Goal: Task Accomplishment & Management: Manage account settings

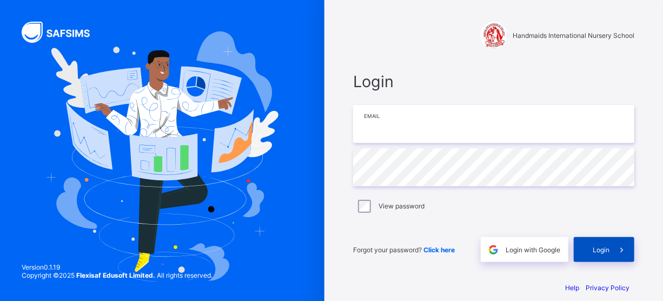
type input "**********"
click at [607, 242] on div "Login" at bounding box center [604, 249] width 61 height 25
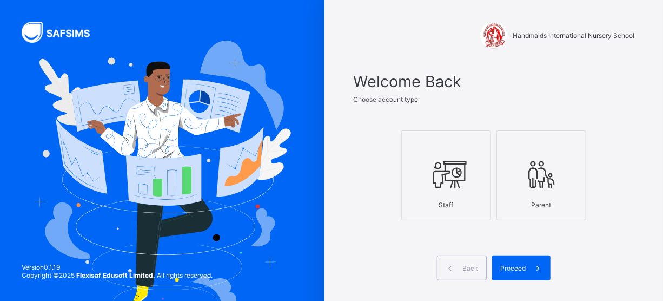
click at [454, 172] on icon at bounding box center [446, 174] width 38 height 32
click at [526, 260] on div "Proceed" at bounding box center [521, 267] width 58 height 25
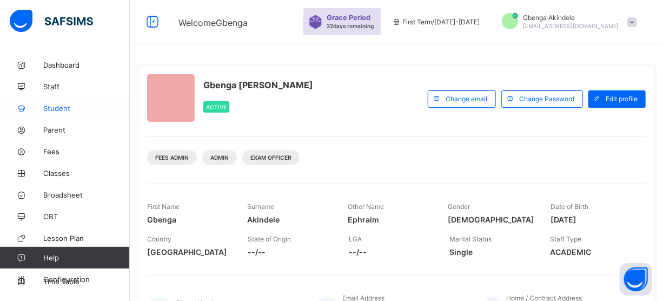
click at [71, 106] on span "Student" at bounding box center [86, 108] width 87 height 9
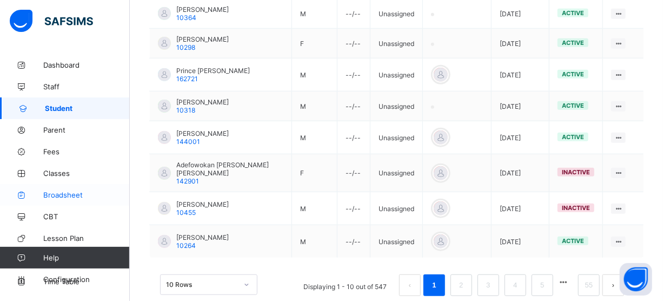
scroll to position [73, 0]
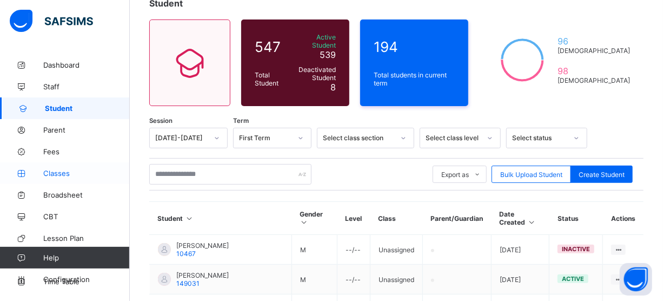
click at [63, 167] on link "Classes" at bounding box center [65, 173] width 130 height 22
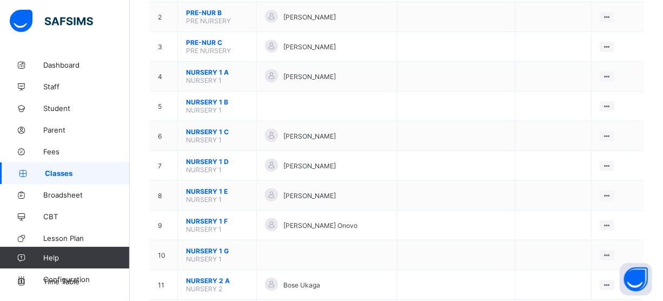
scroll to position [295, 0]
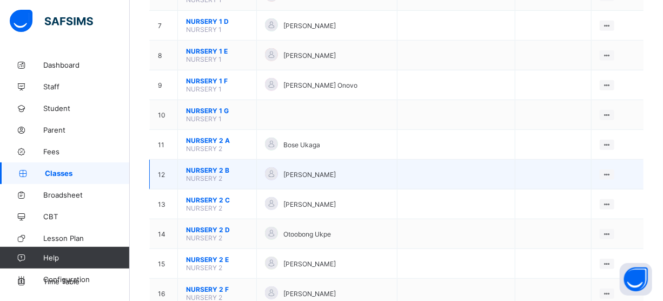
click at [303, 170] on span "[PERSON_NAME]" at bounding box center [310, 174] width 52 height 8
click at [612, 170] on icon at bounding box center [607, 174] width 9 height 8
click at [581, 190] on div "View Class" at bounding box center [579, 195] width 62 height 11
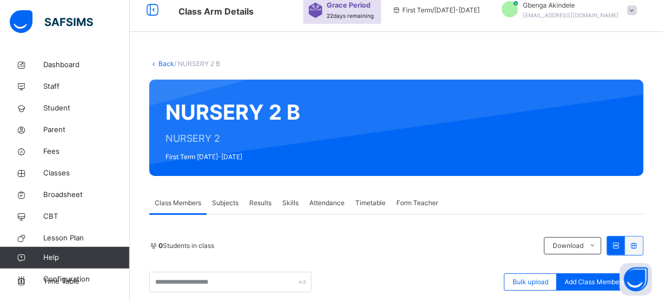
scroll to position [232, 0]
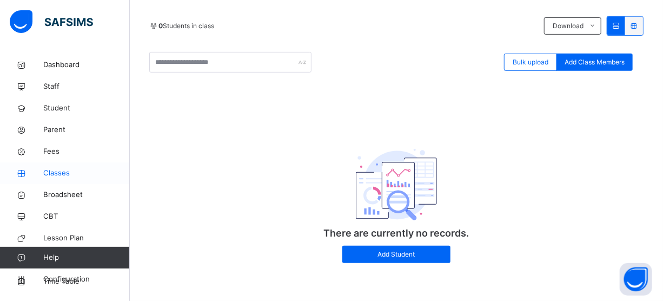
click at [69, 172] on span "Classes" at bounding box center [86, 173] width 87 height 11
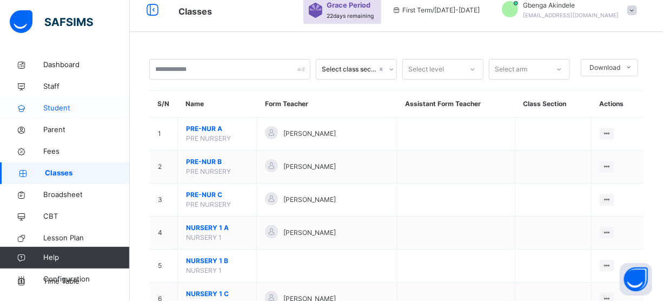
scroll to position [232, 0]
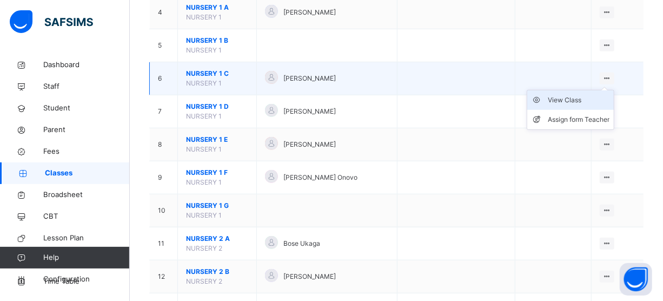
click at [572, 100] on div "View Class" at bounding box center [579, 100] width 62 height 11
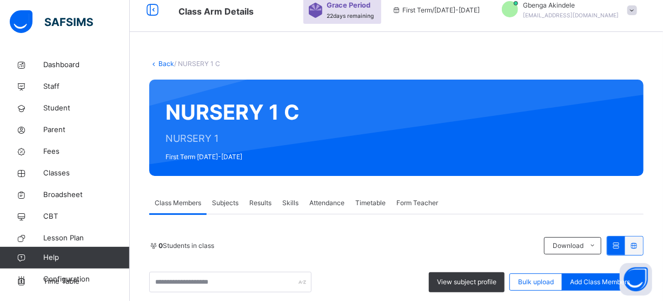
scroll to position [232, 0]
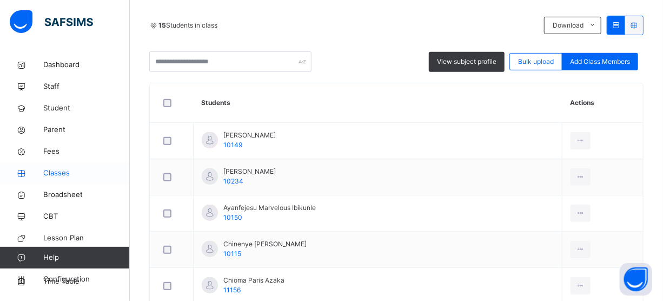
click at [54, 167] on link "Classes" at bounding box center [65, 173] width 130 height 22
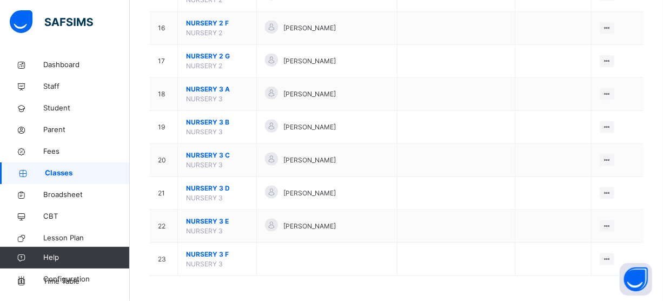
scroll to position [416, 0]
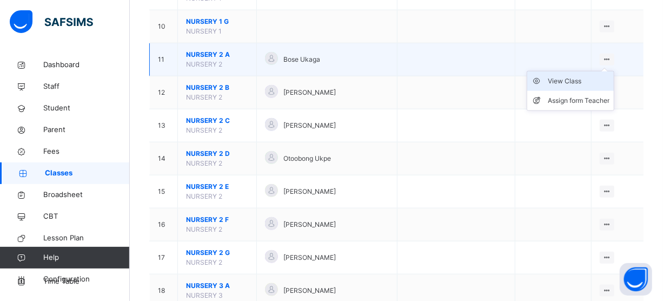
click at [584, 80] on div "View Class" at bounding box center [579, 81] width 62 height 11
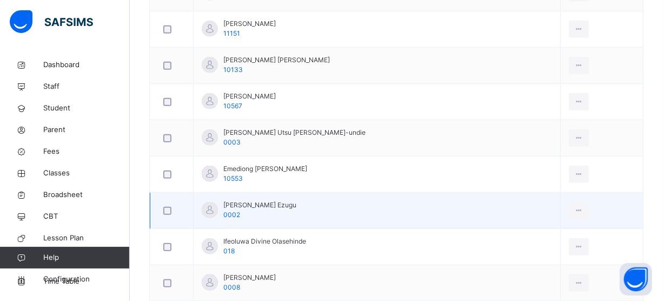
scroll to position [120, 0]
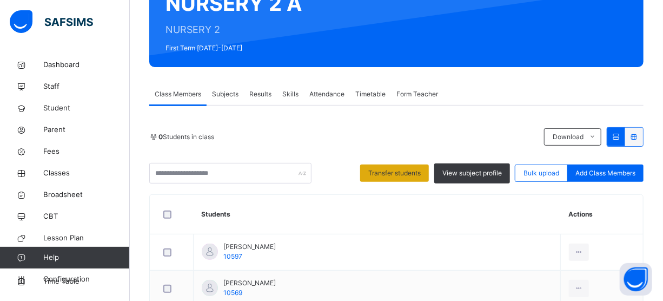
click at [404, 173] on span "Transfer students" at bounding box center [394, 173] width 52 height 10
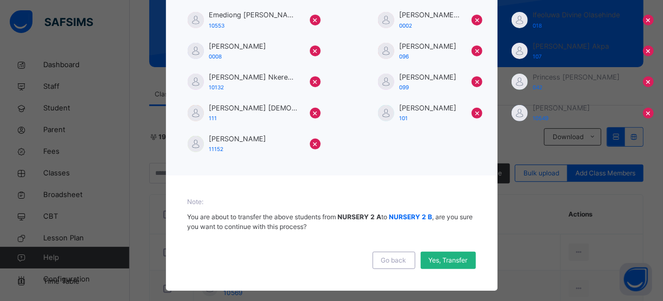
click at [439, 259] on span "Yes, Transfer" at bounding box center [448, 260] width 39 height 10
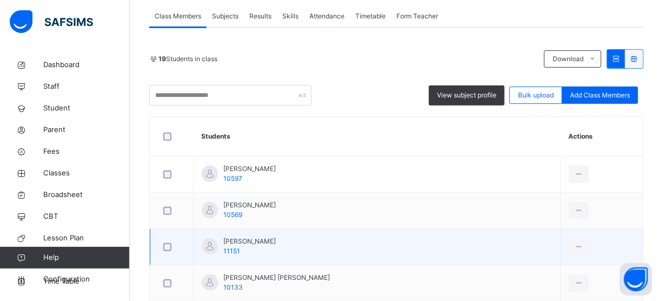
scroll to position [219, 0]
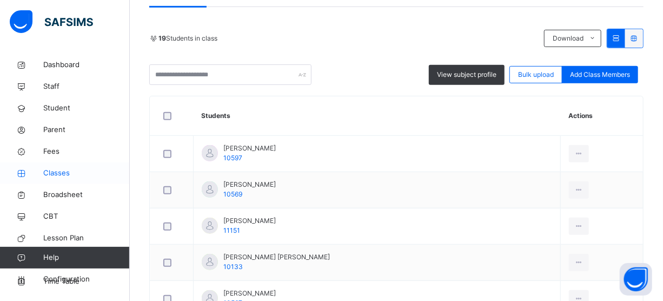
click at [61, 173] on span "Classes" at bounding box center [86, 173] width 87 height 11
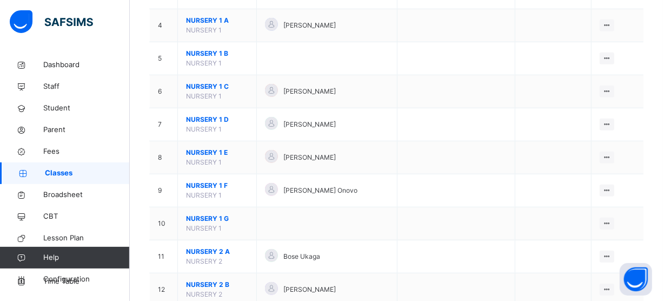
scroll to position [416, 0]
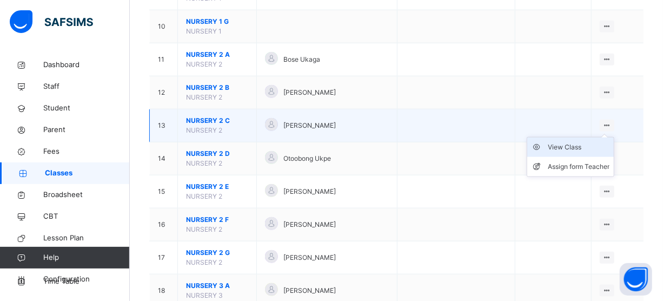
click at [576, 146] on div "View Class" at bounding box center [579, 147] width 62 height 11
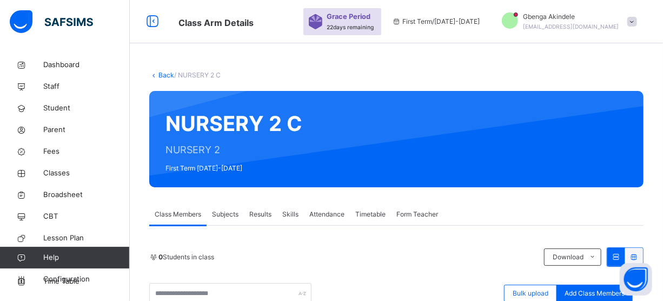
scroll to position [196, 0]
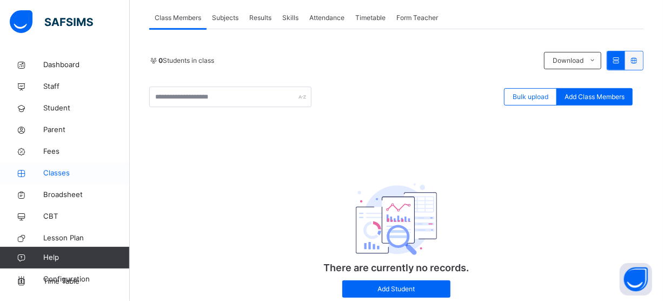
click at [50, 169] on span "Classes" at bounding box center [86, 173] width 87 height 11
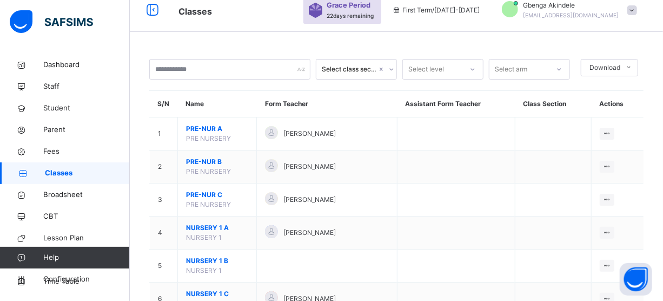
scroll to position [541, 0]
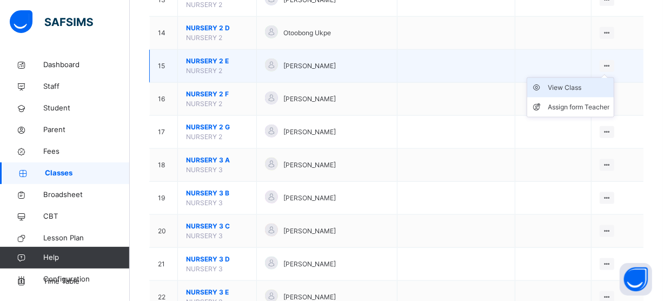
click at [590, 84] on div "View Class" at bounding box center [579, 87] width 62 height 11
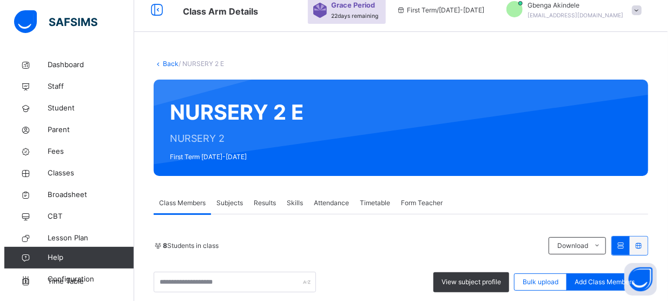
scroll to position [156, 0]
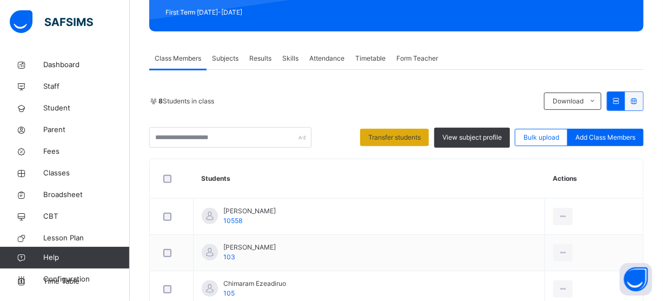
click at [396, 134] on span "Transfer students" at bounding box center [394, 138] width 52 height 10
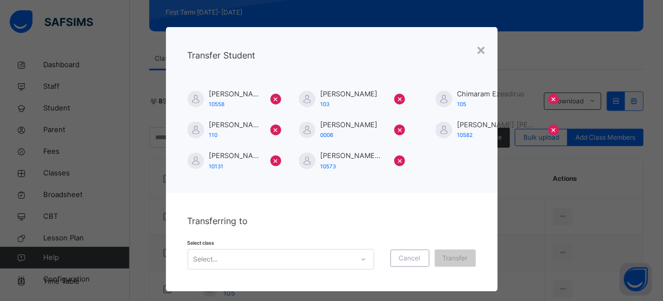
click at [295, 259] on div "Select..." at bounding box center [281, 259] width 187 height 21
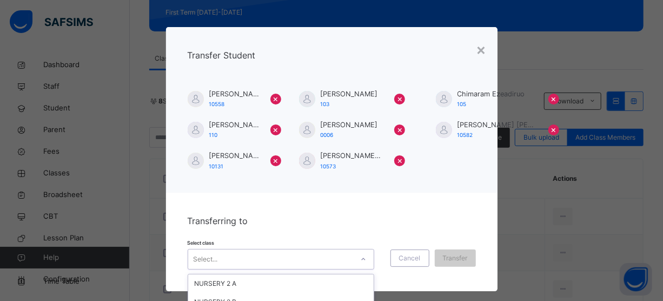
click at [240, 293] on div "NURSERY 2 B" at bounding box center [281, 302] width 186 height 18
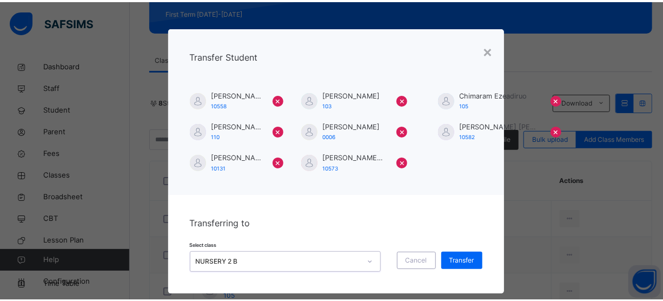
scroll to position [16, 0]
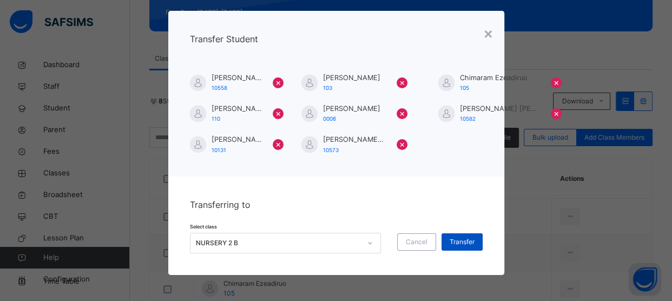
click at [460, 235] on div "Transfer" at bounding box center [462, 241] width 41 height 17
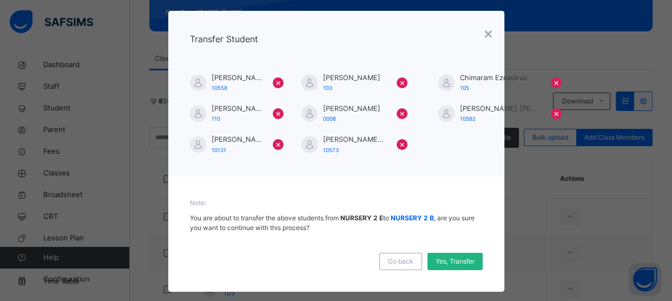
click at [444, 258] on span "Yes, Transfer" at bounding box center [455, 261] width 39 height 10
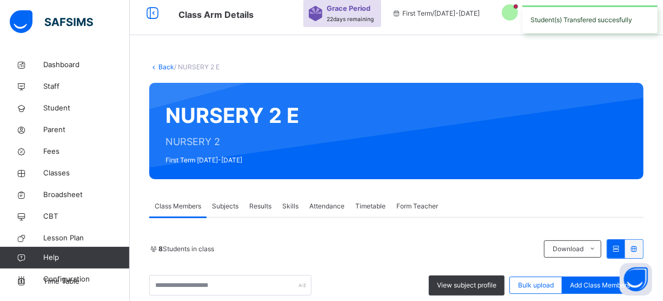
scroll to position [205, 0]
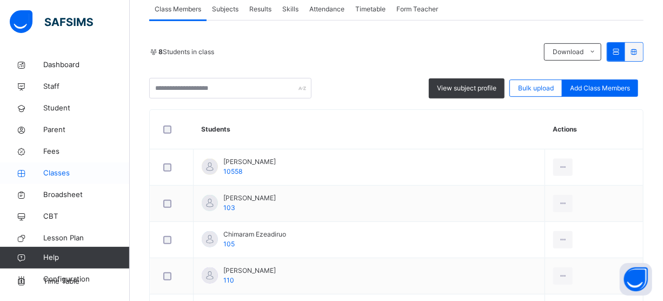
click at [77, 172] on span "Classes" at bounding box center [86, 173] width 87 height 11
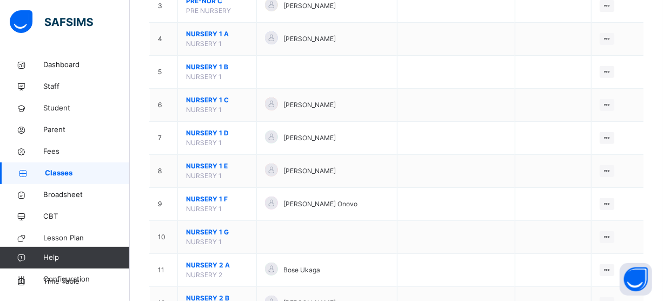
scroll to position [500, 0]
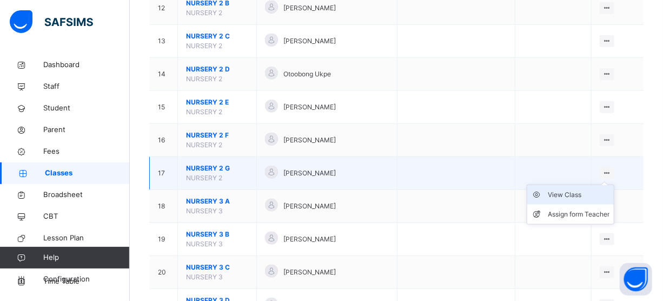
click at [568, 195] on div "View Class" at bounding box center [579, 194] width 62 height 11
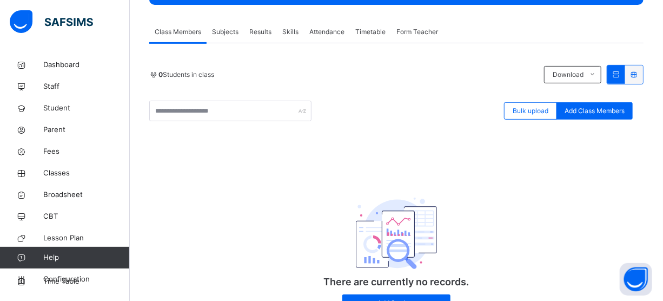
scroll to position [35, 0]
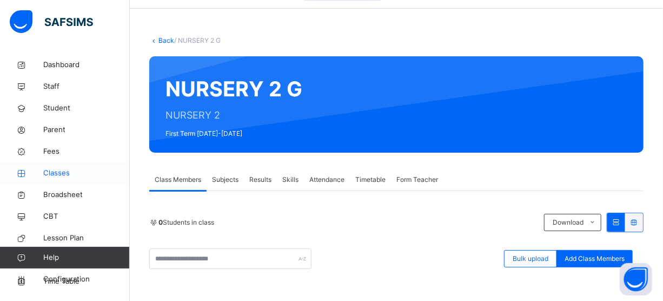
click at [68, 171] on span "Classes" at bounding box center [86, 173] width 87 height 11
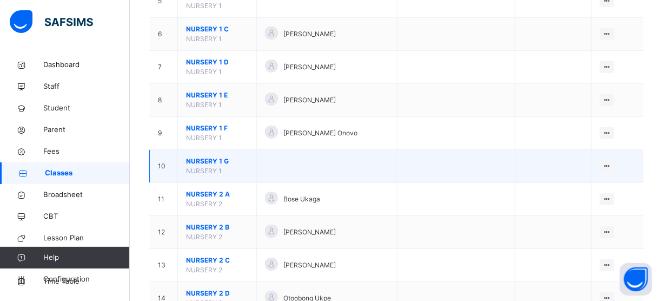
scroll to position [330, 0]
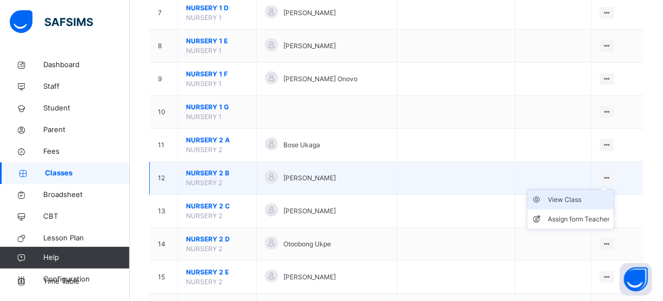
click at [595, 195] on div "View Class" at bounding box center [579, 199] width 62 height 11
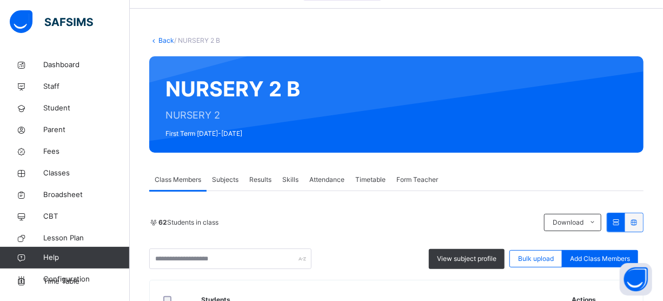
scroll to position [232, 0]
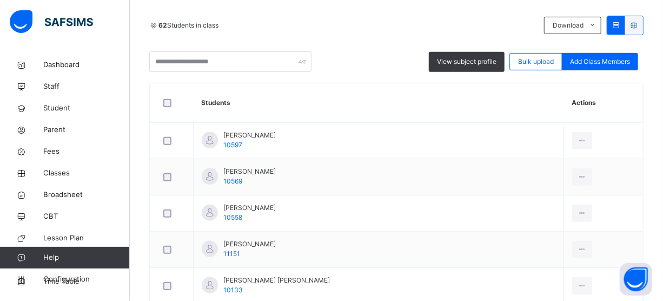
click at [167, 156] on td at bounding box center [171, 141] width 43 height 36
click at [169, 160] on td at bounding box center [171, 177] width 43 height 36
click at [167, 159] on td at bounding box center [171, 177] width 43 height 36
click at [168, 161] on td at bounding box center [171, 177] width 43 height 36
click at [234, 162] on td "Akachukwu Chukwuemeka Daniel 10569" at bounding box center [379, 177] width 371 height 36
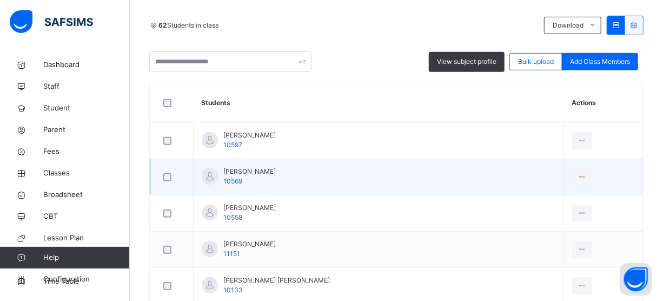
click at [168, 160] on td at bounding box center [171, 177] width 43 height 36
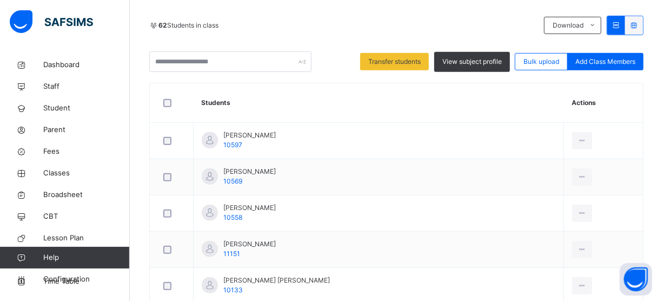
scroll to position [428, 0]
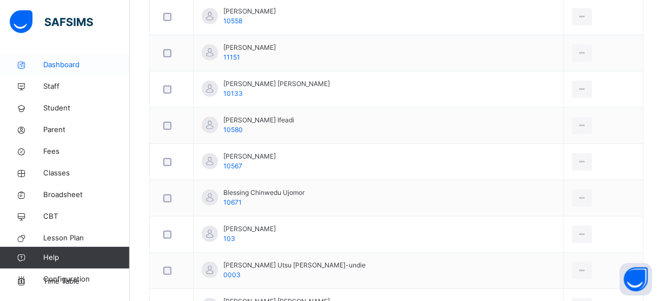
click at [59, 169] on span "Classes" at bounding box center [86, 173] width 87 height 11
click at [68, 173] on span "Classes" at bounding box center [86, 173] width 87 height 11
click at [56, 170] on span "Classes" at bounding box center [86, 173] width 87 height 11
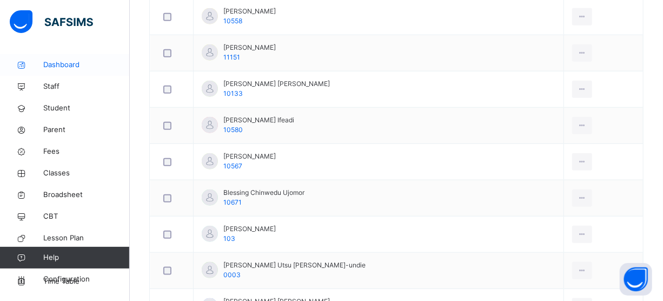
click at [55, 169] on span "Classes" at bounding box center [86, 173] width 87 height 11
click at [48, 170] on span "Classes" at bounding box center [86, 173] width 87 height 11
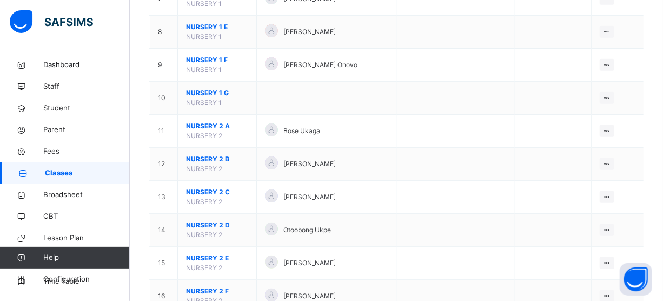
scroll to position [541, 0]
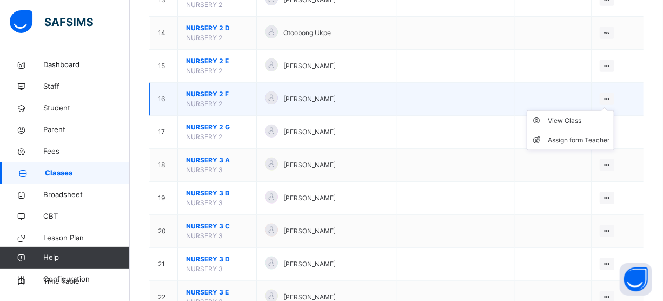
click at [612, 98] on icon at bounding box center [607, 99] width 9 height 8
click at [574, 118] on div "View Class" at bounding box center [579, 120] width 62 height 11
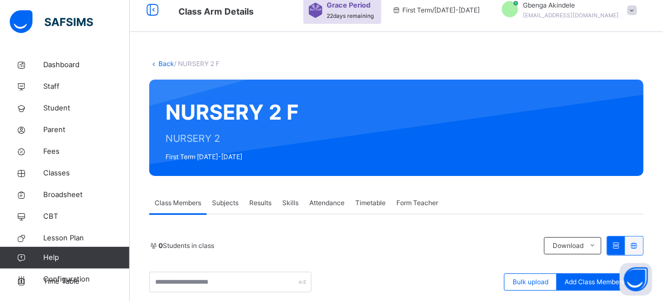
scroll to position [232, 0]
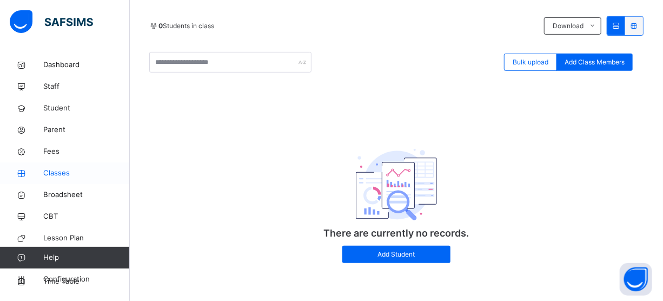
click at [59, 172] on span "Classes" at bounding box center [86, 173] width 87 height 11
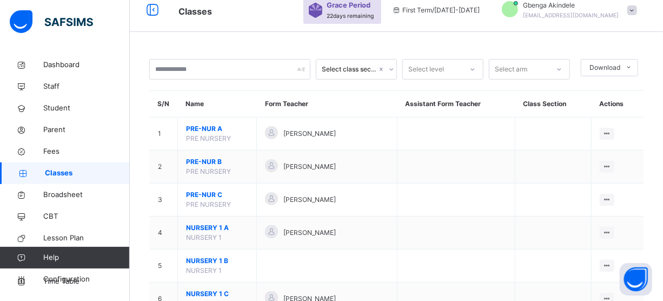
scroll to position [232, 0]
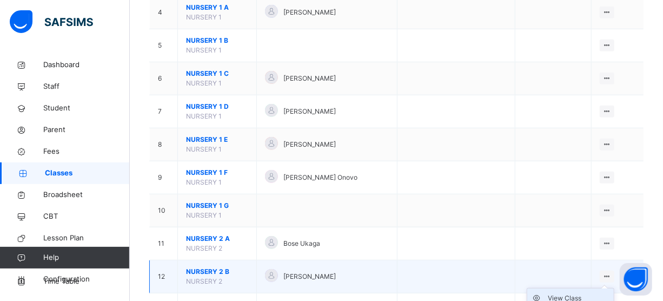
click at [592, 297] on div "View Class" at bounding box center [579, 298] width 62 height 11
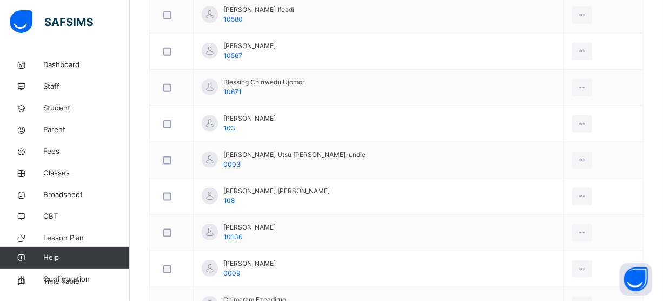
scroll to position [723, 0]
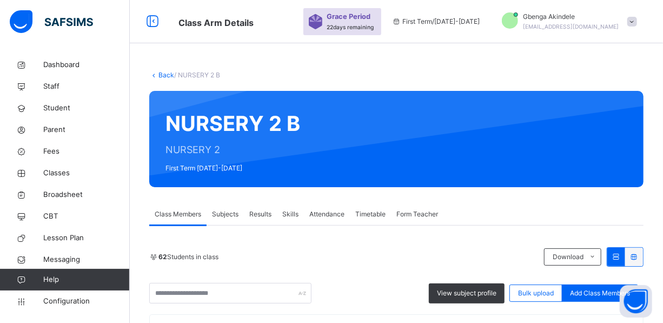
scroll to position [541, 0]
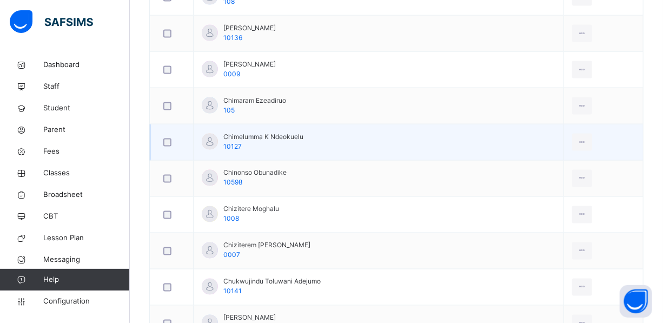
click at [167, 147] on div at bounding box center [172, 142] width 27 height 23
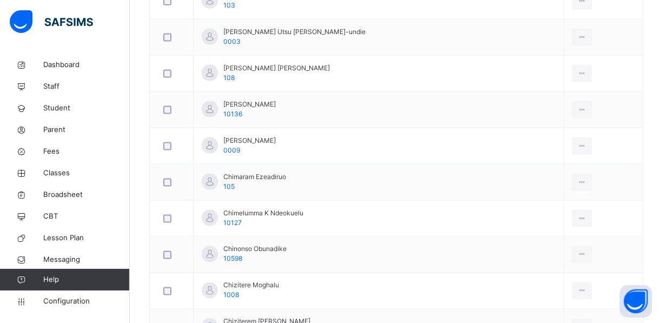
scroll to position [71, 0]
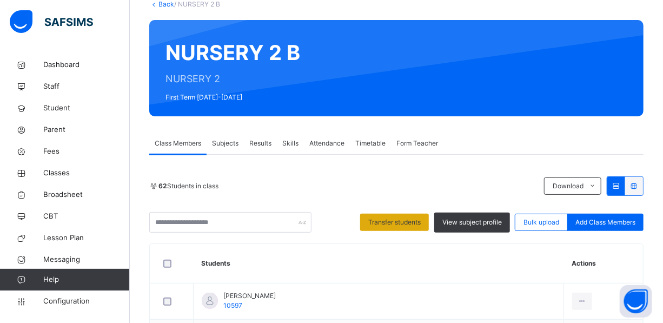
click at [398, 218] on span "Transfer students" at bounding box center [394, 223] width 52 height 10
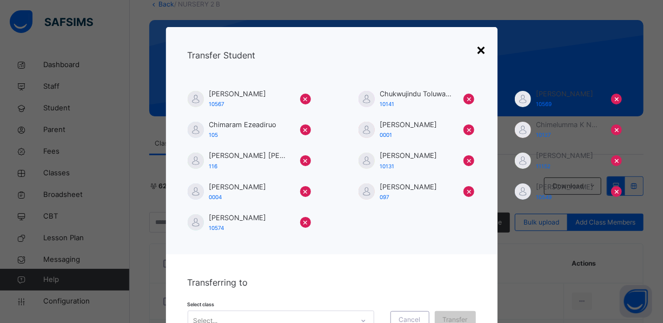
click at [479, 49] on div "×" at bounding box center [482, 49] width 10 height 23
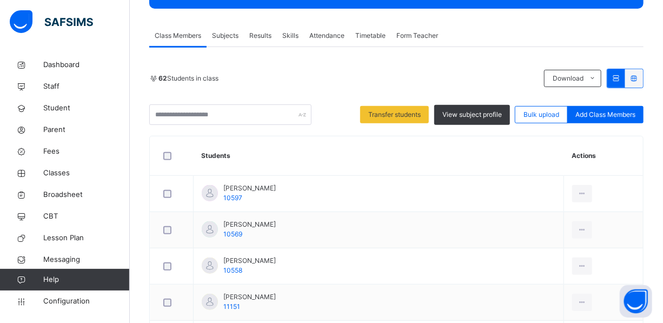
scroll to position [22, 0]
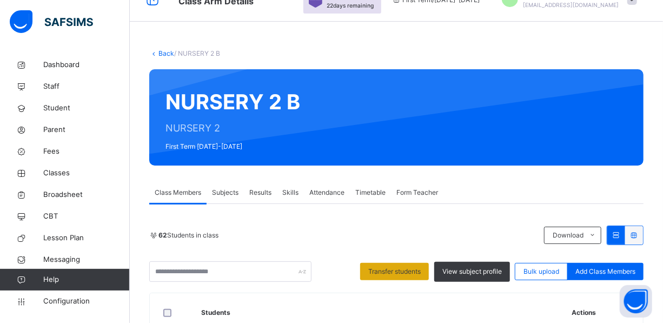
click at [421, 271] on span "Transfer students" at bounding box center [394, 272] width 52 height 10
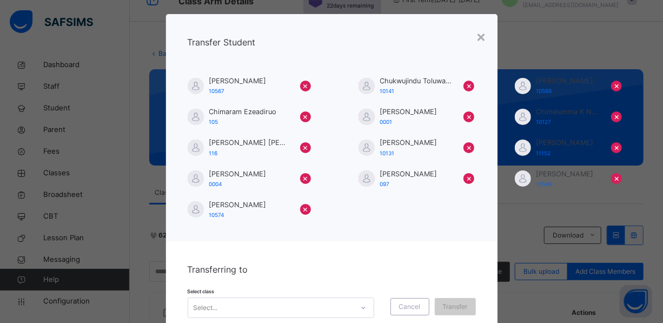
scroll to position [0, 0]
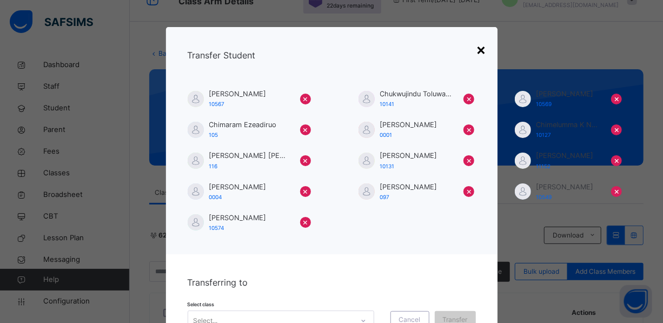
click at [478, 45] on div "×" at bounding box center [482, 49] width 10 height 23
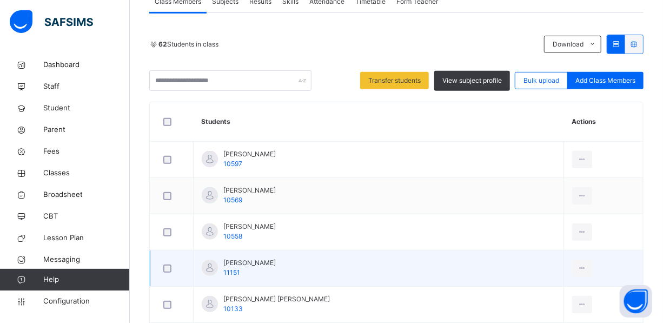
scroll to position [219, 0]
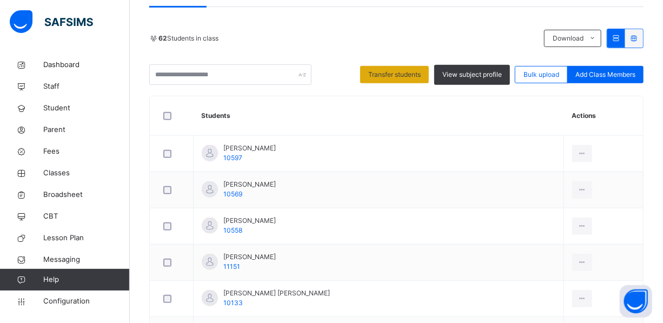
click at [421, 73] on span "Transfer students" at bounding box center [394, 75] width 52 height 10
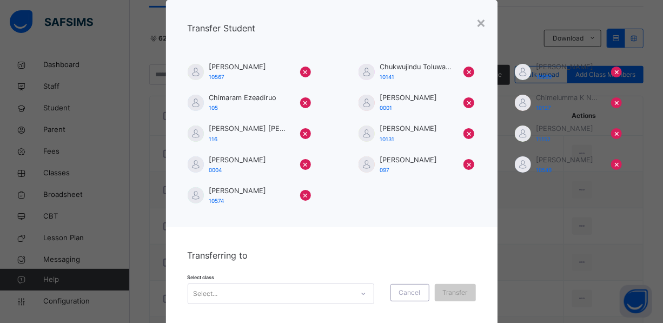
scroll to position [56, 0]
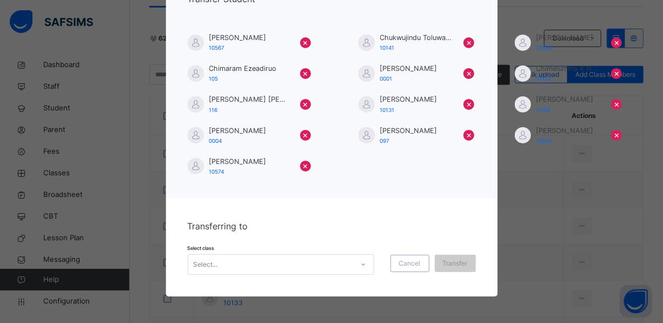
click at [358, 265] on div "Select..." at bounding box center [281, 264] width 187 height 21
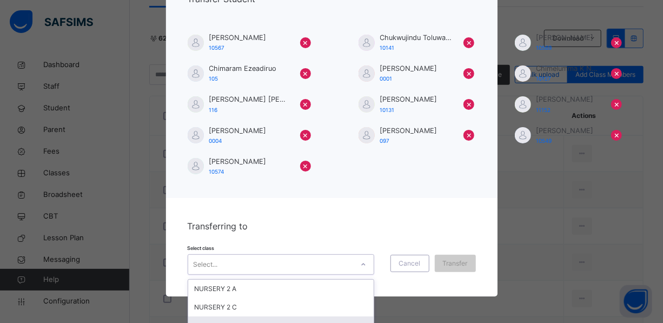
scroll to position [123, 0]
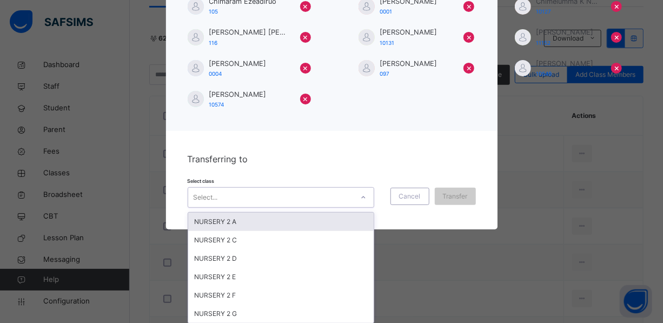
click at [239, 219] on div "NURSERY 2 A" at bounding box center [281, 222] width 186 height 18
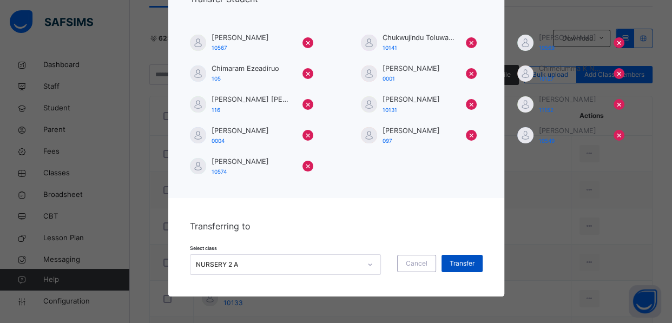
click at [470, 260] on span "Transfer" at bounding box center [462, 264] width 25 height 10
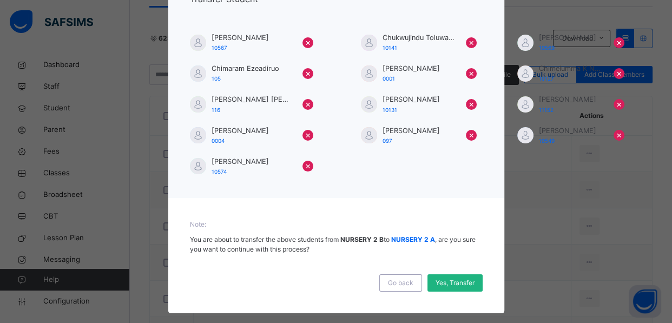
click at [442, 278] on span "Yes, Transfer" at bounding box center [455, 283] width 39 height 10
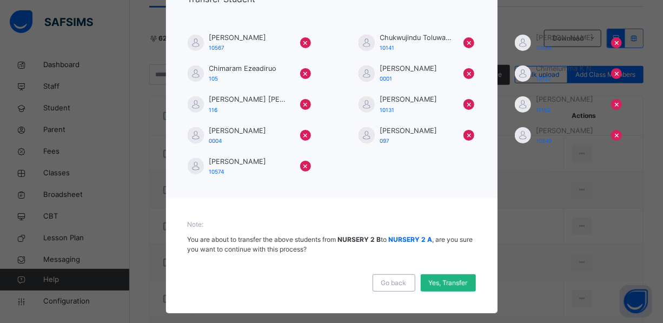
click at [440, 282] on div "Yes, Transfer" at bounding box center [448, 282] width 55 height 17
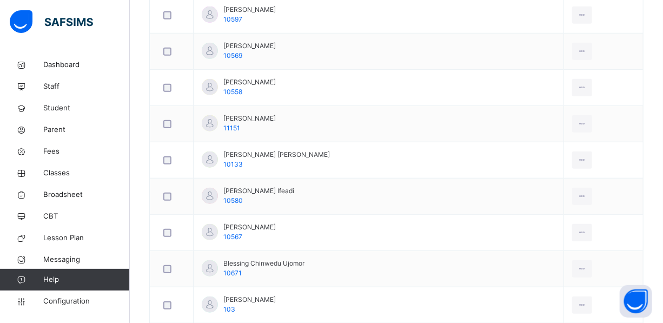
scroll to position [71, 0]
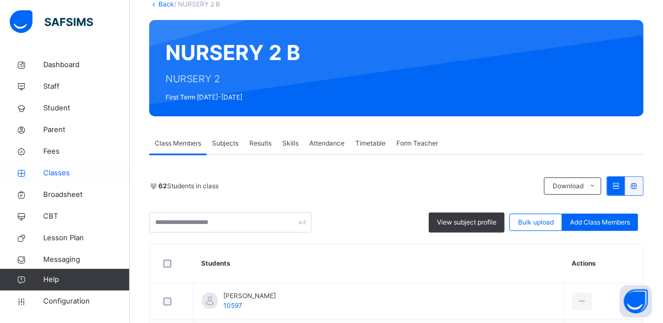
click at [53, 169] on span "Classes" at bounding box center [86, 173] width 87 height 11
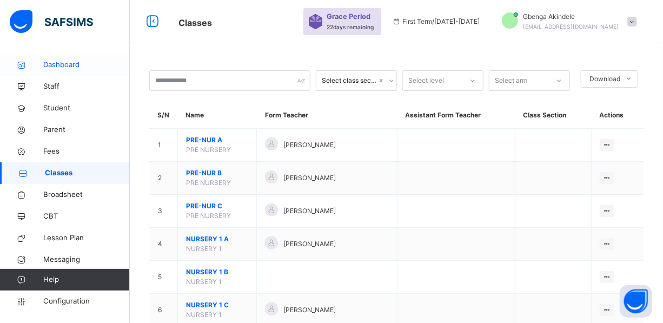
scroll to position [443, 0]
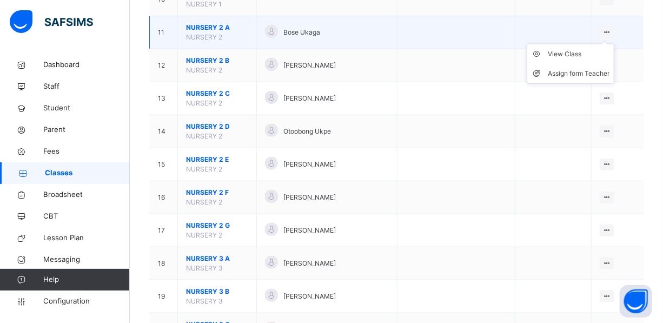
click at [612, 32] on icon at bounding box center [607, 32] width 9 height 8
click at [587, 51] on div "View Class" at bounding box center [579, 54] width 62 height 11
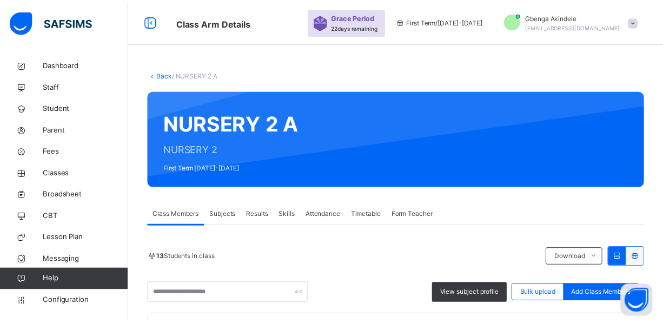
scroll to position [295, 0]
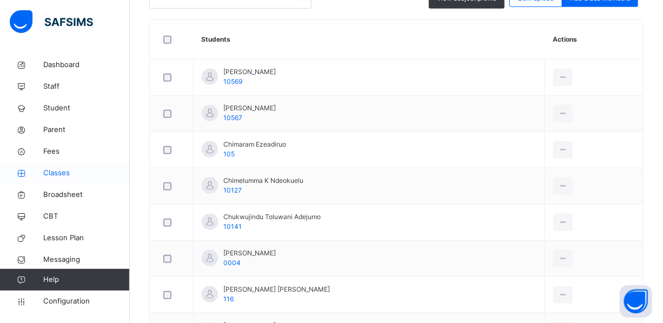
click at [59, 170] on span "Classes" at bounding box center [86, 173] width 87 height 11
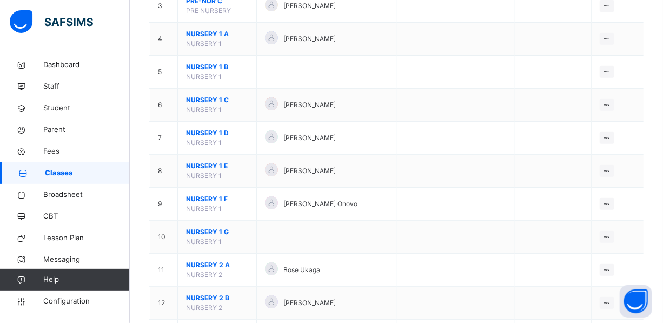
scroll to position [443, 0]
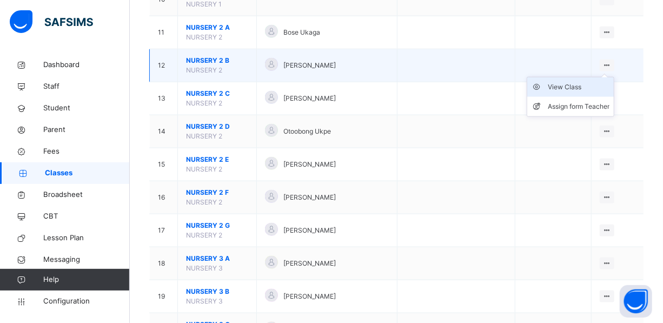
click at [579, 84] on div "View Class" at bounding box center [579, 87] width 62 height 11
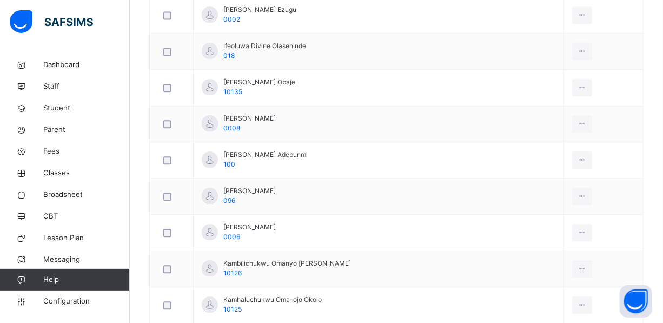
scroll to position [1863, 0]
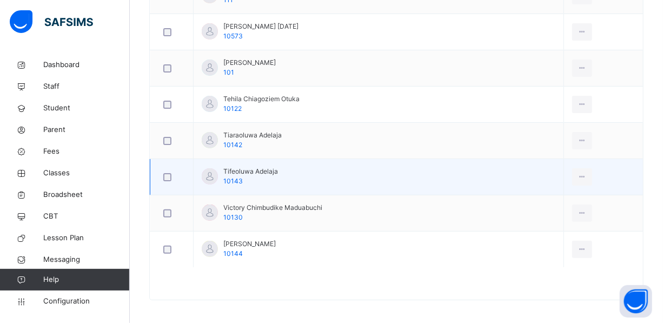
click at [167, 166] on div at bounding box center [172, 177] width 27 height 23
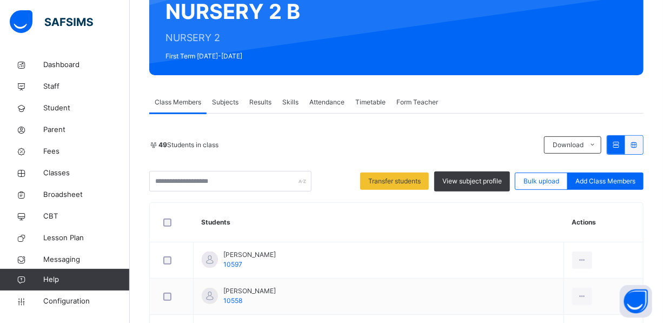
scroll to position [92, 0]
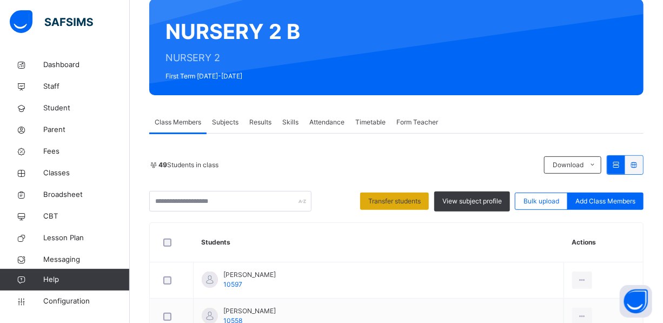
click at [414, 196] on span "Transfer students" at bounding box center [394, 201] width 52 height 10
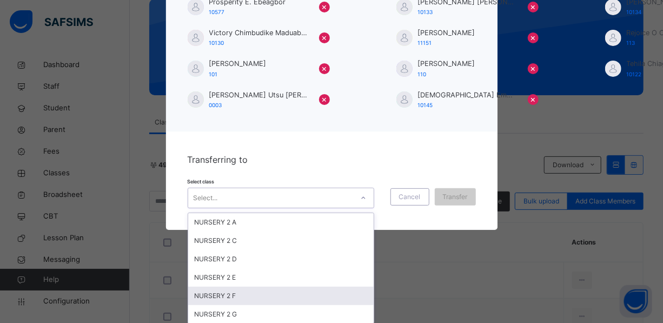
click at [309, 208] on div "option NURSERY 2 F focused, 5 of 6. 6 results available. Use Up and Down to cho…" at bounding box center [281, 198] width 187 height 21
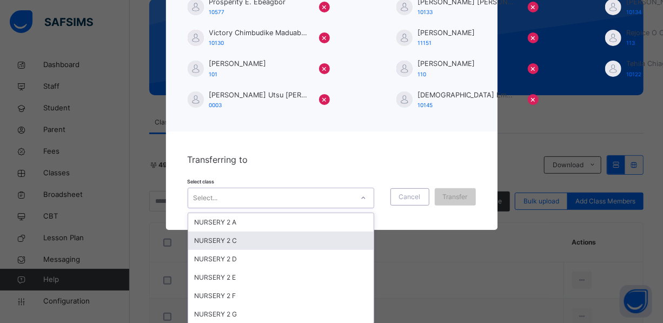
click at [232, 240] on div "NURSERY 2 C" at bounding box center [281, 241] width 186 height 18
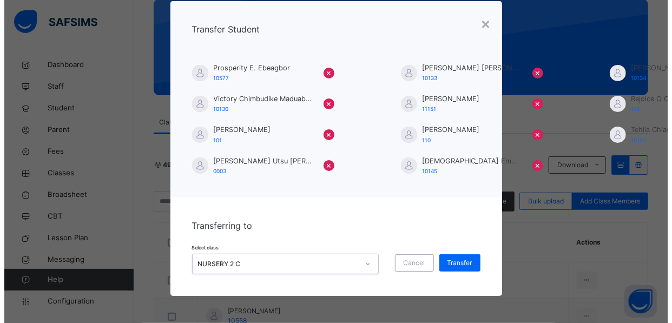
scroll to position [25, 0]
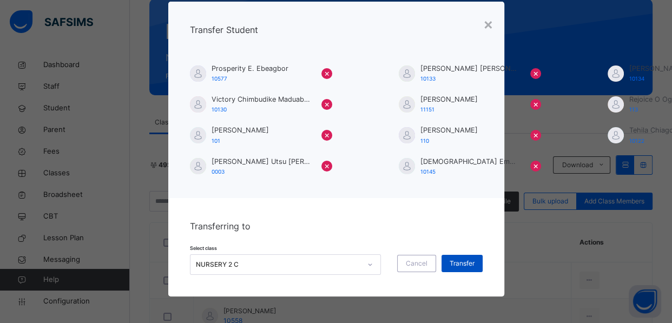
click at [463, 259] on span "Transfer" at bounding box center [462, 264] width 25 height 10
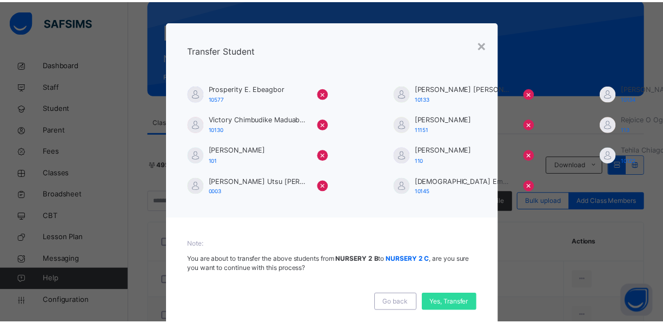
scroll to position [0, 0]
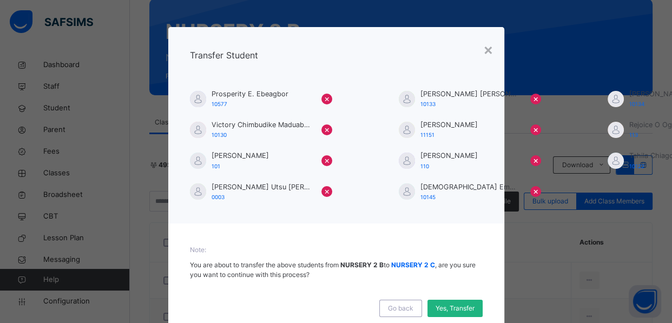
click at [442, 305] on span "Yes, Transfer" at bounding box center [455, 309] width 39 height 10
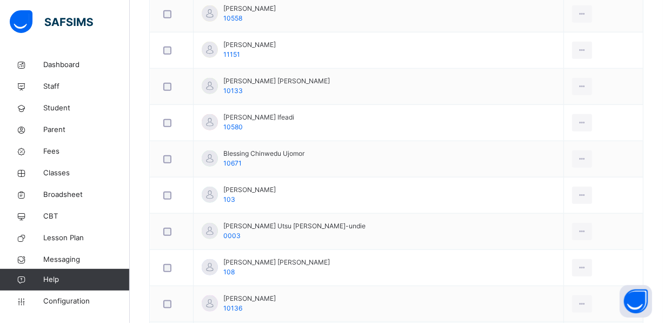
scroll to position [141, 0]
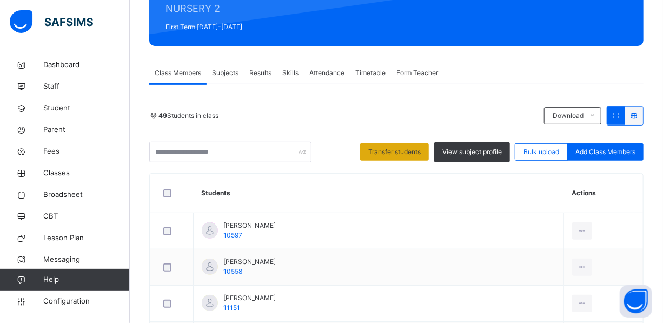
click at [421, 147] on span "Transfer students" at bounding box center [394, 152] width 52 height 10
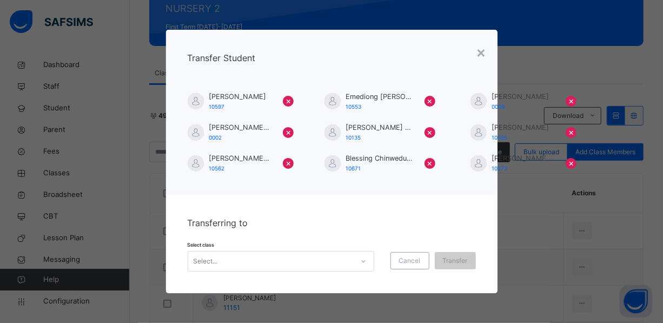
click at [346, 260] on div "Select..." at bounding box center [281, 261] width 187 height 21
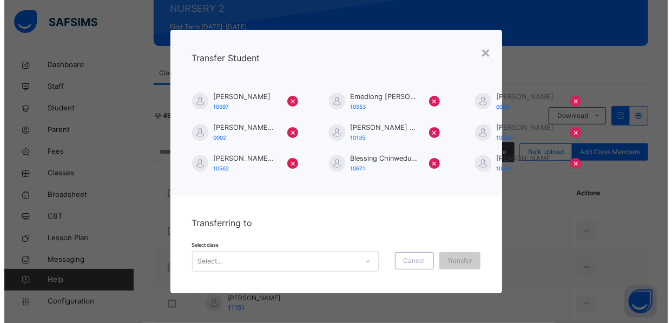
scroll to position [64, 0]
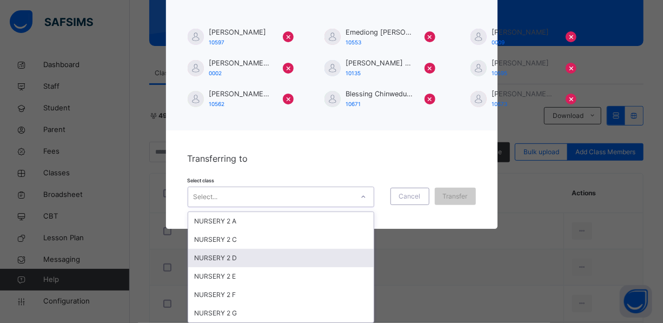
click at [218, 259] on div "NURSERY 2 D" at bounding box center [281, 258] width 186 height 18
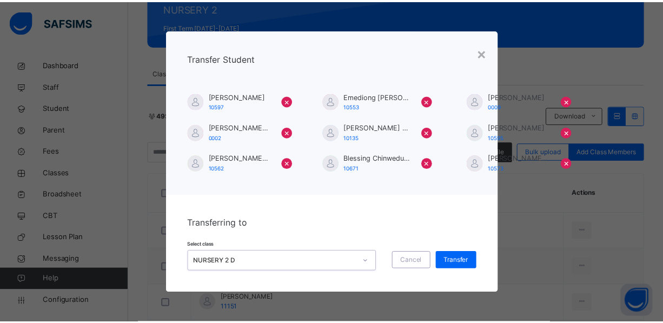
scroll to position [0, 0]
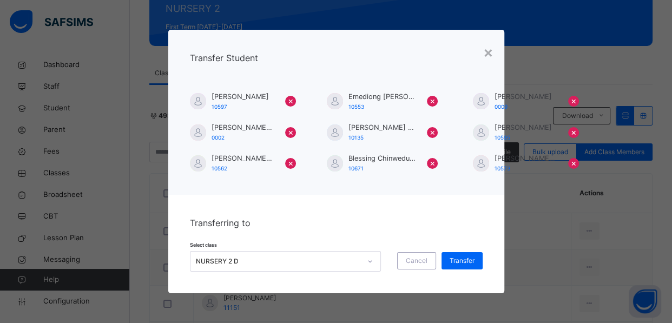
click at [454, 256] on span "Transfer" at bounding box center [462, 261] width 25 height 10
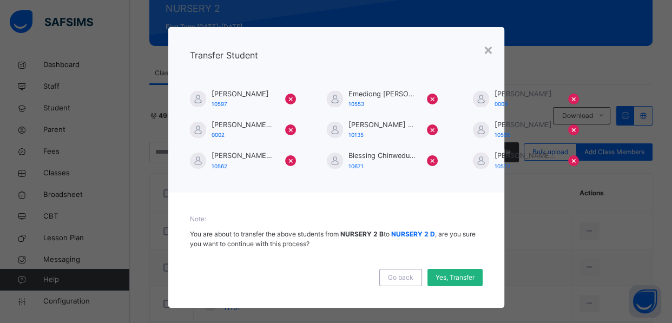
click at [440, 276] on span "Yes, Transfer" at bounding box center [455, 278] width 39 height 10
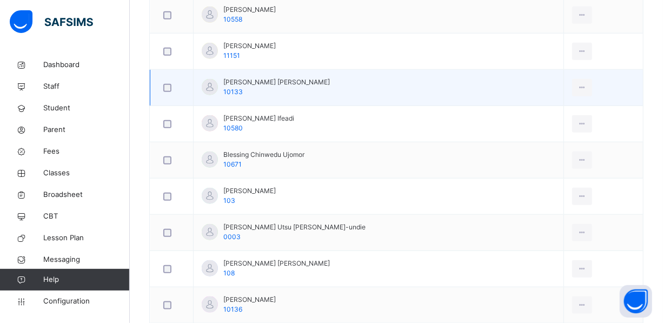
scroll to position [387, 0]
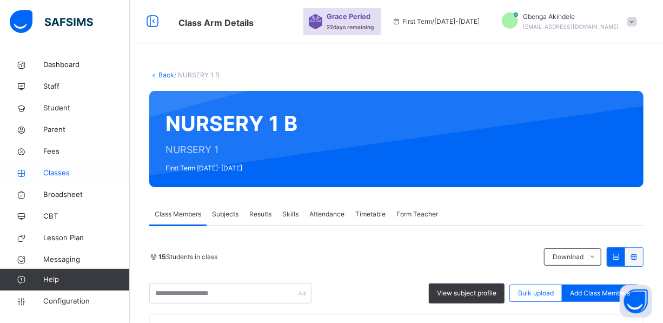
click at [56, 172] on span "Classes" at bounding box center [86, 173] width 87 height 11
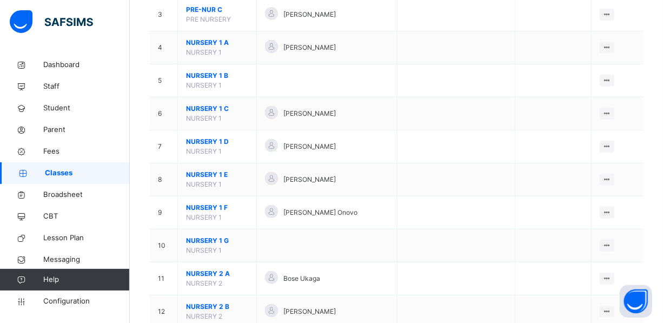
scroll to position [443, 0]
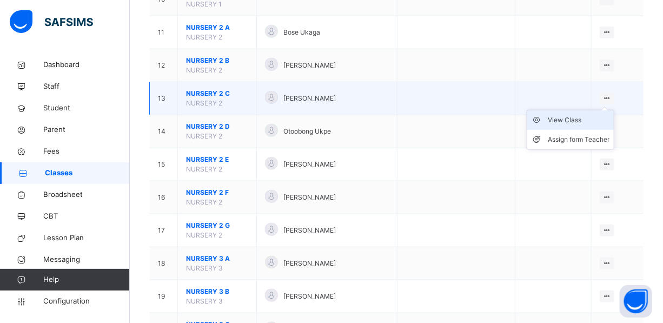
click at [579, 121] on div "View Class" at bounding box center [579, 120] width 62 height 11
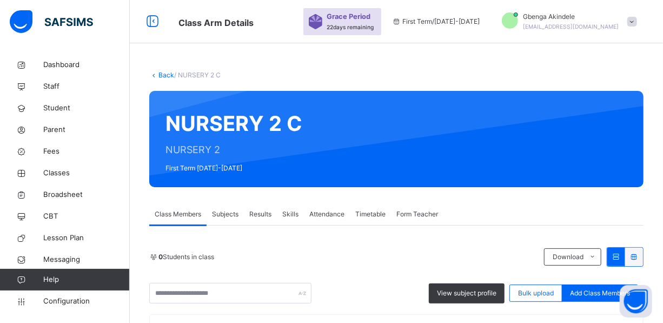
scroll to position [295, 0]
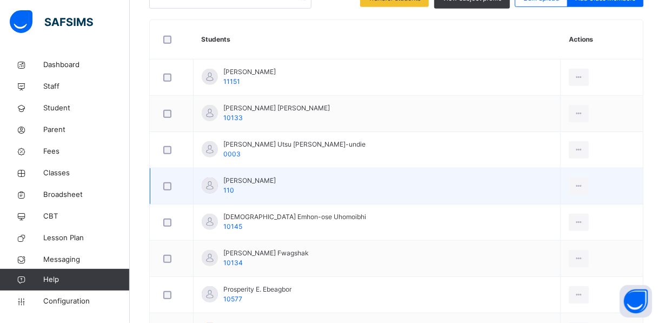
click at [396, 195] on td "Elizabeth Onyeke 110" at bounding box center [377, 186] width 367 height 36
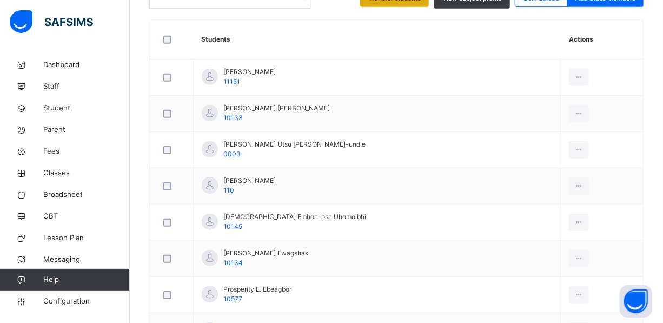
scroll to position [98, 0]
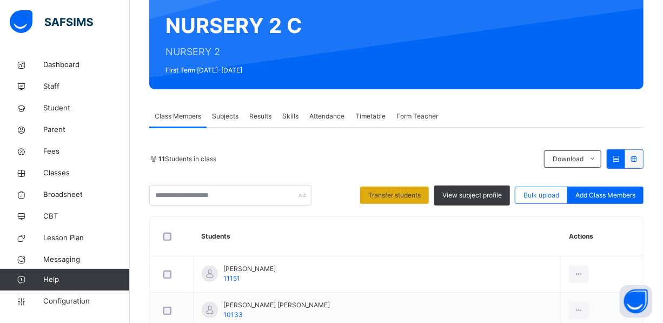
click at [395, 195] on span "Transfer students" at bounding box center [394, 195] width 52 height 10
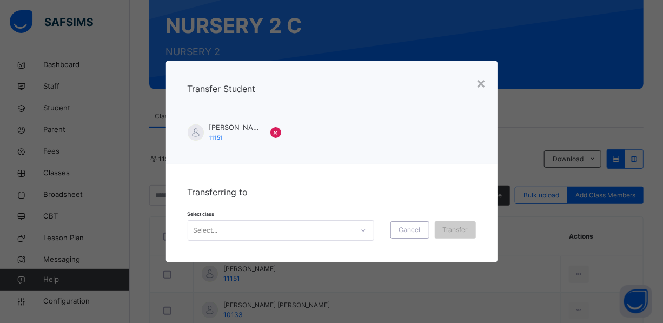
click at [279, 236] on div "Select..." at bounding box center [270, 230] width 165 height 17
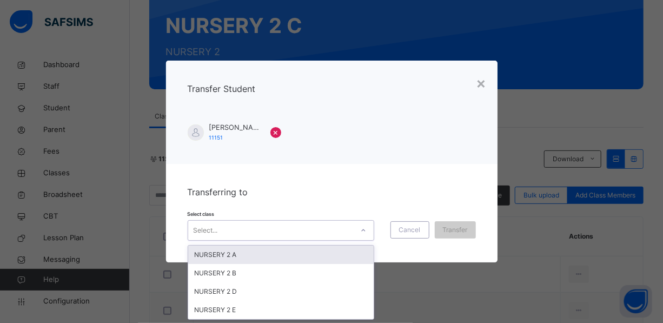
scroll to position [0, 0]
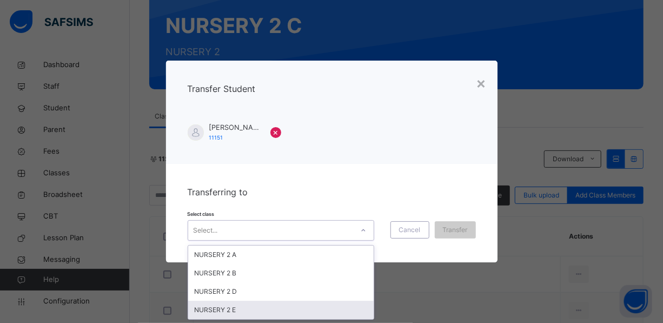
click at [330, 314] on div "NURSERY 2 E" at bounding box center [281, 310] width 186 height 18
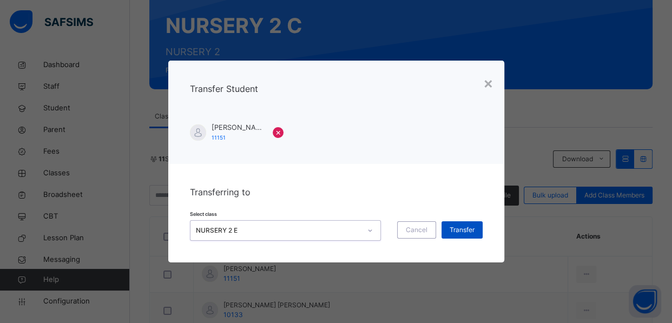
click at [458, 230] on span "Transfer" at bounding box center [462, 230] width 25 height 10
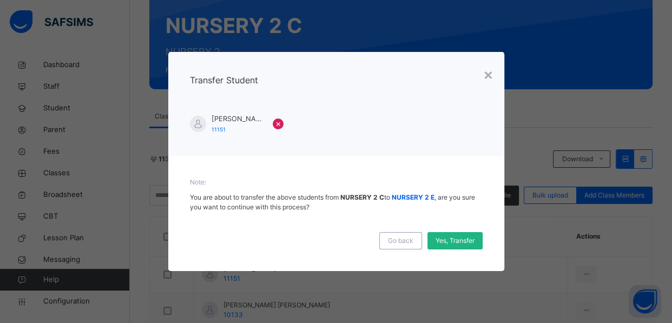
click at [459, 240] on span "Yes, Transfer" at bounding box center [455, 241] width 39 height 10
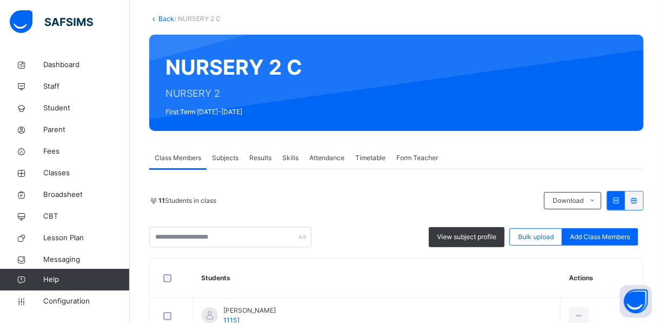
scroll to position [45, 0]
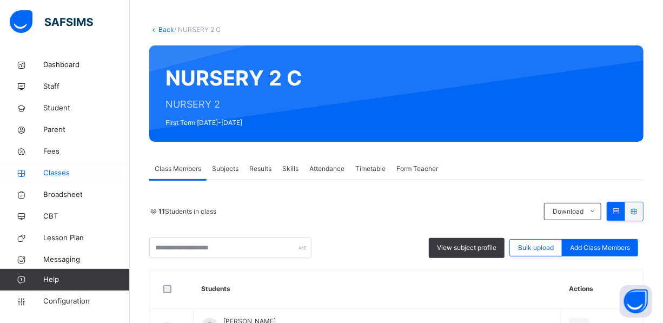
click at [58, 170] on span "Classes" at bounding box center [86, 173] width 87 height 11
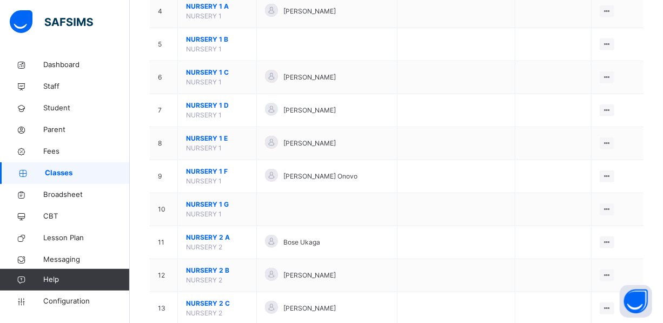
scroll to position [393, 0]
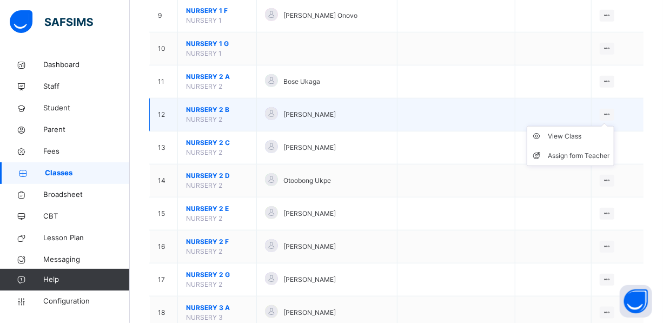
click at [612, 111] on icon at bounding box center [607, 114] width 9 height 8
click at [601, 134] on div "View Class" at bounding box center [579, 136] width 62 height 11
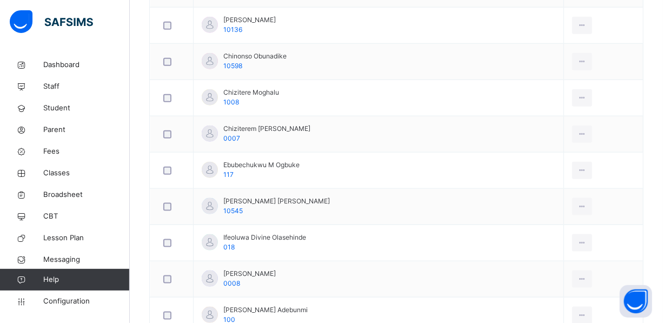
scroll to position [246, 0]
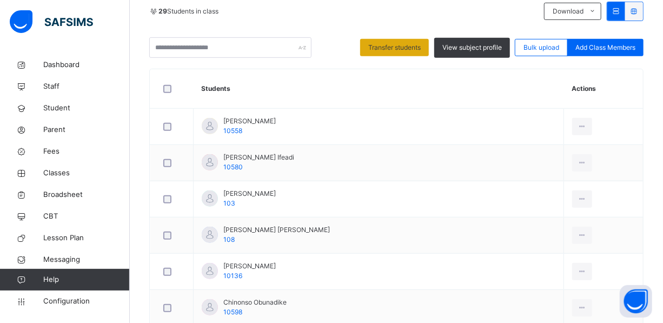
click at [392, 40] on div "Transfer students View subject profile Bulk upload Add Class Members" at bounding box center [396, 47] width 495 height 21
click at [411, 48] on span "Transfer students" at bounding box center [394, 48] width 52 height 10
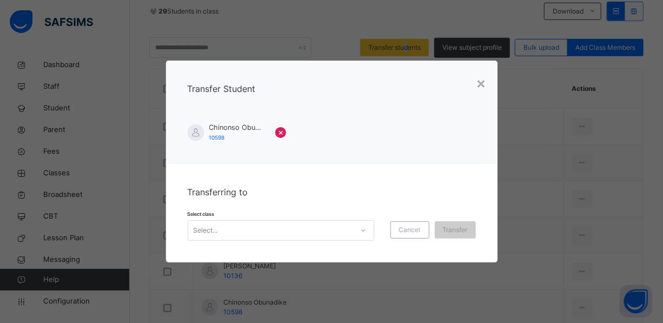
click at [357, 237] on div at bounding box center [363, 230] width 18 height 17
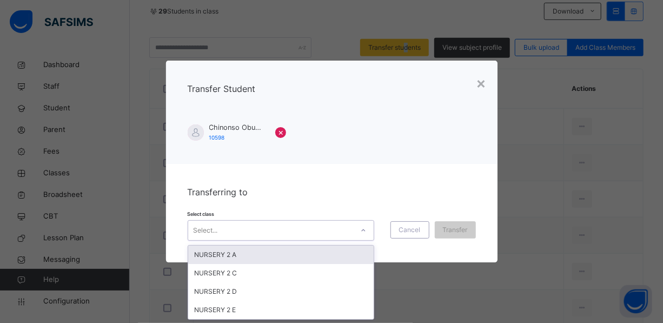
scroll to position [0, 0]
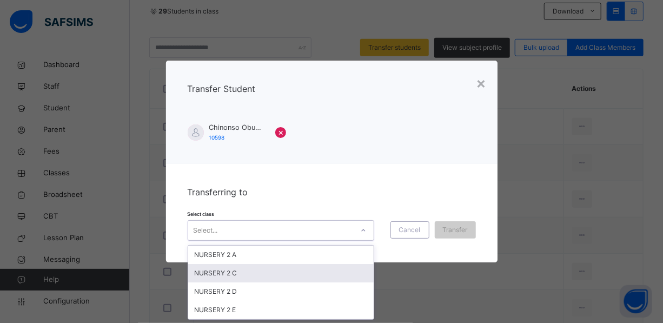
click at [265, 269] on div "NURSERY 2 C" at bounding box center [281, 273] width 186 height 18
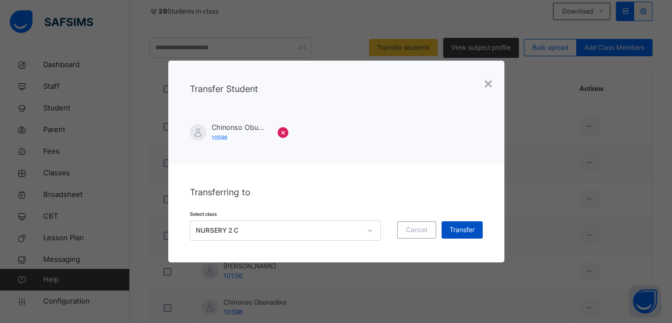
click at [470, 226] on span "Transfer" at bounding box center [462, 230] width 25 height 10
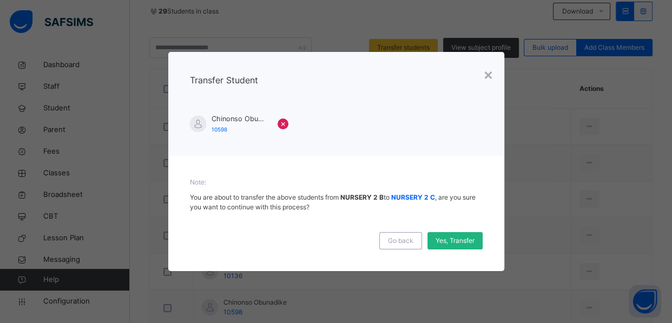
drag, startPoint x: 460, startPoint y: 240, endPoint x: 453, endPoint y: 239, distance: 7.2
click at [459, 240] on span "Yes, Transfer" at bounding box center [455, 241] width 39 height 10
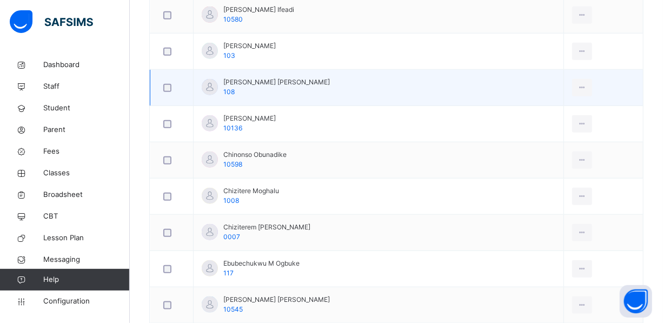
scroll to position [147, 0]
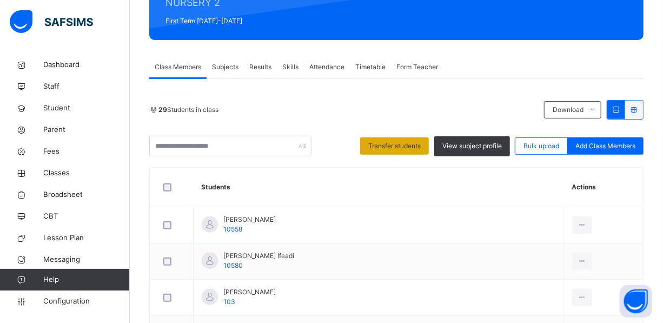
click at [386, 142] on span "Transfer students" at bounding box center [394, 146] width 52 height 10
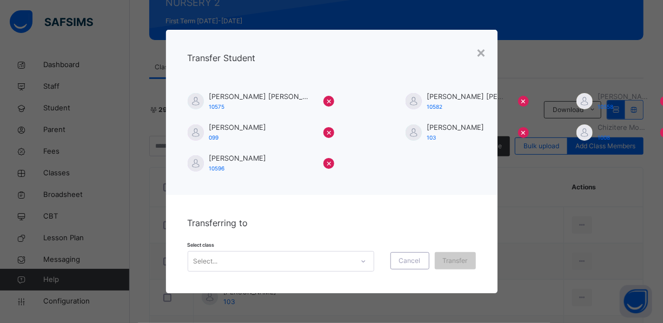
click at [271, 273] on div "Transferring to Select class Select... Cancel Transfer" at bounding box center [332, 244] width 332 height 98
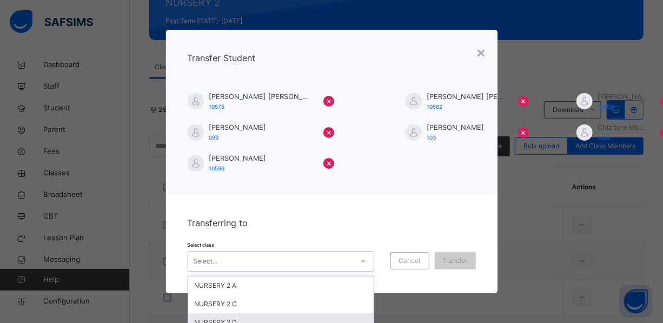
click at [269, 254] on div "option NURSERY 2 D focused, 3 of 6. 6 results available. Use Up and Down to cho…" at bounding box center [281, 261] width 187 height 21
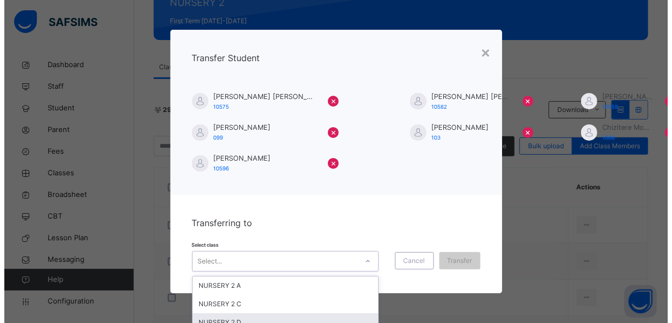
scroll to position [64, 0]
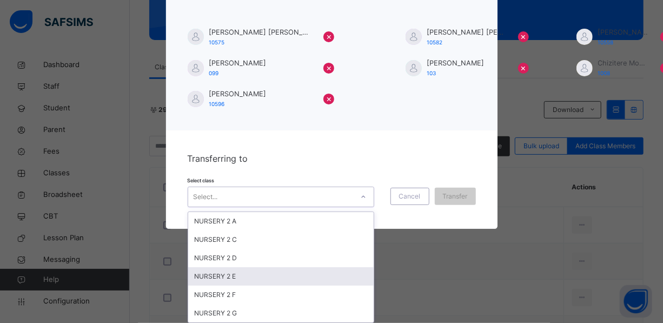
click at [238, 275] on div "NURSERY 2 E" at bounding box center [281, 276] width 186 height 18
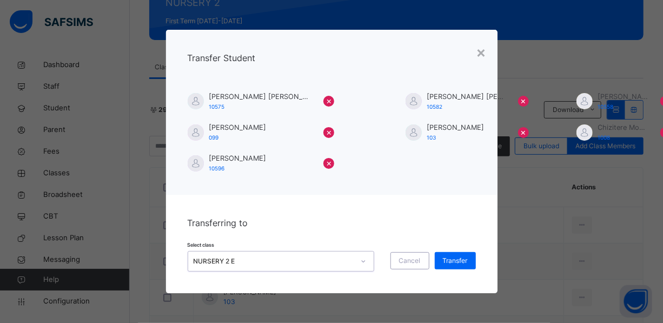
scroll to position [0, 0]
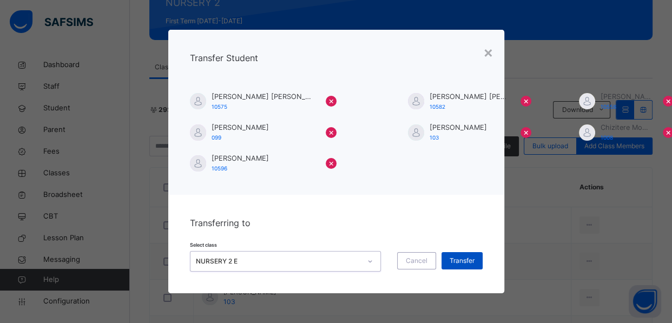
click at [467, 259] on span "Transfer" at bounding box center [462, 261] width 25 height 10
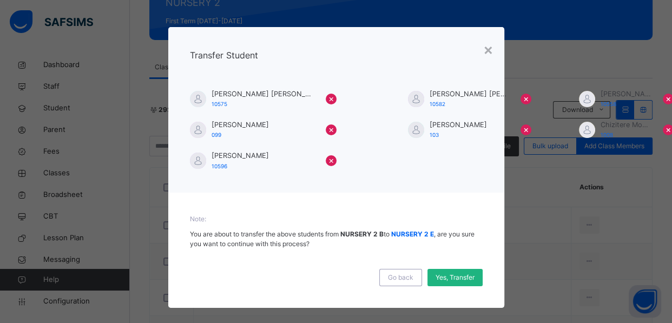
click at [439, 273] on span "Yes, Transfer" at bounding box center [455, 278] width 39 height 10
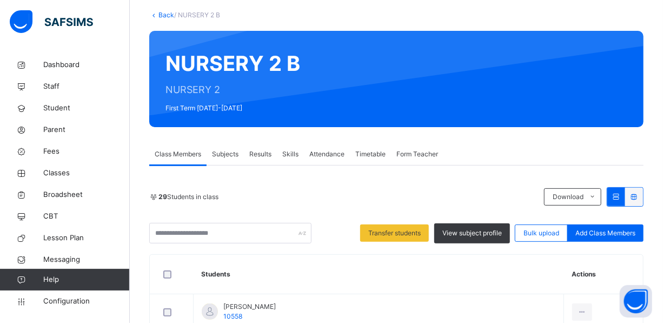
scroll to position [57, 0]
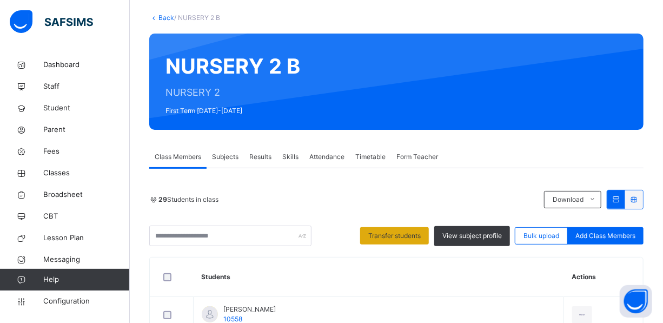
click at [400, 235] on span "Transfer students" at bounding box center [394, 236] width 52 height 10
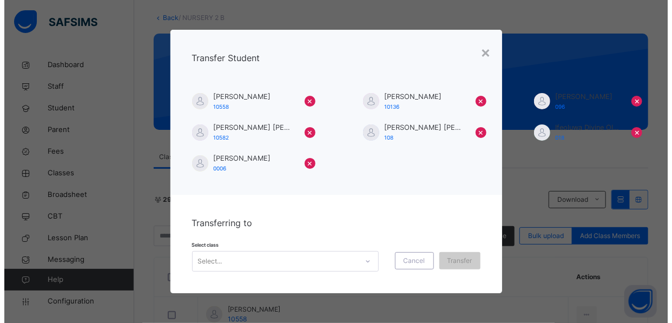
scroll to position [64, 0]
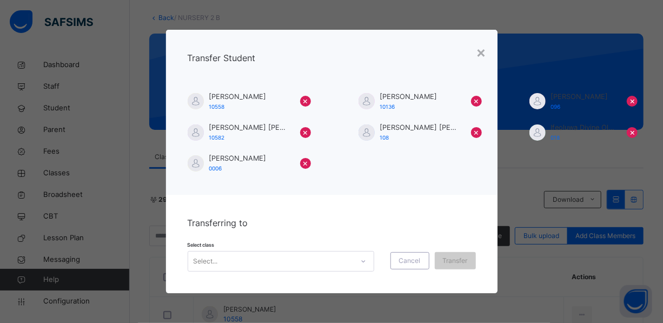
click at [299, 258] on div "Select..." at bounding box center [281, 261] width 187 height 21
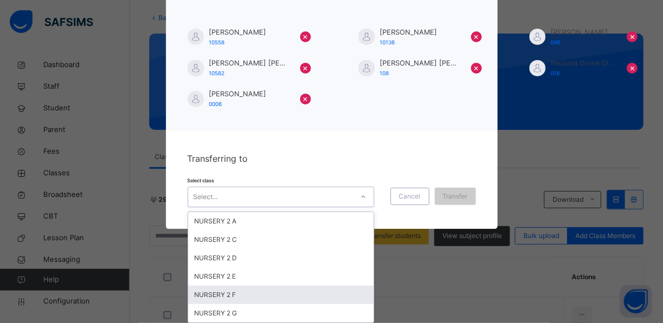
click at [262, 295] on div "NURSERY 2 F" at bounding box center [281, 295] width 186 height 18
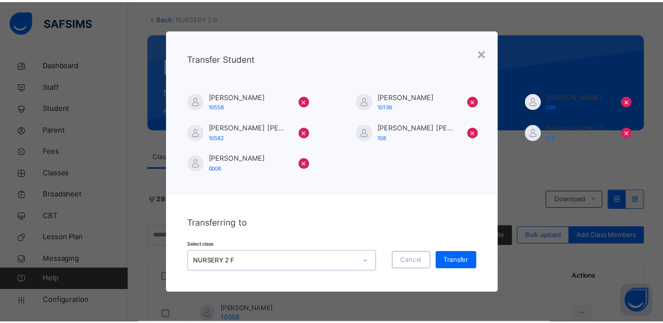
scroll to position [0, 0]
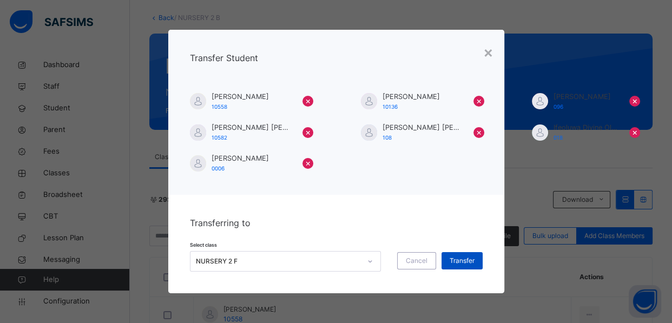
click at [471, 259] on span "Transfer" at bounding box center [462, 261] width 25 height 10
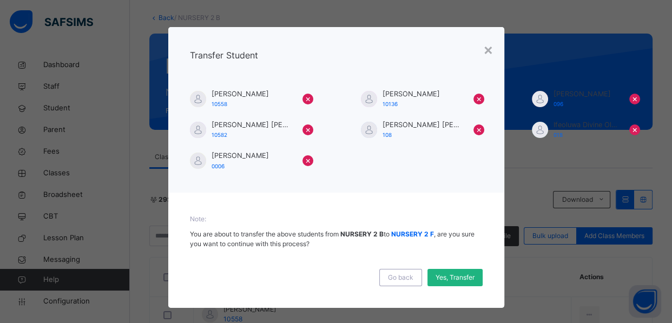
click at [445, 274] on span "Yes, Transfer" at bounding box center [455, 278] width 39 height 10
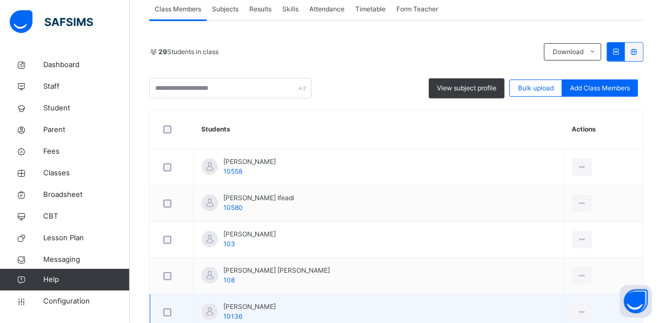
scroll to position [254, 0]
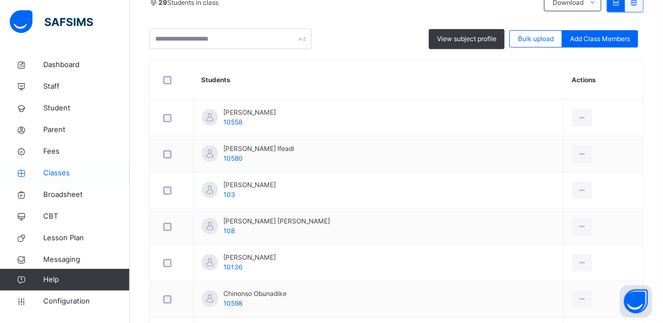
click at [59, 168] on span "Classes" at bounding box center [86, 173] width 87 height 11
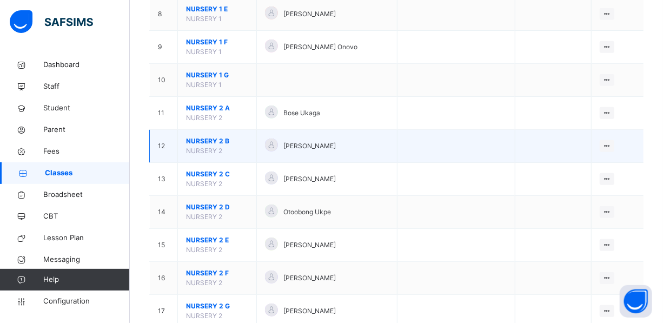
scroll to position [344, 0]
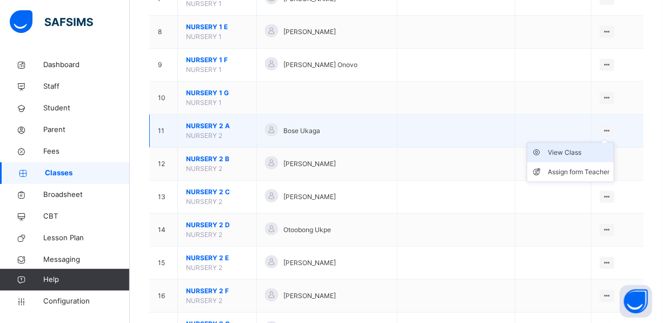
click at [600, 151] on div "View Class" at bounding box center [579, 152] width 62 height 11
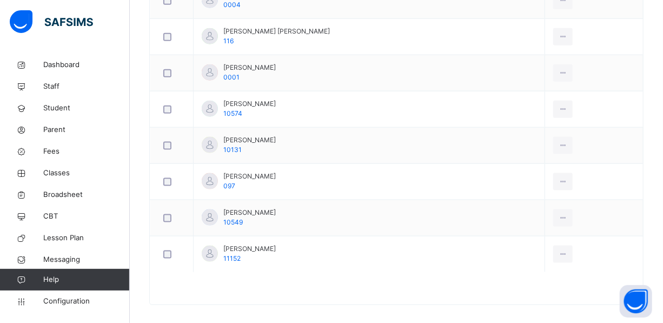
scroll to position [216, 0]
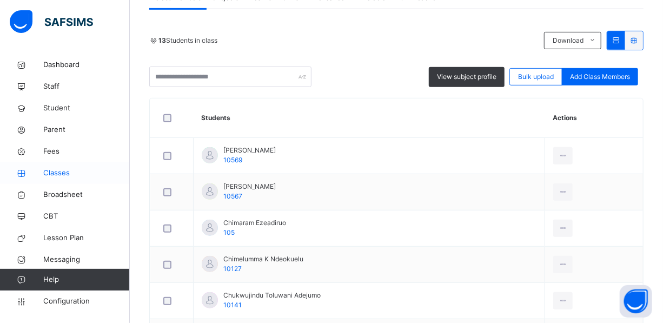
click at [61, 170] on span "Classes" at bounding box center [86, 173] width 87 height 11
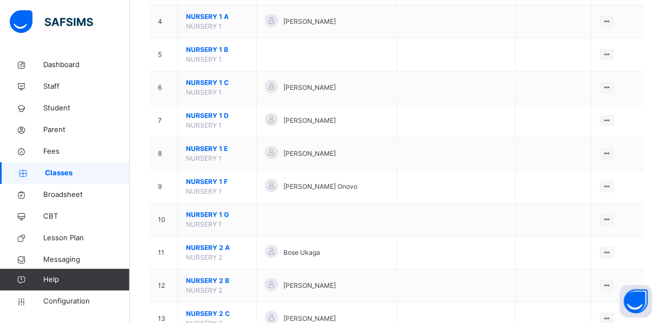
scroll to position [344, 0]
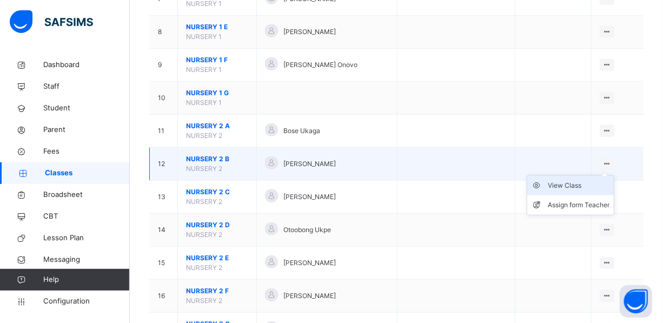
click at [583, 184] on div "View Class" at bounding box center [579, 185] width 62 height 11
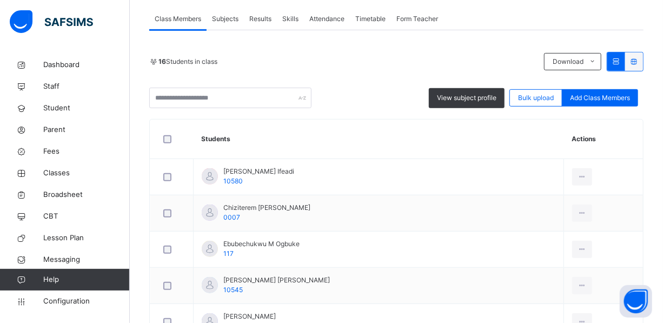
scroll to position [147, 0]
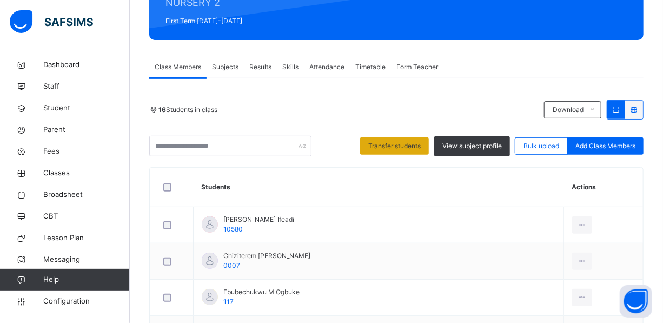
click at [398, 141] on span "Transfer students" at bounding box center [394, 146] width 52 height 10
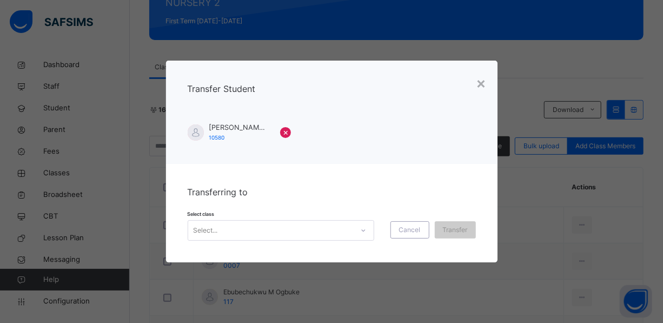
click at [325, 233] on div "Select..." at bounding box center [270, 230] width 165 height 17
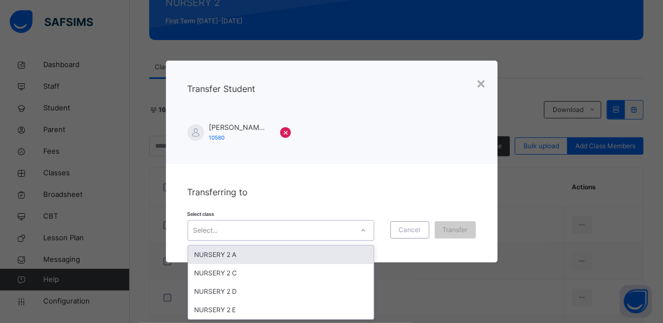
scroll to position [0, 0]
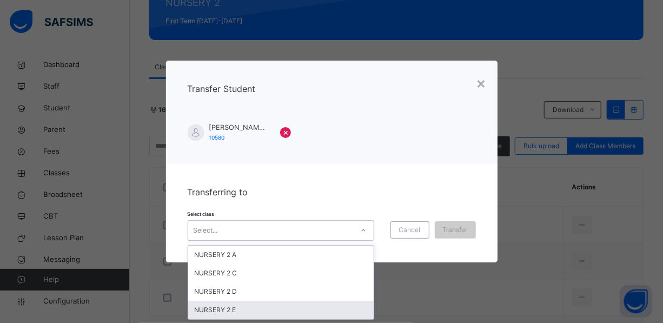
click at [243, 308] on div "NURSERY 2 E" at bounding box center [281, 310] width 186 height 18
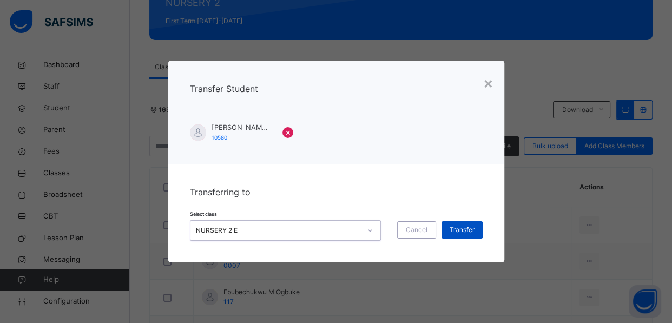
click at [463, 225] on span "Transfer" at bounding box center [462, 230] width 25 height 10
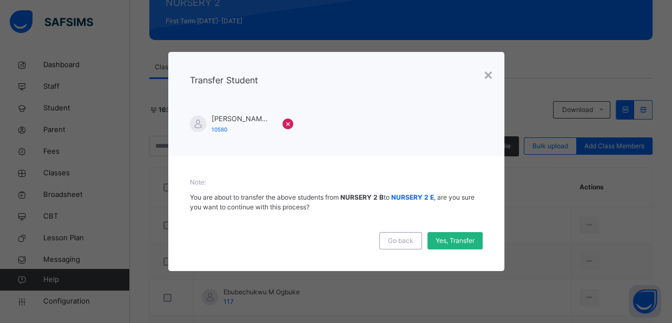
click at [447, 236] on span "Yes, Transfer" at bounding box center [455, 241] width 39 height 10
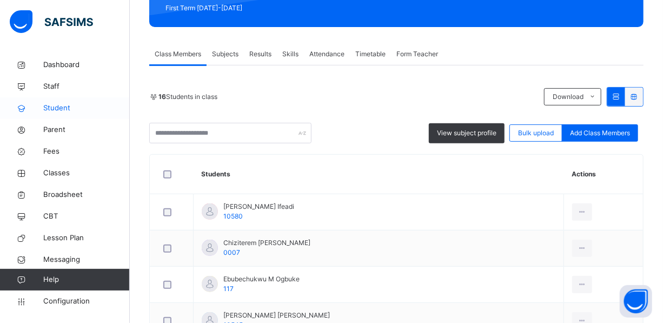
scroll to position [30, 0]
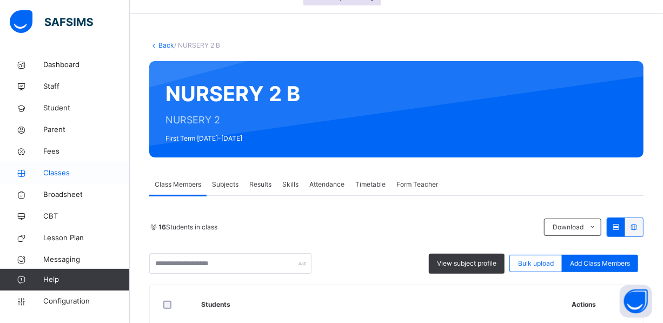
click at [55, 172] on span "Classes" at bounding box center [86, 173] width 87 height 11
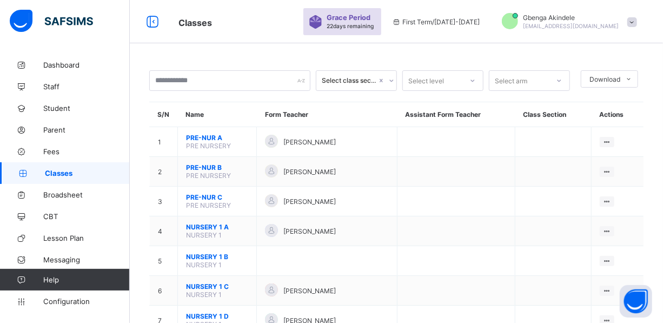
scroll to position [196, 0]
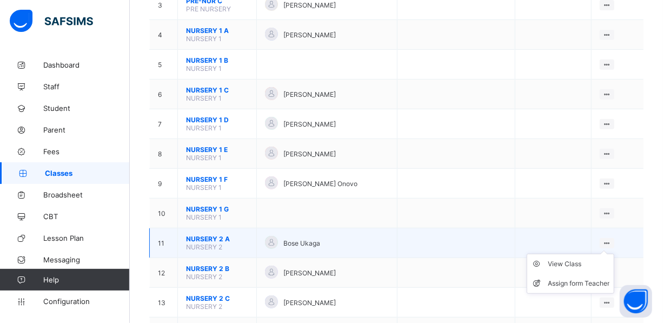
click at [616, 245] on td "View Class Assign form Teacher" at bounding box center [618, 243] width 52 height 30
click at [615, 254] on ul "View Class Assign form Teacher" at bounding box center [571, 274] width 88 height 40
click at [601, 259] on div "View Class" at bounding box center [579, 264] width 62 height 11
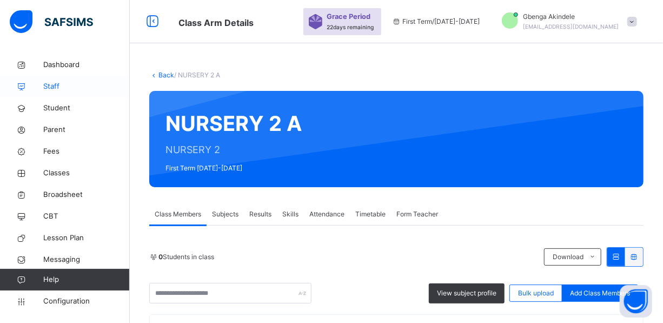
click at [70, 84] on span "Staff" at bounding box center [86, 86] width 87 height 11
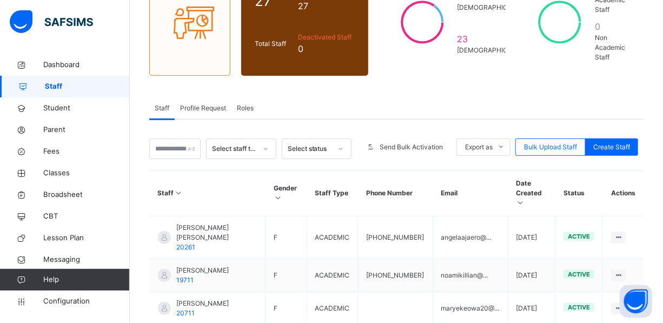
scroll to position [98, 0]
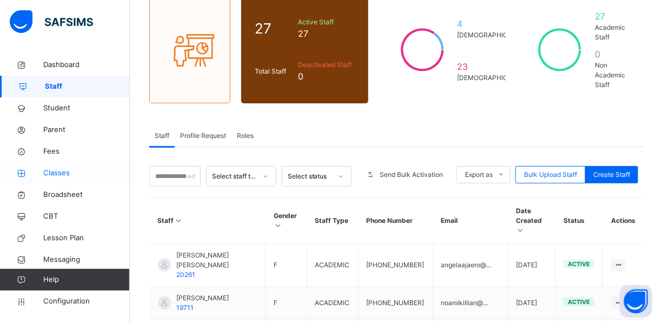
click at [70, 173] on span "Classes" at bounding box center [86, 173] width 87 height 11
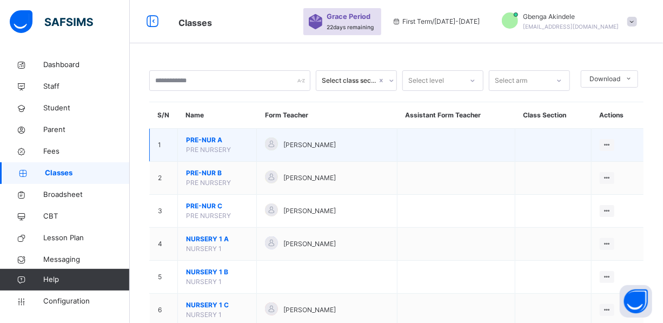
click at [615, 137] on td "View Class Assign form Teacher" at bounding box center [618, 145] width 52 height 33
click at [587, 187] on div "Assign form Teacher" at bounding box center [579, 186] width 62 height 11
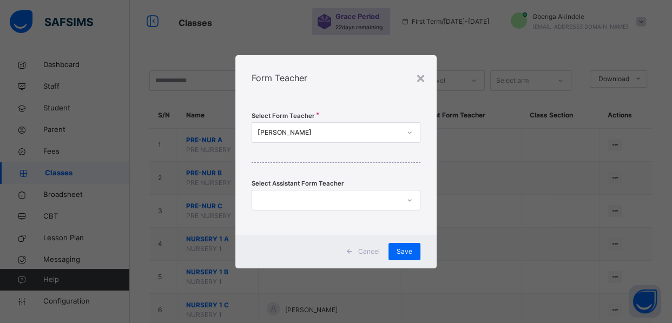
click at [327, 133] on div "[PERSON_NAME]" at bounding box center [329, 133] width 143 height 10
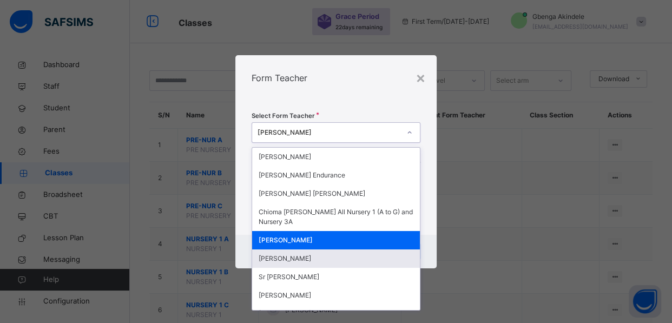
click at [288, 259] on div "Theresa Olom" at bounding box center [336, 258] width 168 height 18
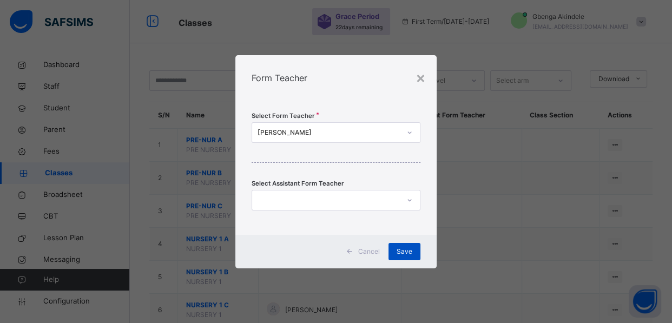
click at [408, 252] on span "Save" at bounding box center [405, 252] width 16 height 10
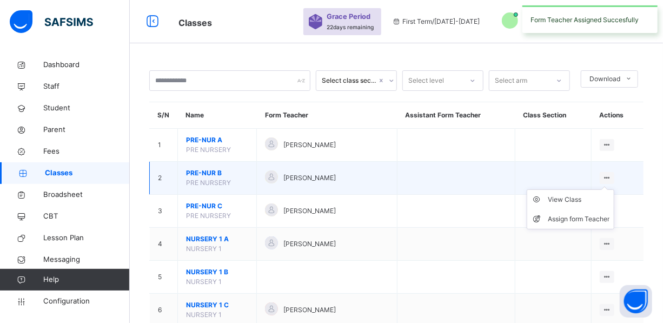
click at [609, 189] on ul "View Class Assign form Teacher" at bounding box center [571, 209] width 88 height 40
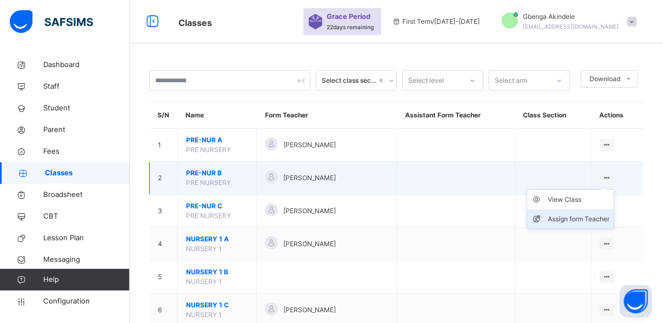
click at [610, 221] on div "Assign form Teacher" at bounding box center [579, 219] width 62 height 11
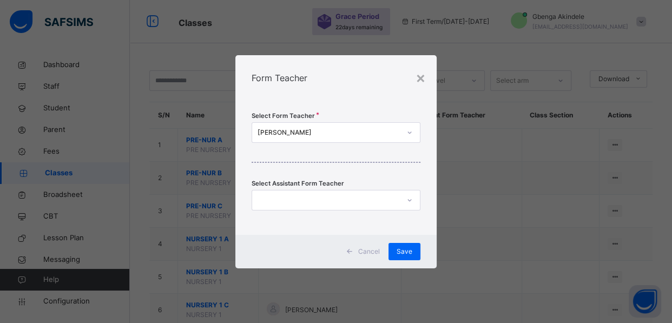
click at [375, 136] on div "[PERSON_NAME]" at bounding box center [329, 133] width 143 height 10
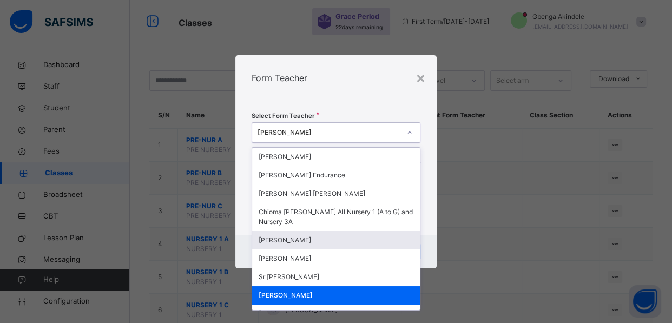
click at [308, 240] on div "Dorothy Adinnu" at bounding box center [336, 240] width 168 height 18
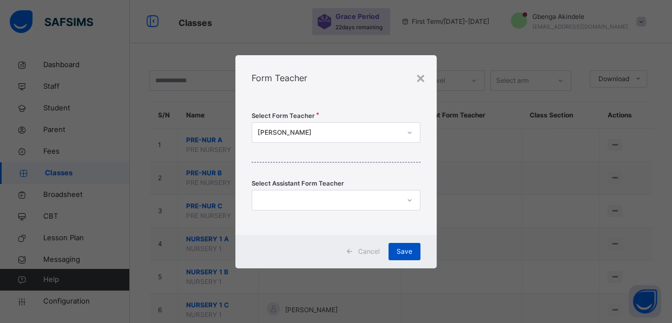
click at [401, 252] on span "Save" at bounding box center [405, 252] width 16 height 10
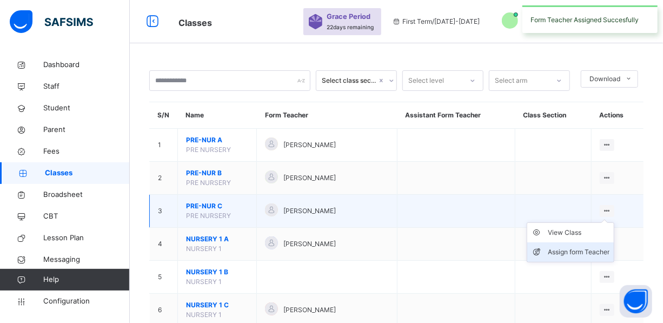
click at [604, 252] on div "Assign form Teacher" at bounding box center [579, 252] width 62 height 11
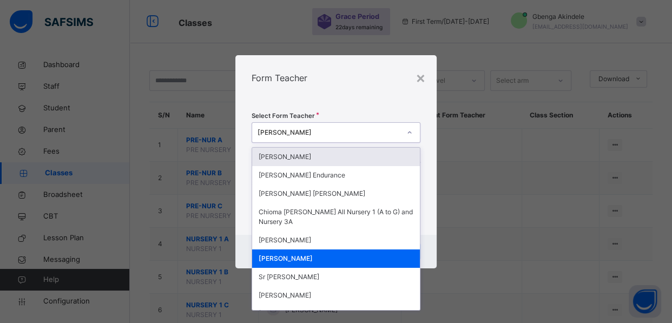
click at [341, 133] on div "[PERSON_NAME]" at bounding box center [329, 133] width 143 height 10
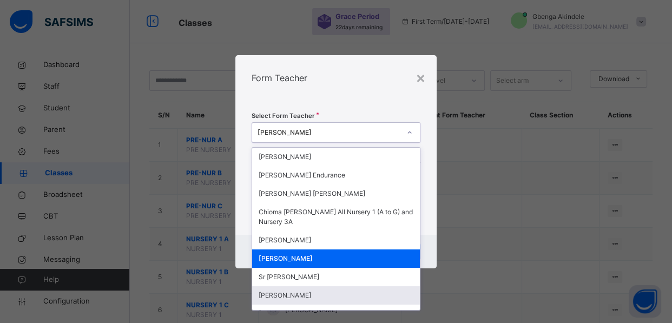
click at [292, 298] on div "Maggi Angba" at bounding box center [336, 295] width 168 height 18
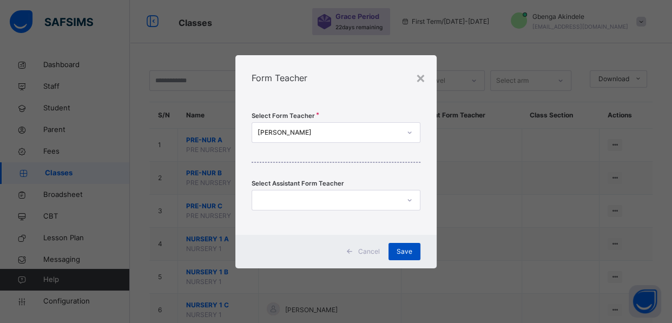
click at [409, 247] on span "Save" at bounding box center [405, 252] width 16 height 10
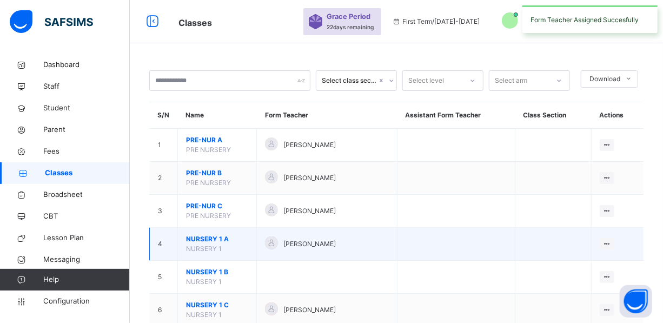
click at [371, 243] on div "[PERSON_NAME]" at bounding box center [326, 244] width 123 height 16
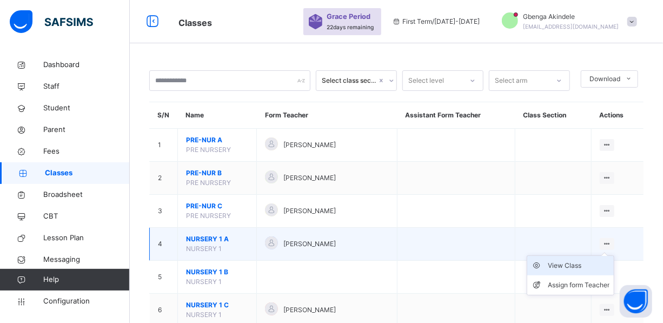
click at [588, 266] on div "View Class" at bounding box center [579, 265] width 62 height 11
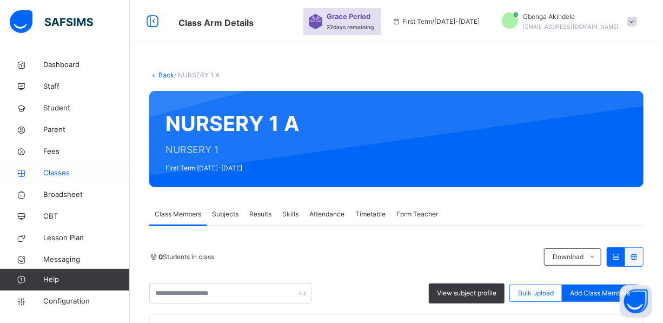
click at [58, 175] on span "Classes" at bounding box center [86, 173] width 87 height 11
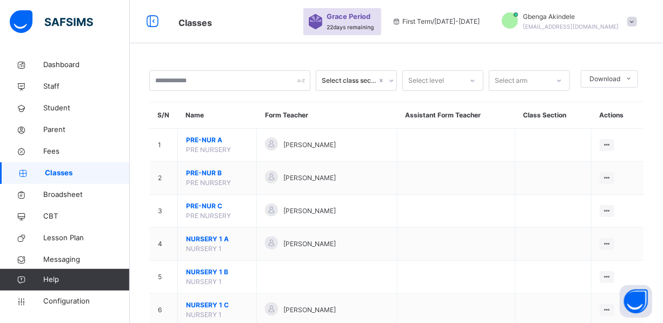
click at [0, 0] on div "Assign form Teacher" at bounding box center [0, 0] width 0 height 0
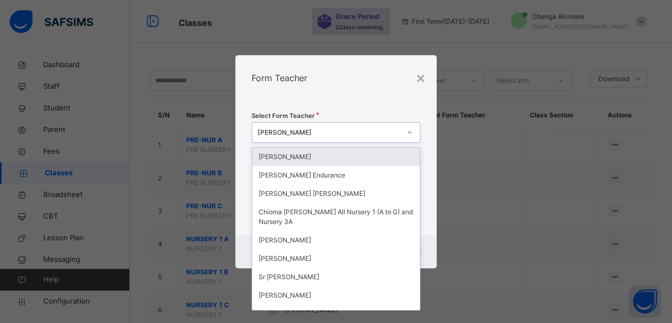
click at [385, 134] on div "[PERSON_NAME]" at bounding box center [329, 133] width 143 height 10
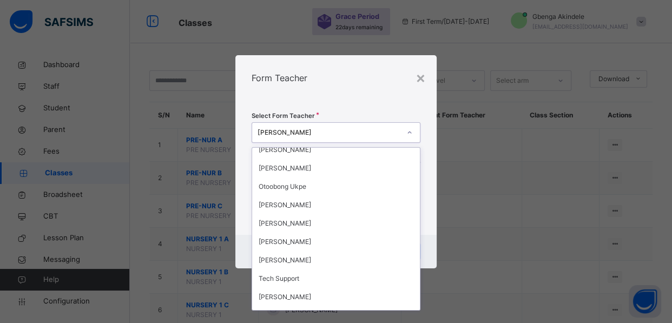
scroll to position [427, 0]
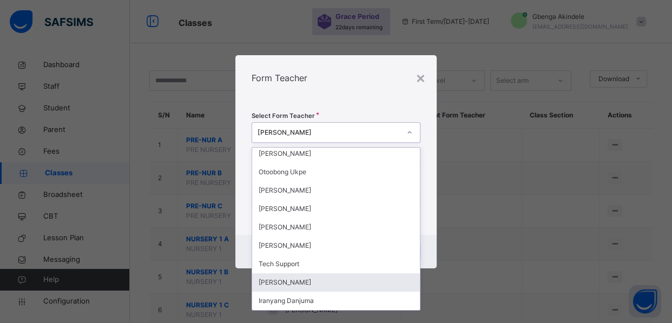
click at [337, 276] on div "Bridget Onovo Okwudiri" at bounding box center [336, 282] width 168 height 18
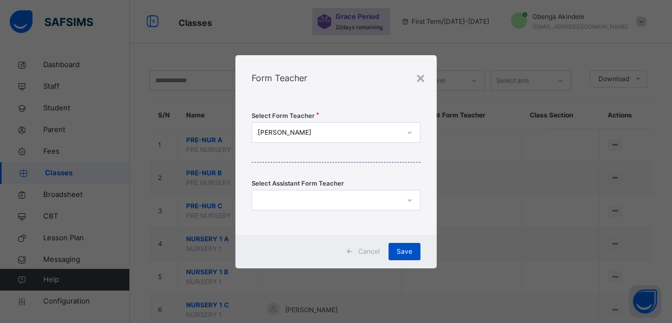
click at [405, 243] on div "Save" at bounding box center [404, 251] width 32 height 17
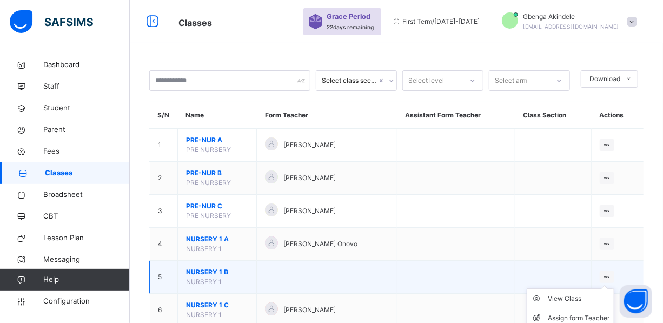
click at [612, 274] on icon at bounding box center [607, 277] width 9 height 8
click at [592, 318] on div "Assign form Teacher" at bounding box center [579, 318] width 62 height 11
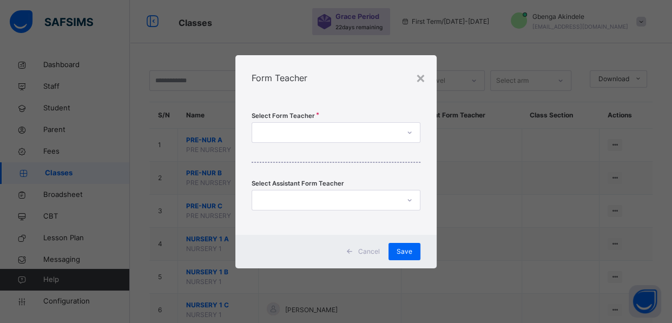
click at [390, 130] on div at bounding box center [326, 132] width 148 height 17
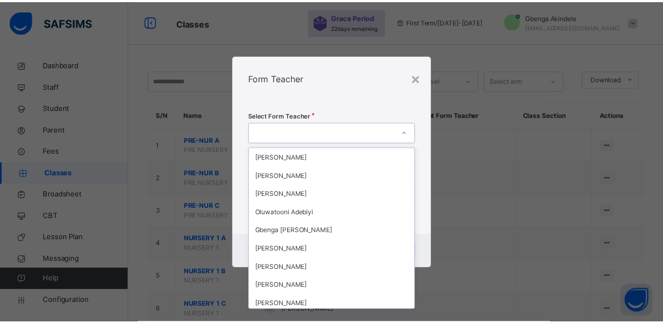
scroll to position [270, 0]
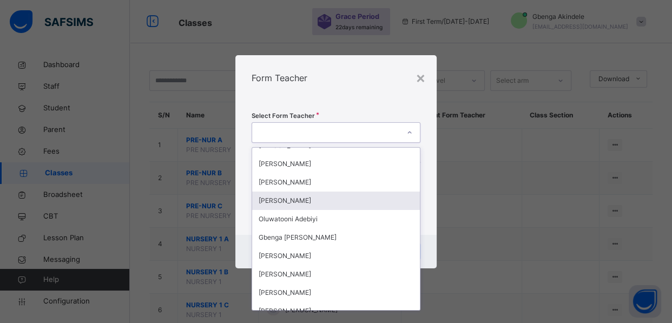
click at [330, 198] on div "Augustina Onuigbo" at bounding box center [336, 201] width 168 height 18
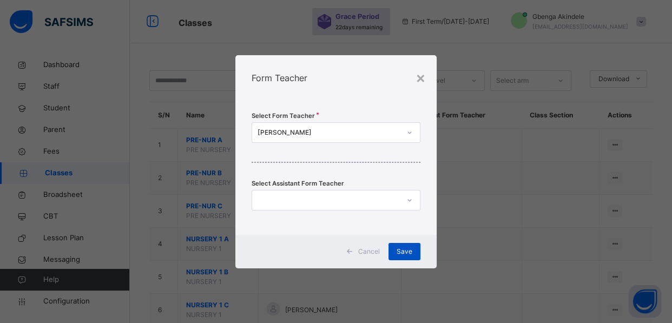
click at [406, 248] on span "Save" at bounding box center [405, 252] width 16 height 10
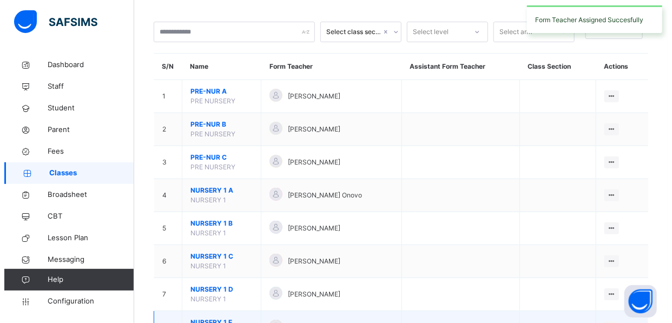
scroll to position [98, 0]
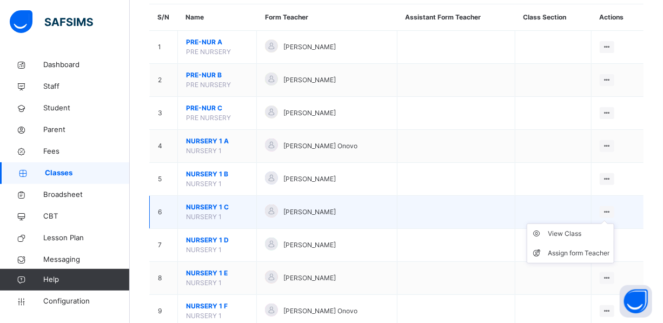
click at [612, 210] on icon at bounding box center [607, 212] width 9 height 8
click at [595, 252] on div "Assign form Teacher" at bounding box center [579, 253] width 62 height 11
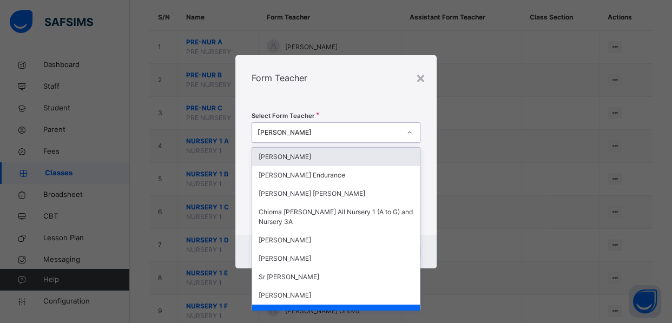
drag, startPoint x: 401, startPoint y: 130, endPoint x: 401, endPoint y: 136, distance: 5.4
click at [402, 131] on div at bounding box center [409, 132] width 18 height 17
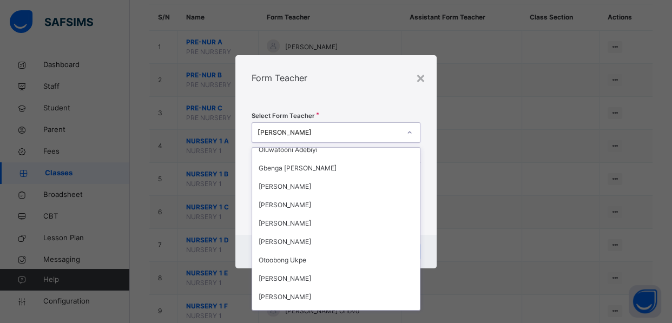
scroll to position [354, 0]
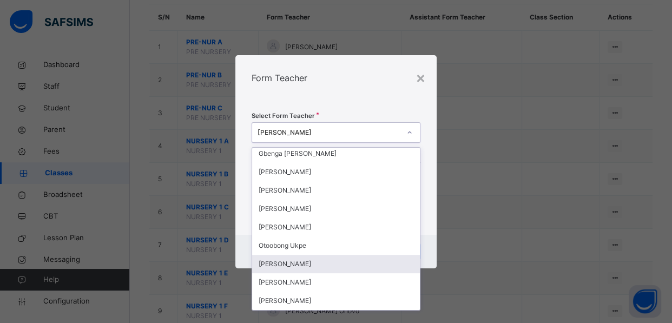
click at [285, 266] on div "Marykate Obia" at bounding box center [336, 264] width 168 height 18
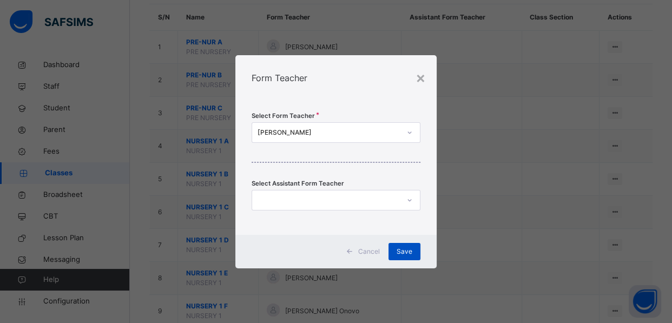
click at [404, 252] on span "Save" at bounding box center [405, 252] width 16 height 10
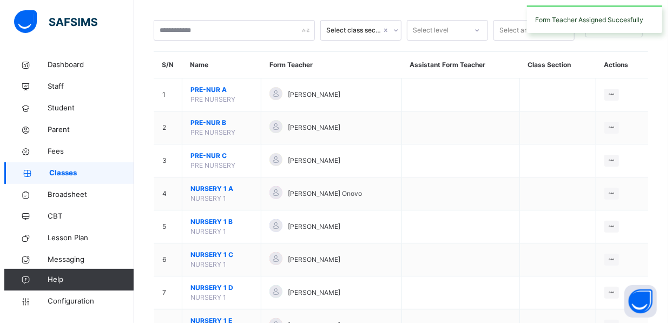
scroll to position [147, 0]
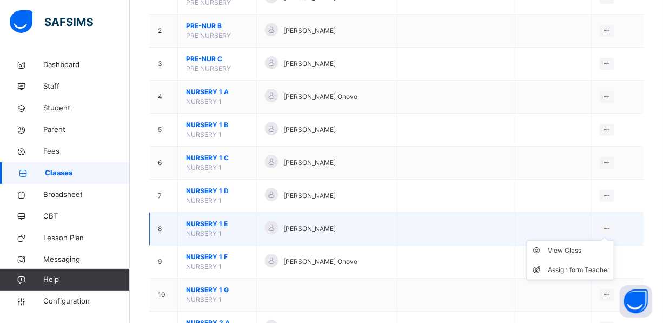
click at [601, 240] on ul "View Class Assign form Teacher" at bounding box center [571, 260] width 88 height 40
click at [583, 271] on div "Assign form Teacher" at bounding box center [579, 270] width 62 height 11
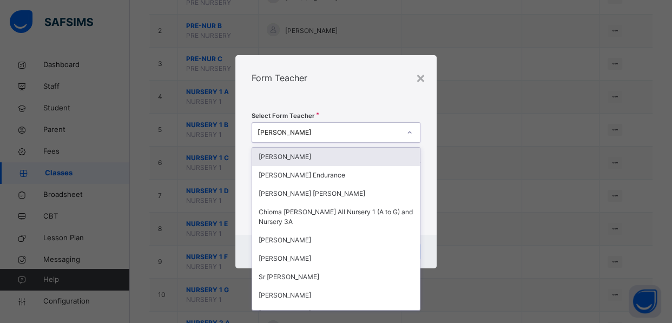
click at [364, 135] on div "[PERSON_NAME]" at bounding box center [329, 133] width 143 height 10
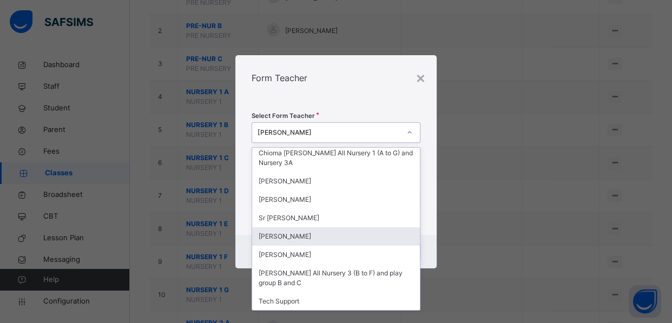
scroll to position [78, 0]
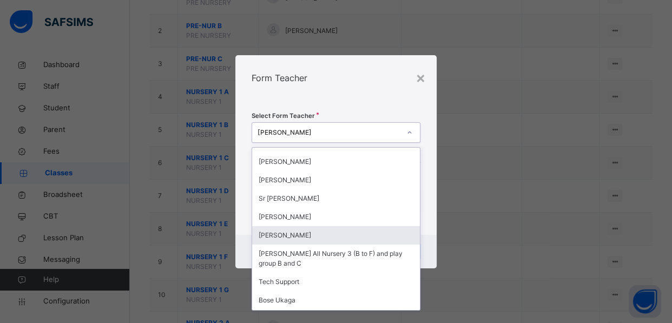
click at [308, 233] on div "Mary Salihu" at bounding box center [336, 235] width 168 height 18
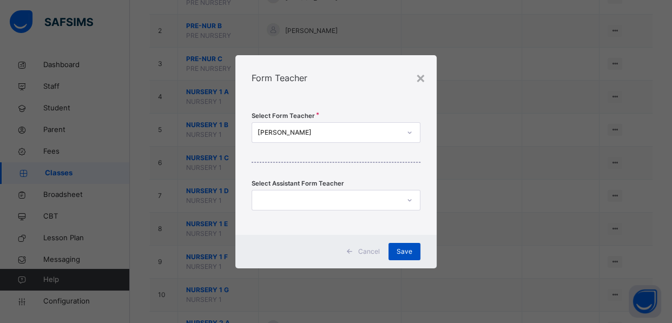
click at [411, 244] on div "Save" at bounding box center [404, 251] width 32 height 17
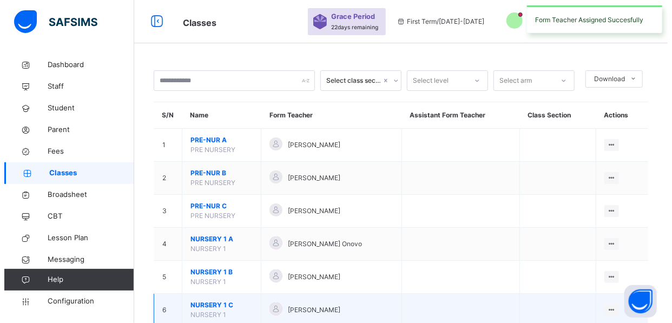
scroll to position [196, 0]
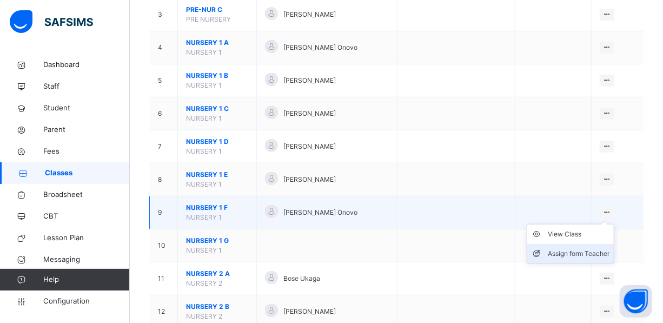
click at [606, 251] on div "Assign form Teacher" at bounding box center [579, 253] width 62 height 11
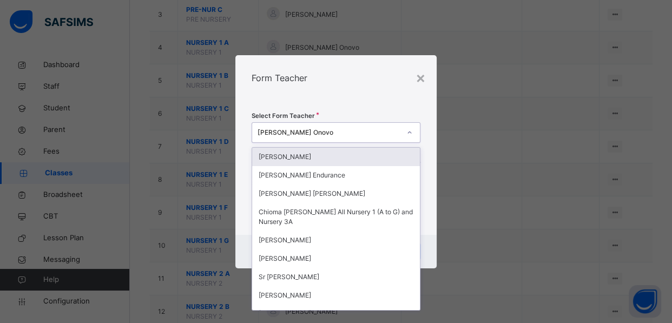
click at [399, 134] on div "[PERSON_NAME] Onovo" at bounding box center [329, 133] width 143 height 10
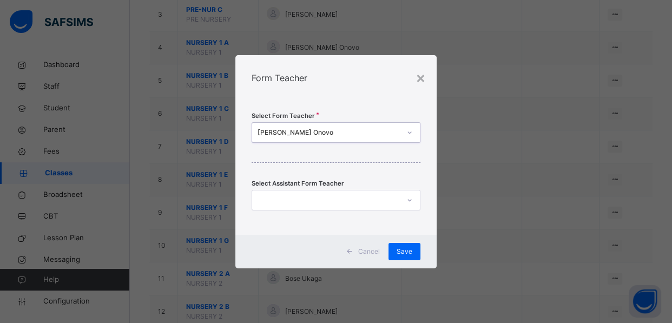
click at [336, 134] on div "[PERSON_NAME] Onovo" at bounding box center [329, 133] width 143 height 10
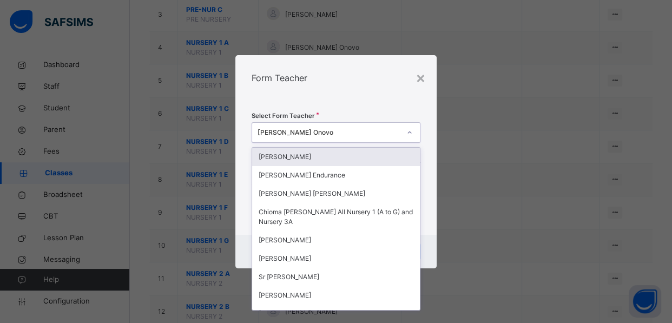
click at [409, 133] on icon at bounding box center [410, 132] width 4 height 2
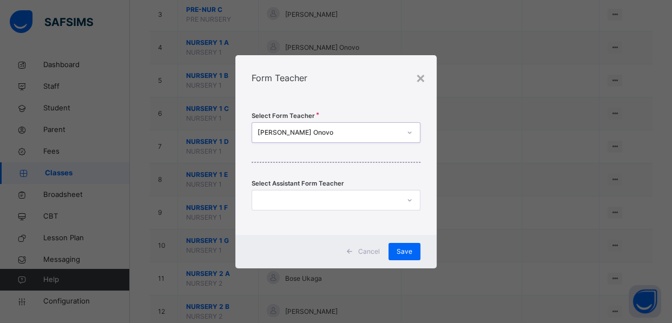
click at [335, 127] on div "[PERSON_NAME] Onovo" at bounding box center [326, 132] width 148 height 17
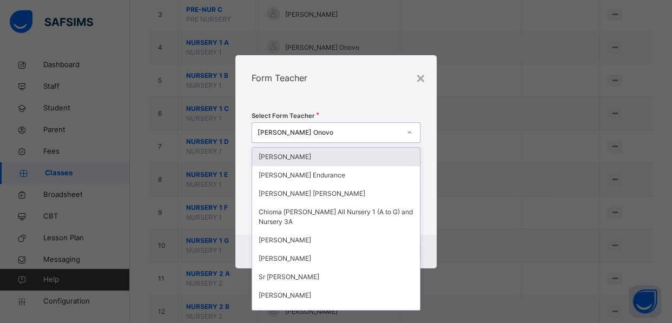
drag, startPoint x: 335, startPoint y: 129, endPoint x: 291, endPoint y: 136, distance: 45.4
click at [291, 136] on div "[PERSON_NAME] Onovo" at bounding box center [329, 133] width 143 height 10
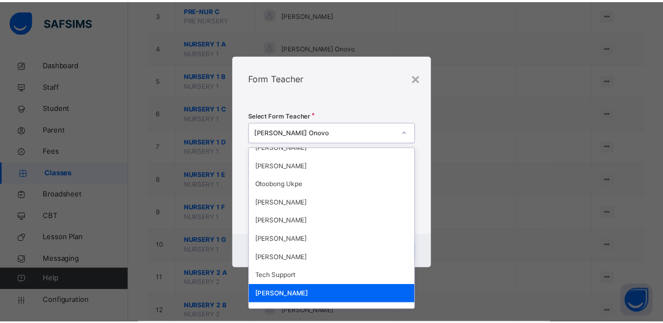
scroll to position [427, 0]
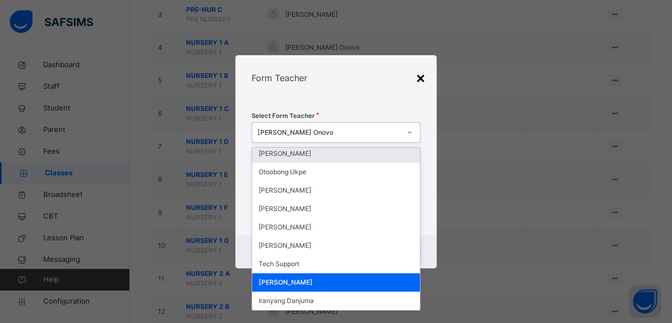
click at [422, 78] on div "×" at bounding box center [421, 77] width 10 height 23
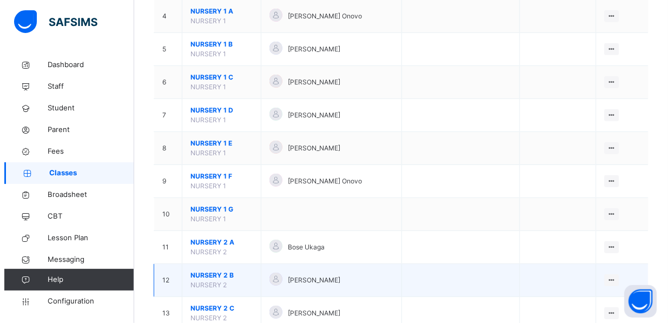
scroll to position [246, 0]
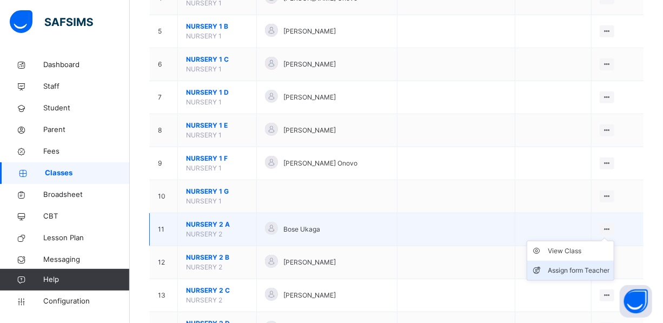
click at [599, 268] on div "Assign form Teacher" at bounding box center [579, 270] width 62 height 11
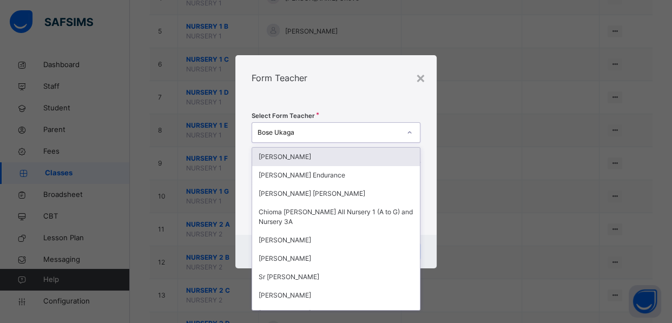
click at [357, 132] on div "Bose Ukaga" at bounding box center [329, 133] width 143 height 10
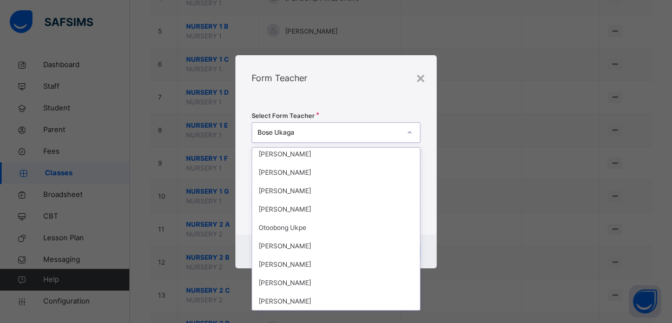
scroll to position [378, 0]
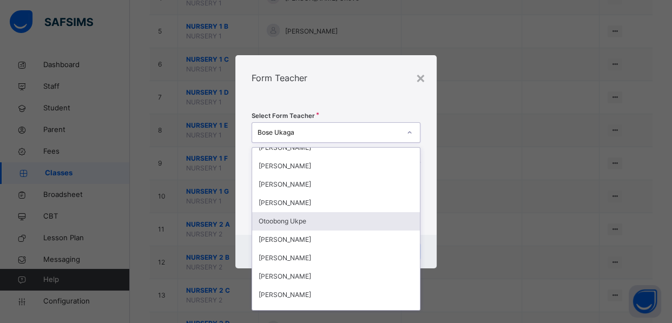
click at [326, 222] on div "Otoobong Ukpe" at bounding box center [336, 221] width 168 height 18
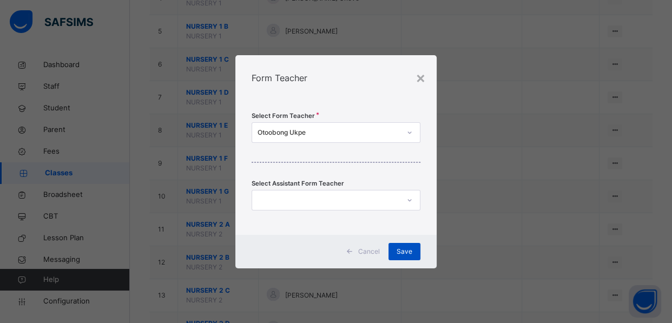
click at [402, 253] on span "Save" at bounding box center [405, 252] width 16 height 10
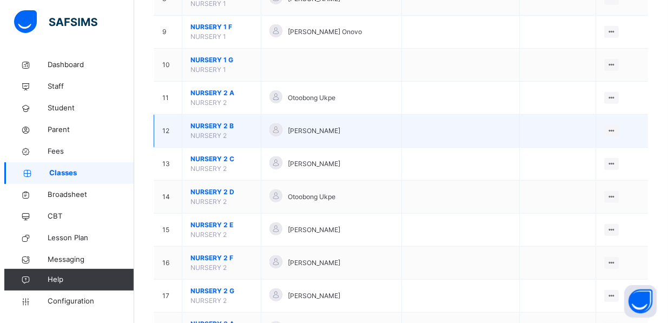
scroll to position [344, 0]
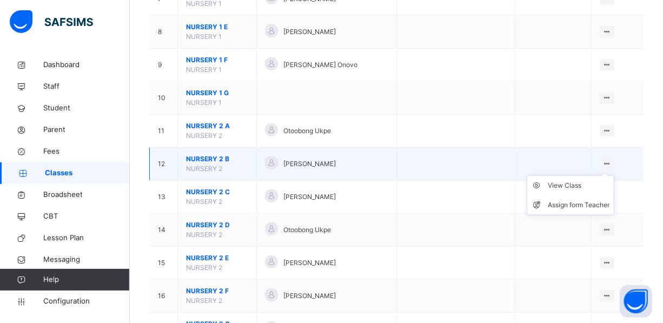
click at [608, 159] on div at bounding box center [607, 164] width 15 height 12
click at [610, 202] on div "Assign form Teacher" at bounding box center [579, 205] width 62 height 11
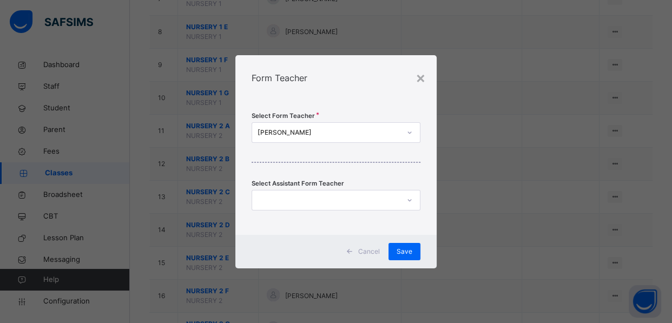
click at [371, 134] on div "[PERSON_NAME]" at bounding box center [329, 133] width 143 height 10
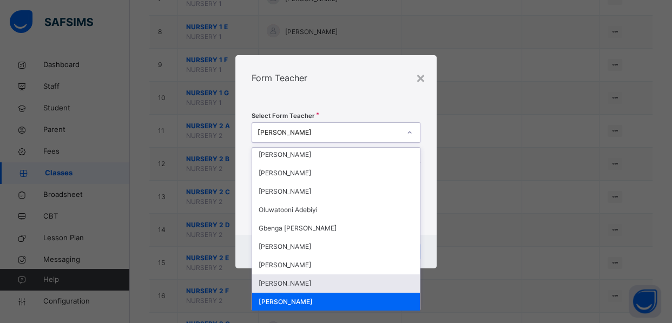
scroll to position [295, 0]
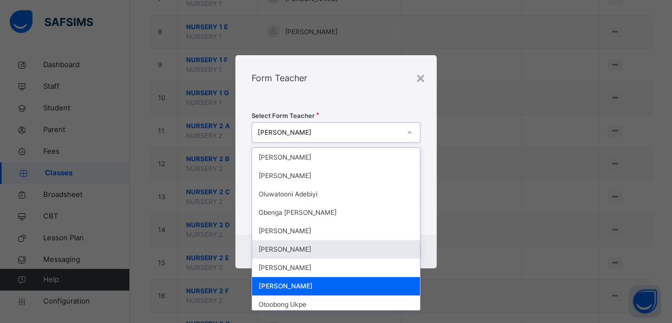
click at [301, 252] on div "Simeon Akong" at bounding box center [336, 249] width 168 height 18
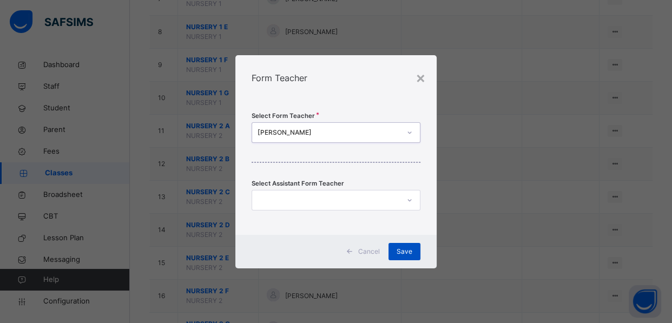
click at [403, 250] on span "Save" at bounding box center [405, 252] width 16 height 10
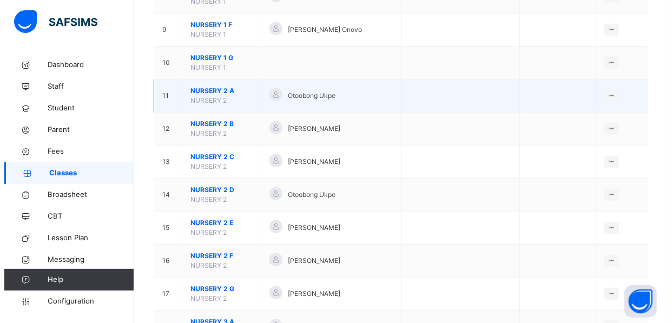
scroll to position [393, 0]
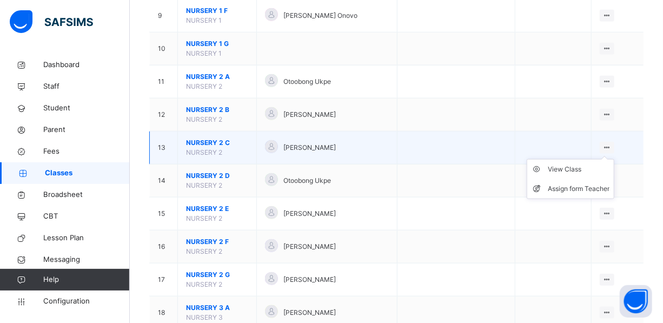
drag, startPoint x: 615, startPoint y: 144, endPoint x: 607, endPoint y: 157, distance: 15.0
click at [612, 144] on icon at bounding box center [607, 147] width 9 height 8
click at [595, 187] on div "Assign form Teacher" at bounding box center [579, 188] width 62 height 11
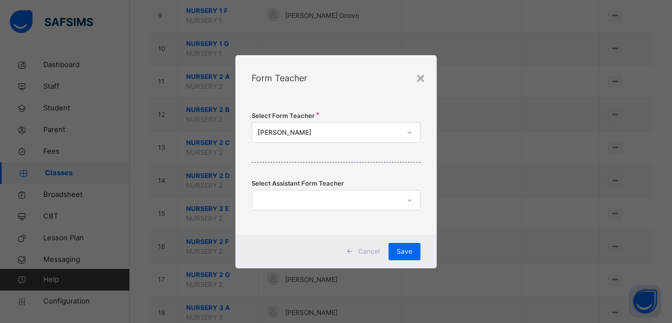
click at [346, 129] on div "[PERSON_NAME]" at bounding box center [329, 133] width 143 height 10
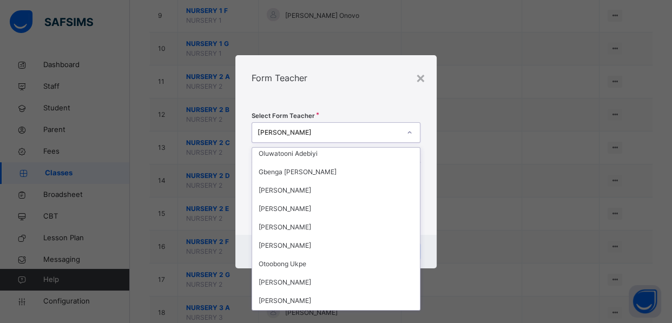
scroll to position [344, 0]
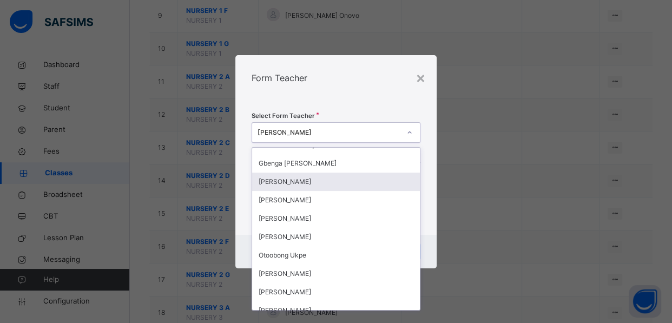
click at [292, 182] on div "Egedegbe Abimbola" at bounding box center [336, 182] width 168 height 18
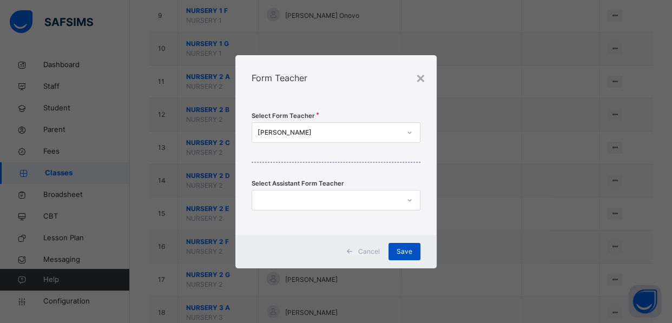
drag, startPoint x: 399, startPoint y: 245, endPoint x: 393, endPoint y: 249, distance: 6.9
click at [399, 245] on div "Save" at bounding box center [404, 251] width 32 height 17
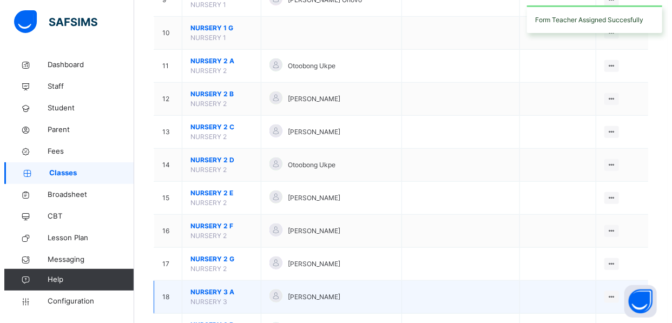
scroll to position [443, 0]
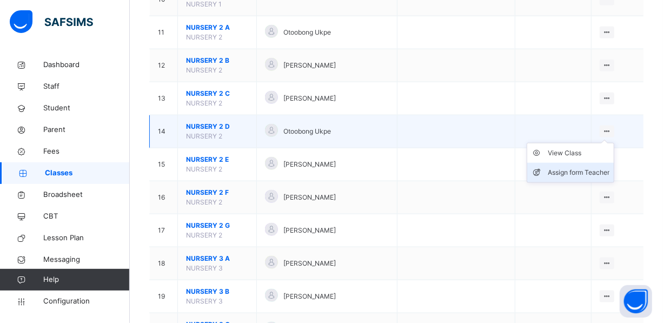
click at [600, 170] on div "Assign form Teacher" at bounding box center [579, 172] width 62 height 11
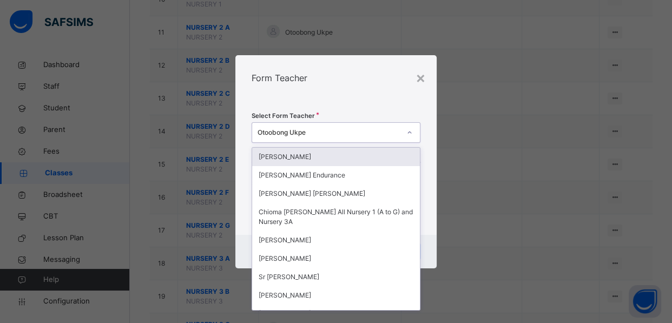
click at [357, 133] on div "Otoobong Ukpe" at bounding box center [329, 133] width 143 height 10
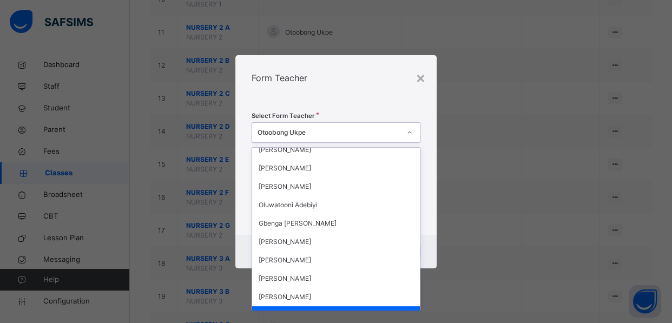
scroll to position [426, 0]
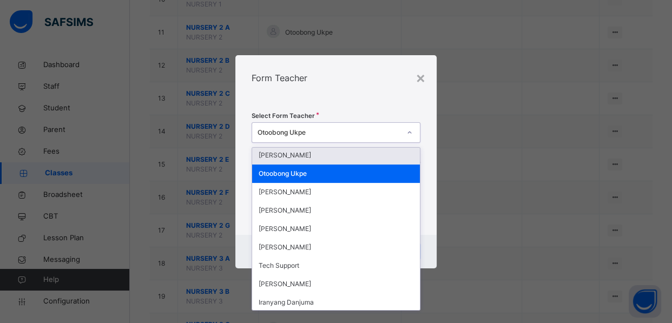
click at [280, 155] on div "Augustina Eze" at bounding box center [336, 155] width 168 height 18
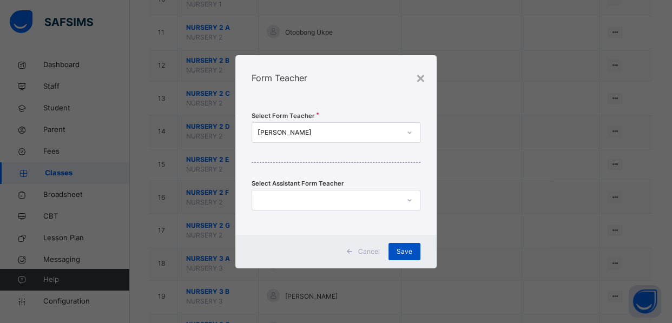
click at [398, 249] on span "Save" at bounding box center [405, 252] width 16 height 10
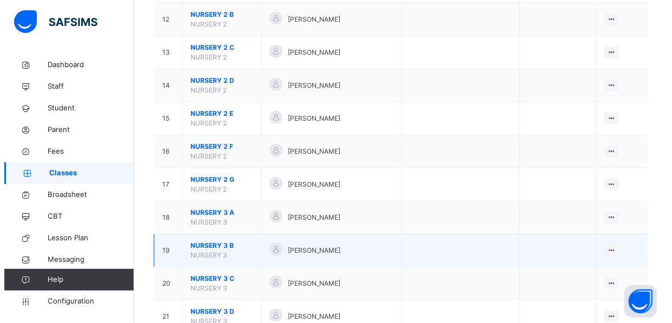
scroll to position [492, 0]
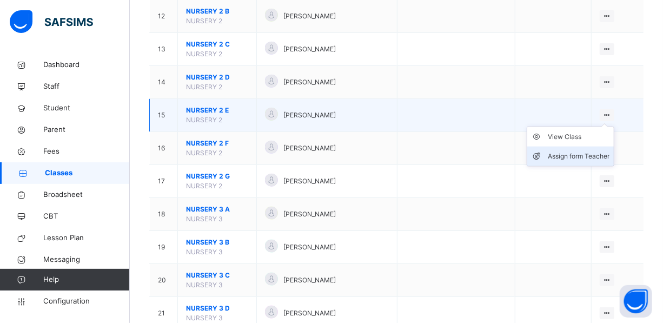
click at [589, 155] on div "Assign form Teacher" at bounding box center [579, 156] width 62 height 11
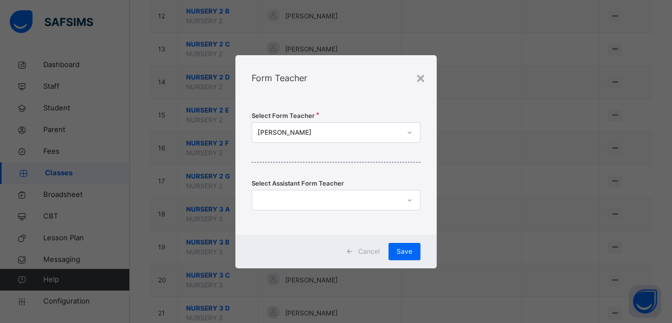
click at [381, 133] on div "[PERSON_NAME]" at bounding box center [329, 133] width 143 height 10
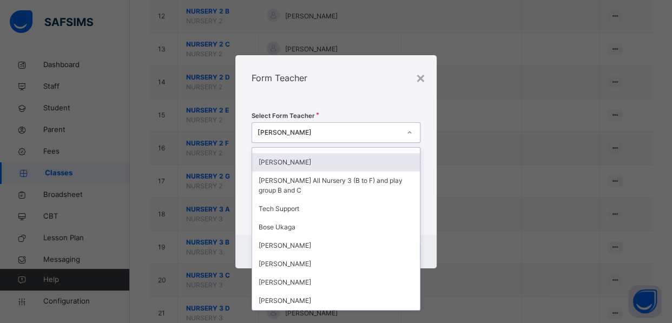
scroll to position [157, 0]
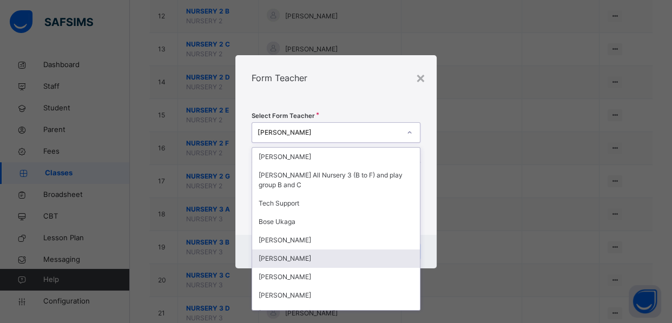
click at [324, 259] on div "Naomi Killian Inyang" at bounding box center [336, 258] width 168 height 18
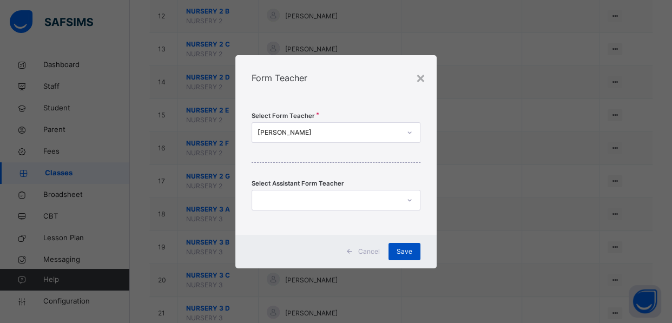
click at [411, 248] on span "Save" at bounding box center [405, 252] width 16 height 10
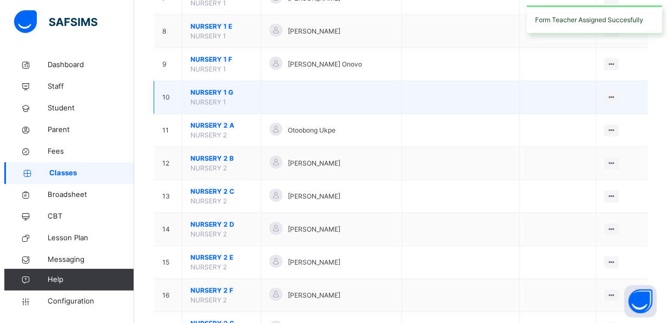
scroll to position [443, 0]
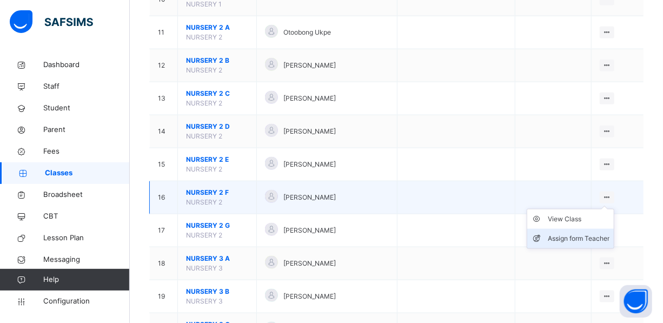
click at [594, 238] on div "Assign form Teacher" at bounding box center [579, 238] width 62 height 11
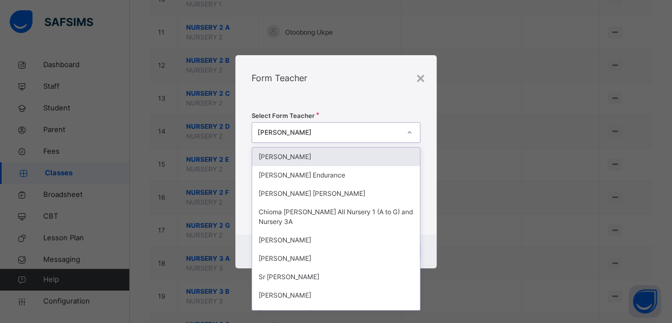
click at [405, 130] on div at bounding box center [409, 132] width 18 height 17
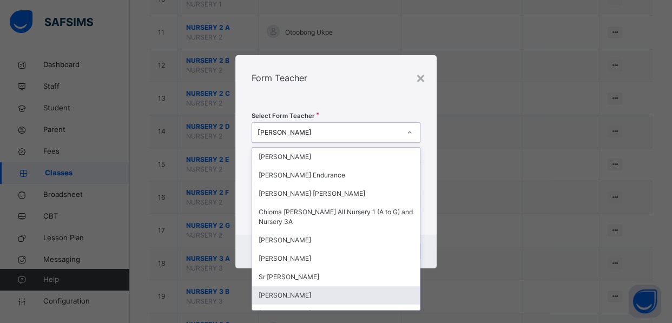
click at [421, 305] on div "× Form Teacher Select Form Teacher option Naomi Killian Inyang, selected. optio…" at bounding box center [336, 161] width 672 height 323
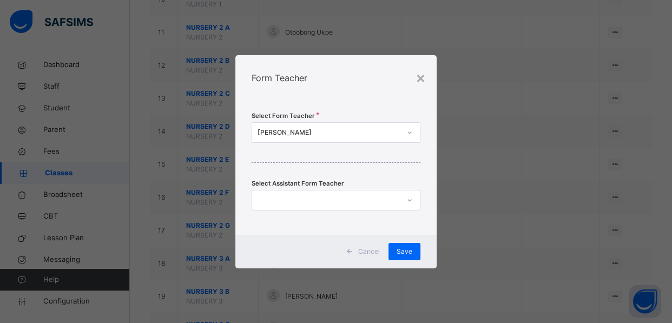
click at [421, 305] on div "× Form Teacher Select Form Teacher Egedegbe Abimbola Select Assistant Form Teac…" at bounding box center [336, 161] width 672 height 323
click at [338, 133] on div "[PERSON_NAME]" at bounding box center [329, 133] width 143 height 10
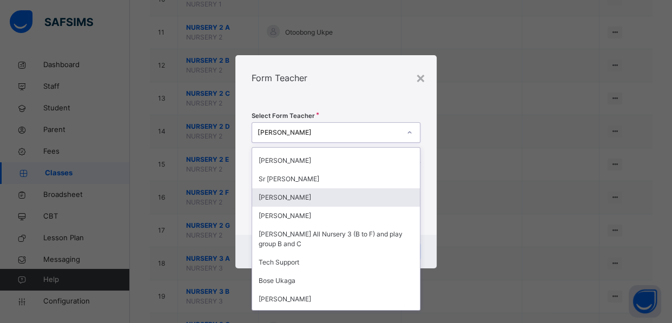
scroll to position [118, 0]
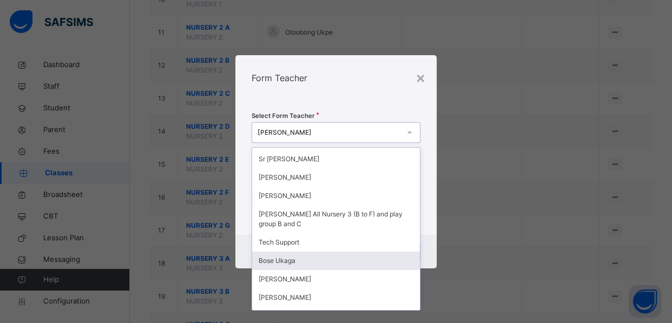
click at [288, 260] on div "Bose Ukaga" at bounding box center [336, 261] width 168 height 18
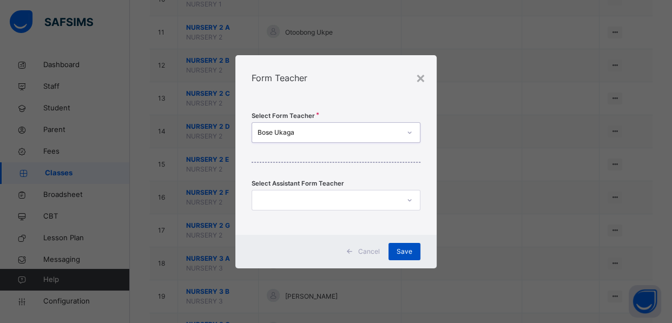
click at [409, 249] on span "Save" at bounding box center [405, 252] width 16 height 10
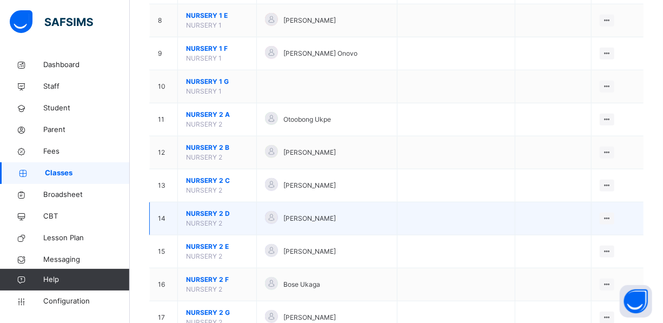
scroll to position [295, 0]
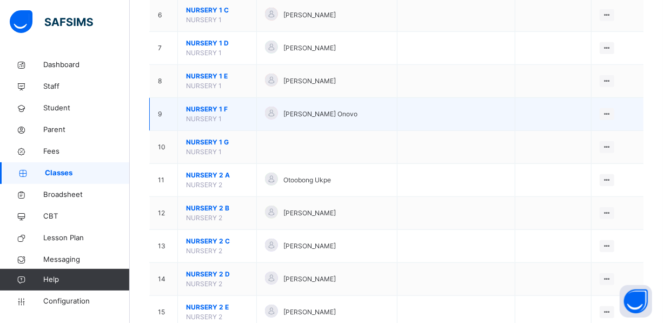
drag, startPoint x: 286, startPoint y: 111, endPoint x: 377, endPoint y: 107, distance: 91.6
click at [377, 107] on div "[PERSON_NAME] Onovo" at bounding box center [326, 115] width 123 height 16
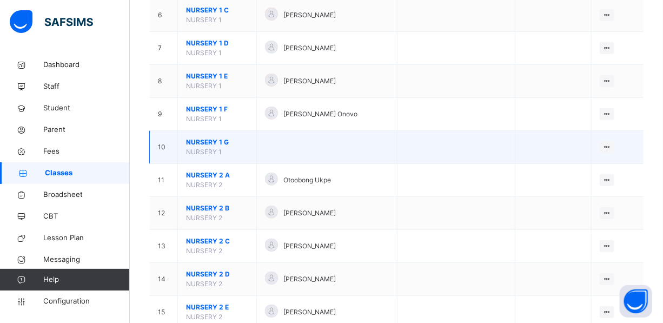
click at [340, 131] on td at bounding box center [327, 147] width 140 height 33
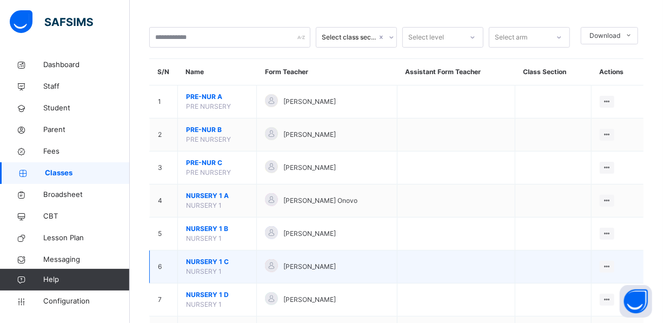
scroll to position [98, 0]
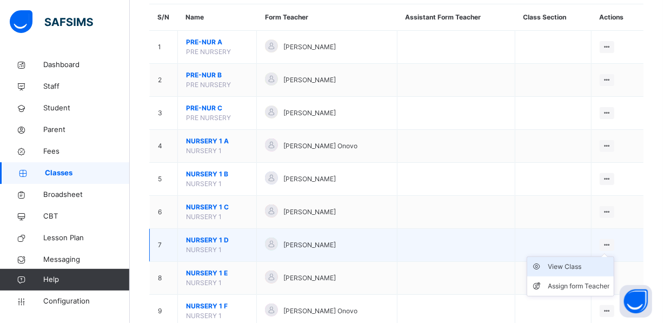
click at [595, 267] on div "View Class" at bounding box center [579, 266] width 62 height 11
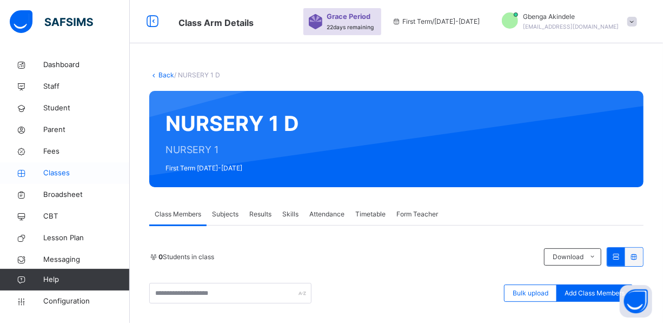
click at [64, 172] on span "Classes" at bounding box center [86, 173] width 87 height 11
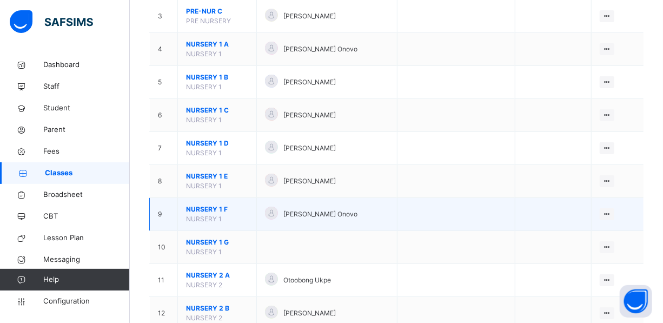
scroll to position [196, 0]
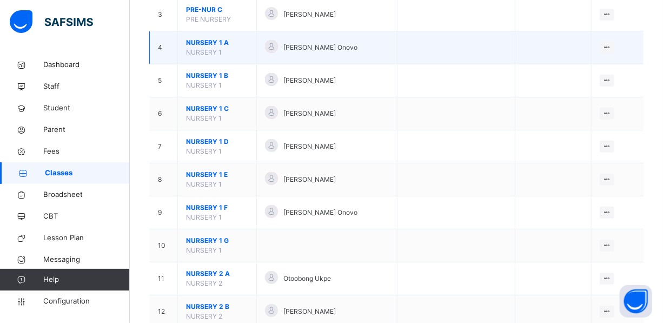
click at [303, 49] on span "[PERSON_NAME] Onovo" at bounding box center [321, 48] width 74 height 10
click at [602, 69] on div "View Class" at bounding box center [579, 69] width 62 height 11
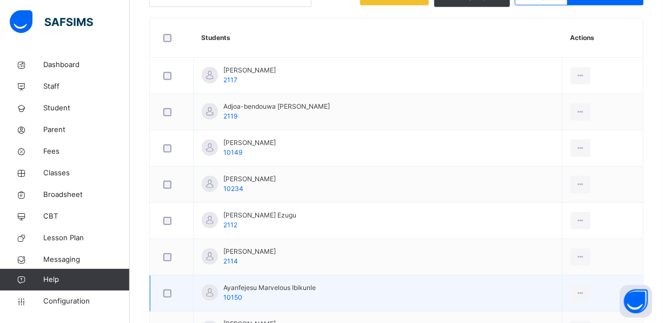
scroll to position [246, 0]
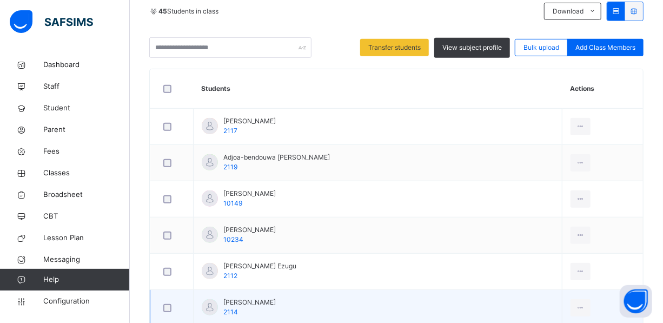
click at [162, 306] on div at bounding box center [171, 308] width 21 height 8
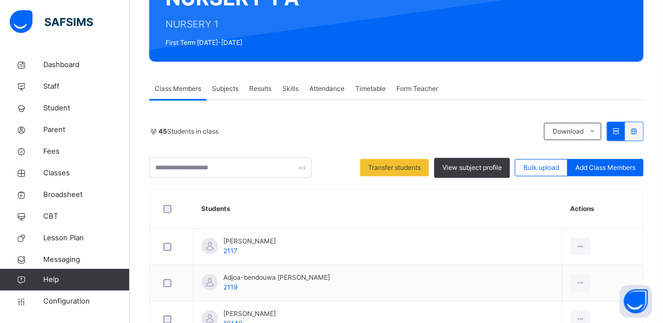
scroll to position [95, 0]
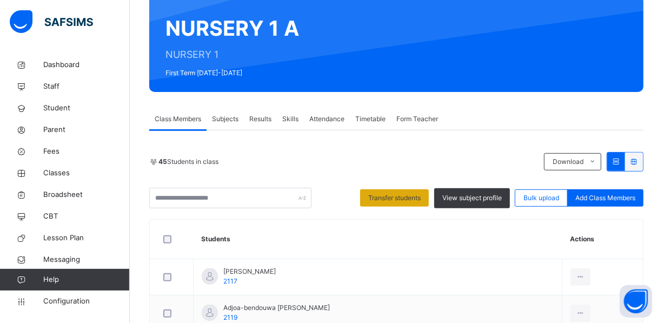
click at [385, 195] on span "Transfer students" at bounding box center [394, 198] width 52 height 10
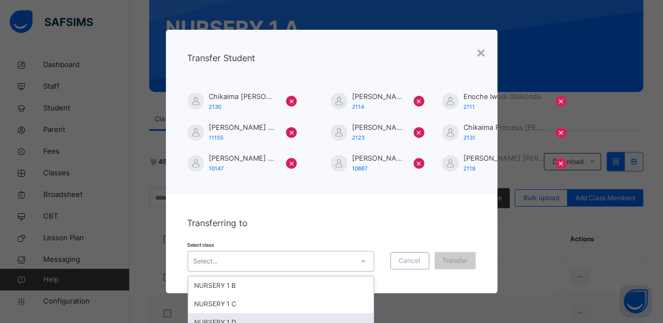
click at [240, 261] on div "option NURSERY 1 D focused, 3 of 6. 6 results available. Use Up and Down to cho…" at bounding box center [281, 261] width 187 height 21
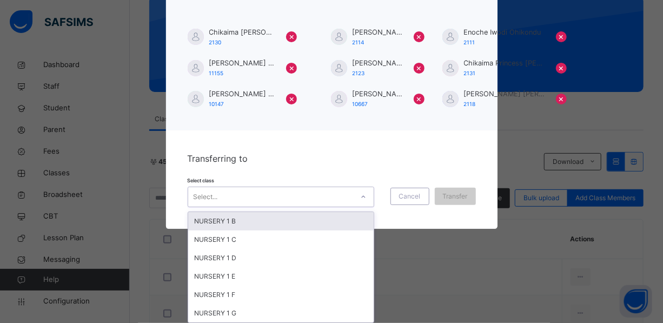
scroll to position [0, 0]
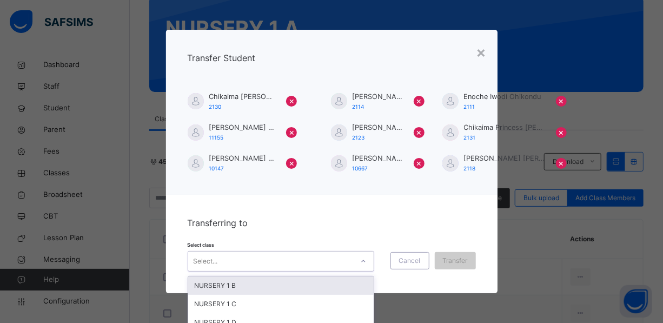
click at [402, 198] on div "Transferring to Select class option NURSERY 1 B focused, 1 of 6. 6 results avai…" at bounding box center [332, 244] width 332 height 98
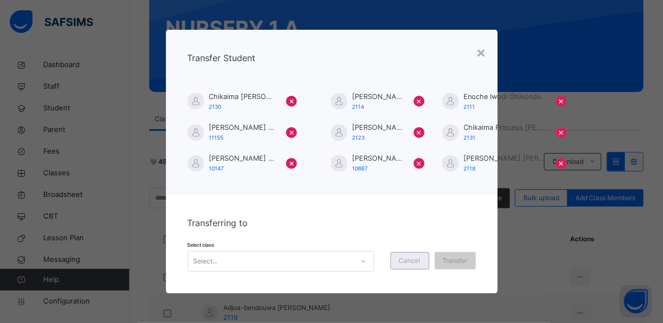
click at [413, 261] on span "Cancel" at bounding box center [410, 261] width 22 height 10
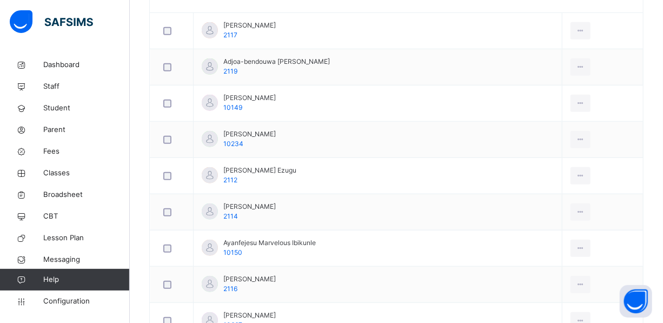
scroll to position [489, 0]
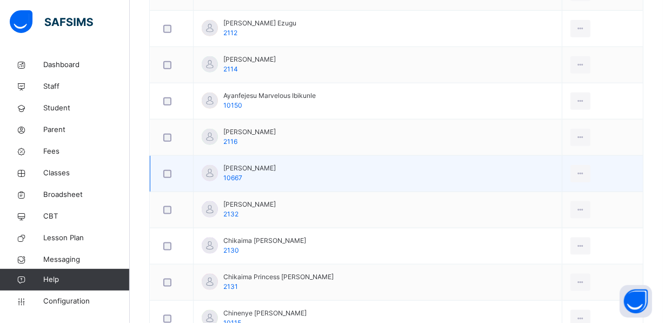
click at [162, 171] on div at bounding box center [171, 174] width 21 height 8
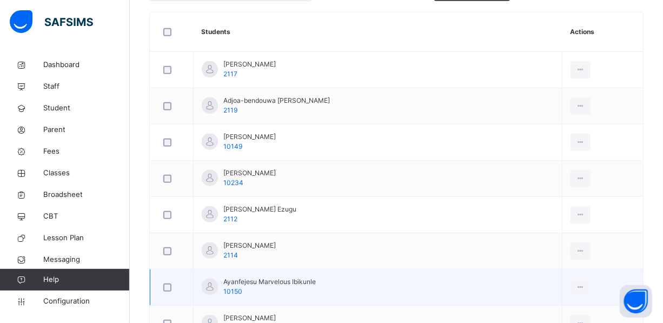
scroll to position [147, 0]
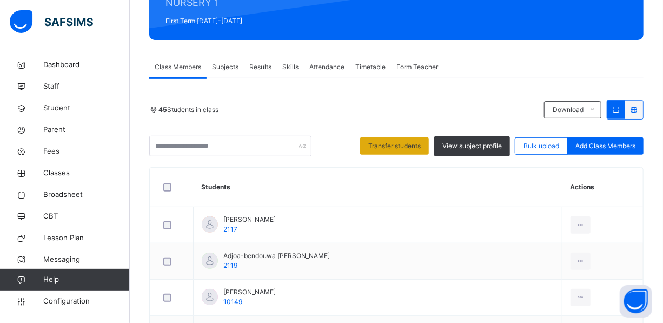
click at [392, 141] on span "Transfer students" at bounding box center [394, 146] width 52 height 10
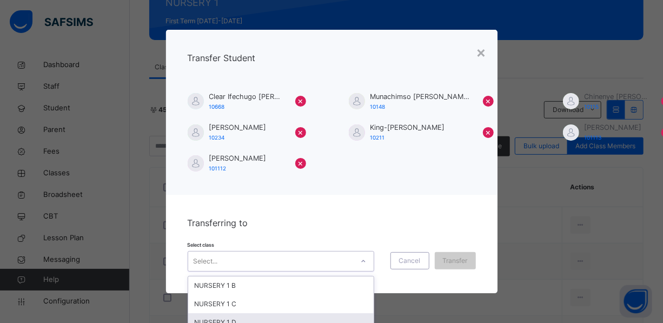
click at [214, 262] on div "option NURSERY 1 D focused, 3 of 6. 6 results available. Use Up and Down to cho…" at bounding box center [281, 261] width 187 height 21
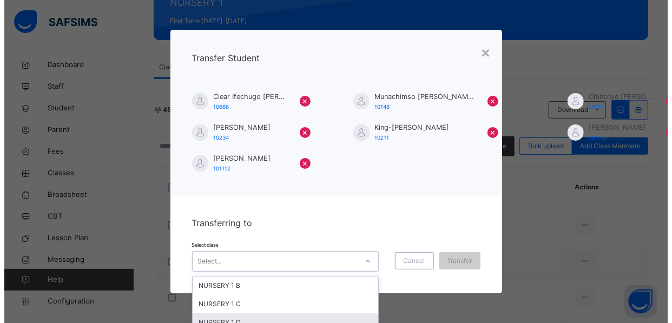
scroll to position [64, 0]
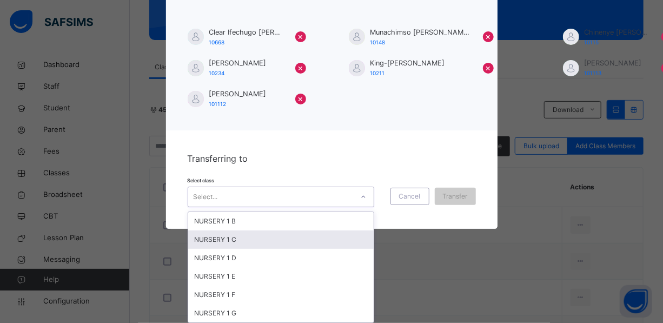
click at [233, 238] on div "NURSERY 1 C" at bounding box center [281, 239] width 186 height 18
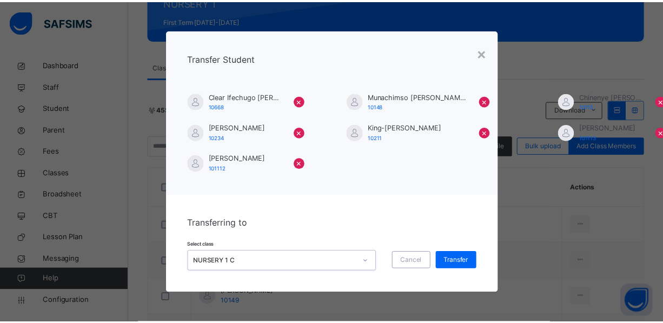
scroll to position [0, 0]
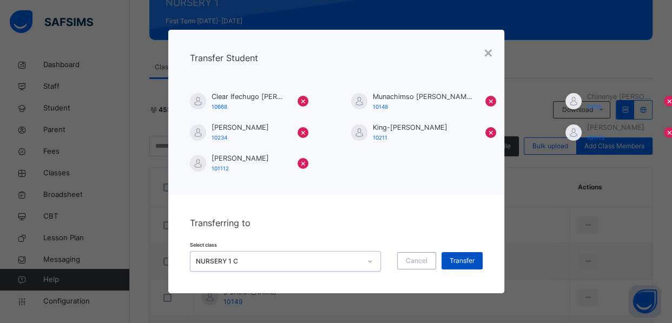
click at [463, 260] on span "Transfer" at bounding box center [462, 261] width 25 height 10
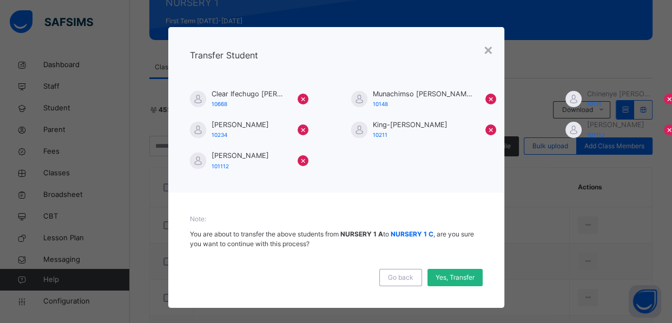
click at [447, 271] on div "Yes, Transfer" at bounding box center [454, 277] width 55 height 17
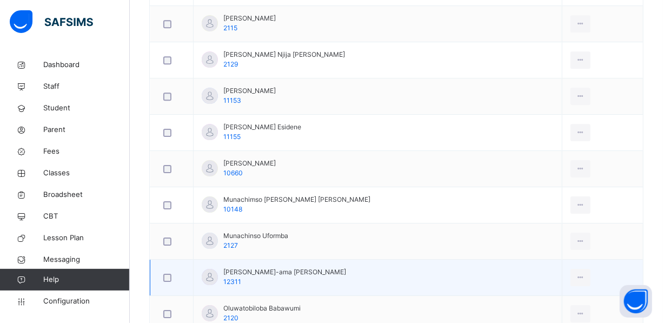
scroll to position [1423, 0]
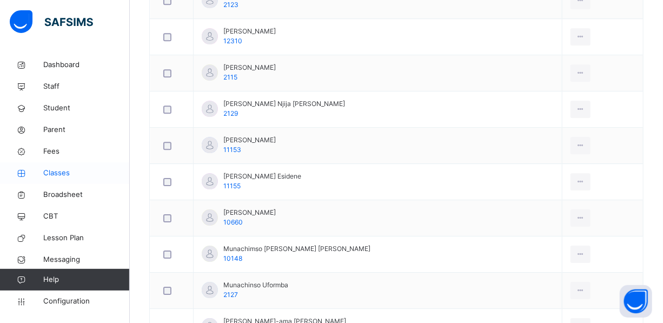
click at [55, 173] on span "Classes" at bounding box center [86, 173] width 87 height 11
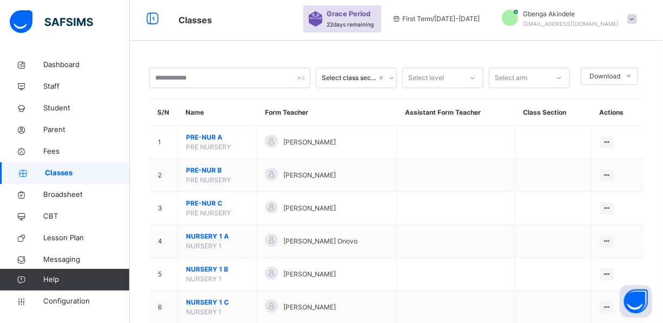
scroll to position [147, 0]
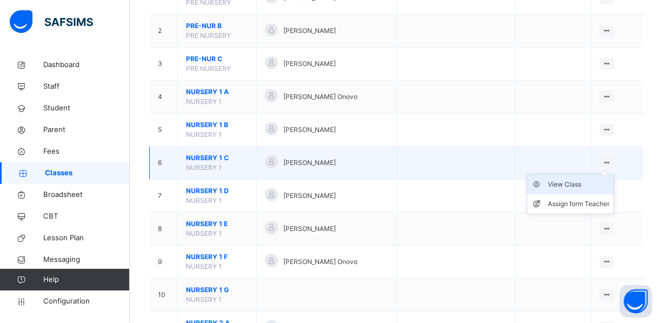
click at [576, 186] on div "View Class" at bounding box center [579, 184] width 62 height 11
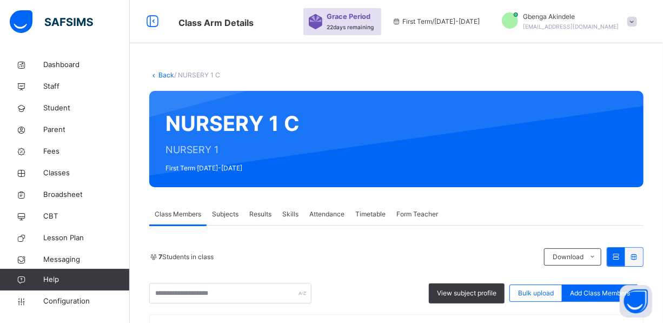
scroll to position [344, 0]
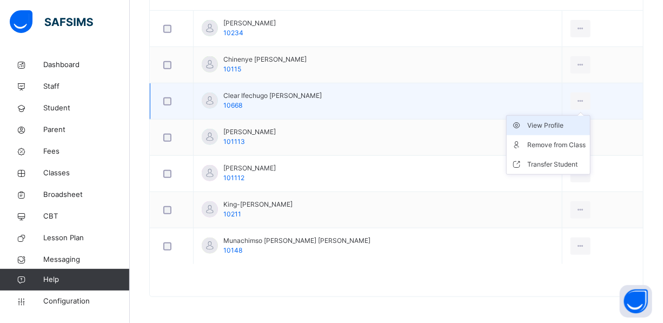
click at [535, 126] on div "View Profile" at bounding box center [557, 125] width 58 height 11
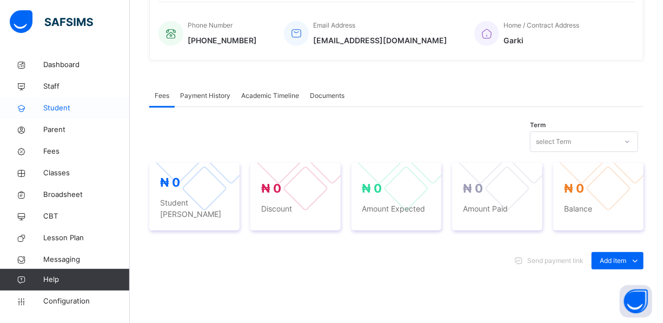
scroll to position [344, 0]
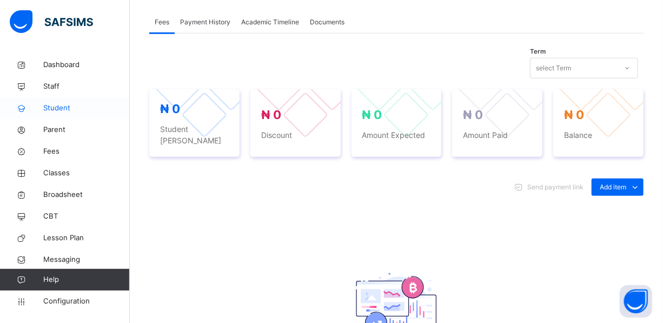
click at [60, 107] on span "Student" at bounding box center [86, 108] width 87 height 11
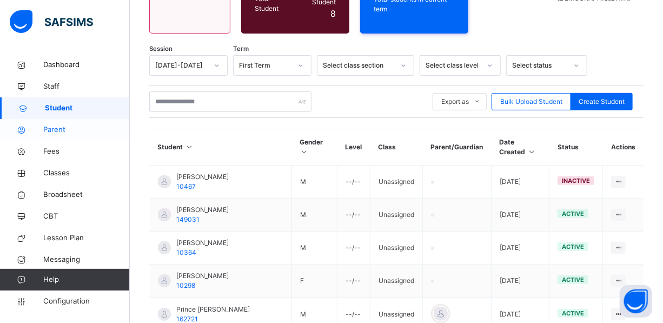
scroll to position [344, 0]
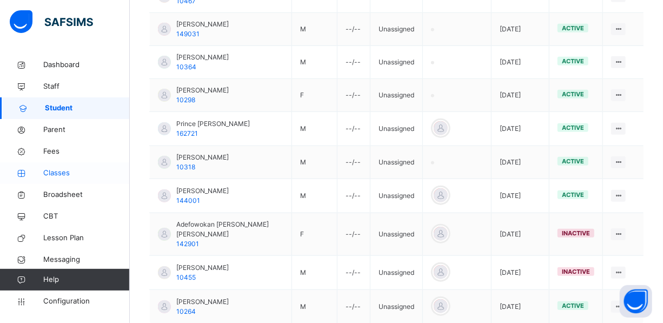
click at [55, 170] on span "Classes" at bounding box center [86, 173] width 87 height 11
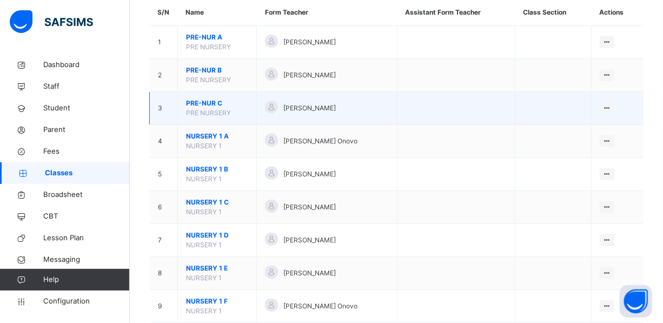
scroll to position [98, 0]
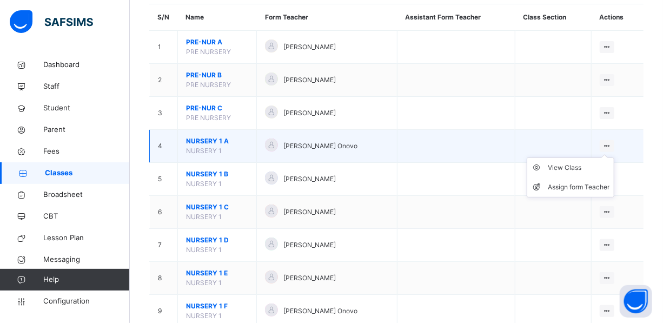
click at [612, 144] on icon at bounding box center [607, 146] width 9 height 8
click at [593, 168] on div "View Class" at bounding box center [579, 167] width 62 height 11
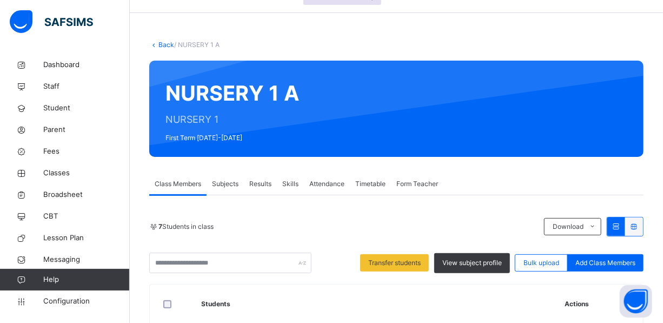
scroll to position [14, 0]
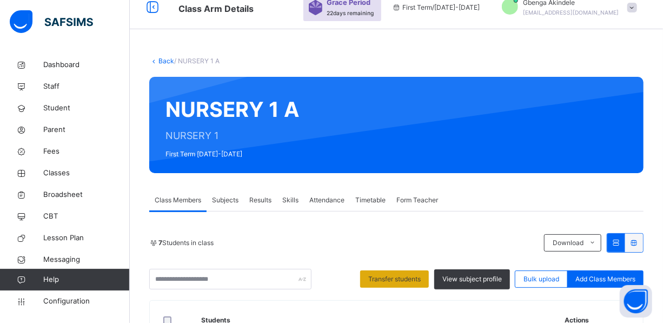
click at [412, 279] on span "Transfer students" at bounding box center [394, 279] width 52 height 10
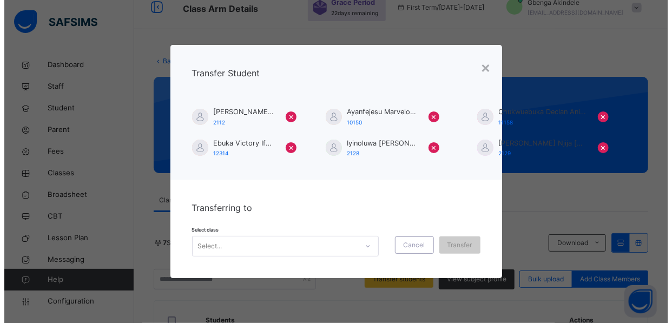
scroll to position [49, 0]
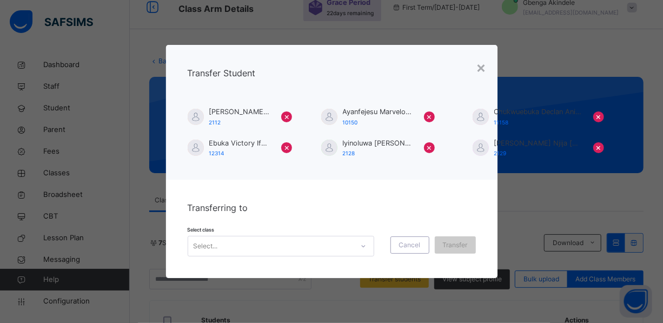
click at [294, 244] on div "Select..." at bounding box center [281, 246] width 187 height 21
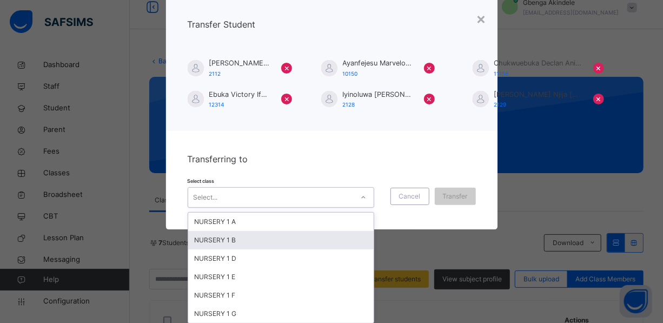
click at [230, 238] on div "NURSERY 1 B" at bounding box center [281, 240] width 186 height 18
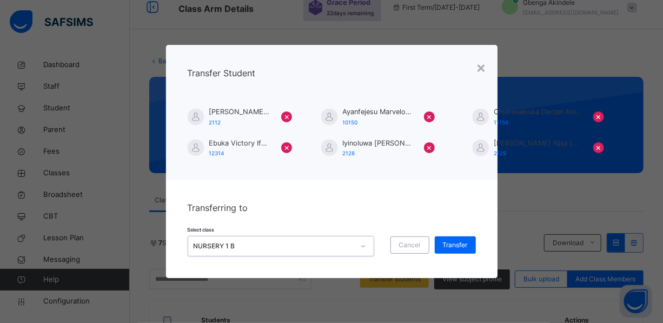
scroll to position [0, 0]
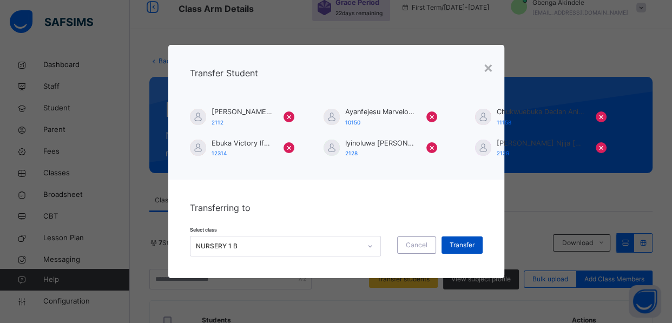
click at [473, 245] on span "Transfer" at bounding box center [462, 245] width 25 height 10
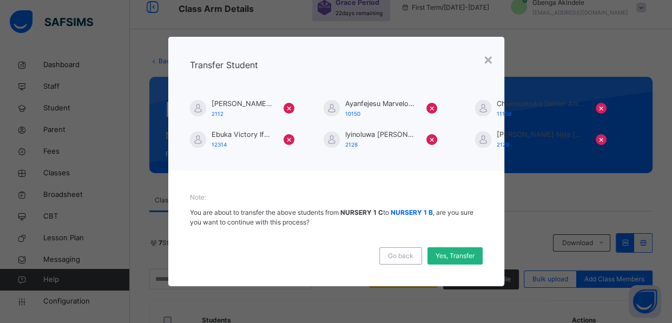
click at [454, 252] on span "Yes, Transfer" at bounding box center [455, 256] width 39 height 10
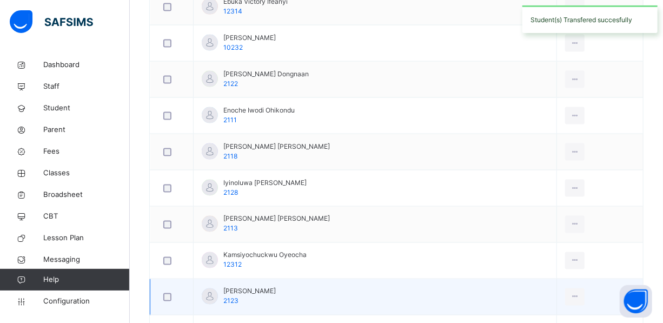
scroll to position [752, 0]
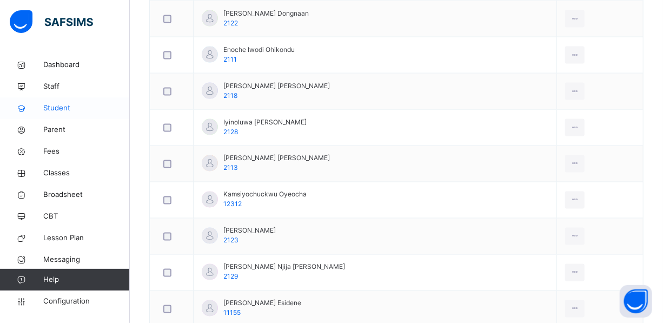
click at [68, 106] on span "Student" at bounding box center [86, 108] width 87 height 11
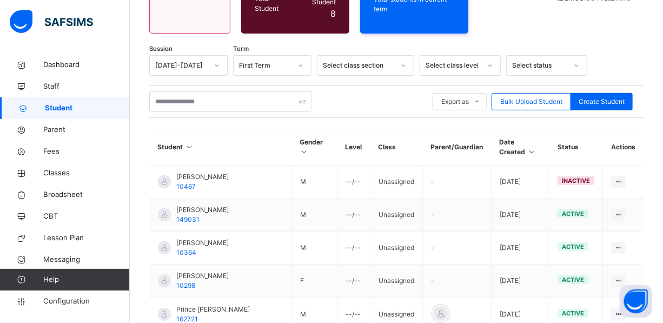
scroll to position [86, 0]
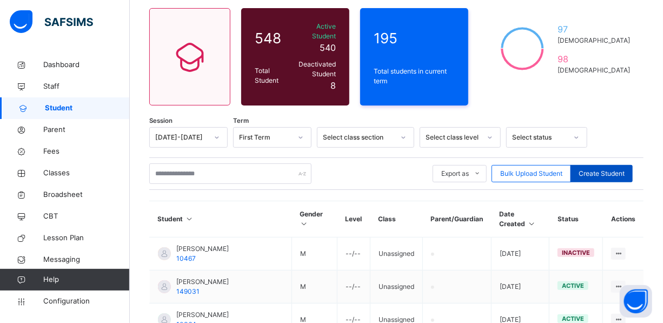
click at [615, 165] on div "Create Student" at bounding box center [602, 173] width 62 height 17
select select "**"
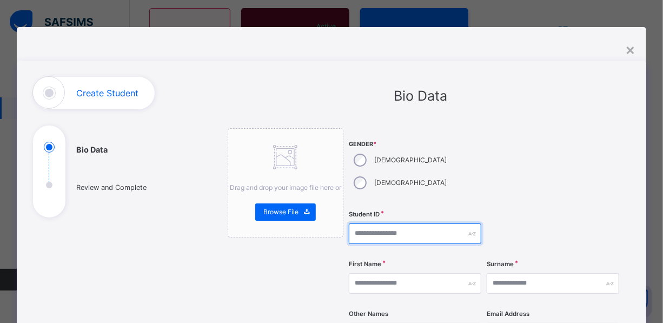
click at [395, 223] on input "text" at bounding box center [415, 233] width 133 height 21
type input "*"
type input "*****"
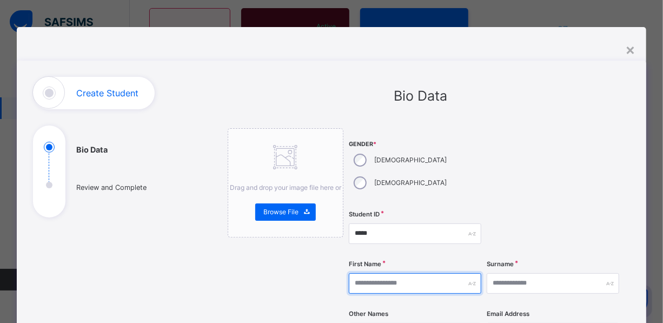
click at [409, 273] on input "text" at bounding box center [415, 283] width 133 height 21
type input "*"
type input "******"
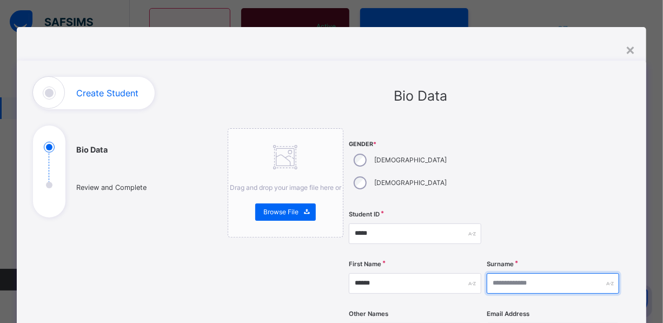
click at [535, 273] on input "text" at bounding box center [553, 283] width 133 height 21
type input "*****"
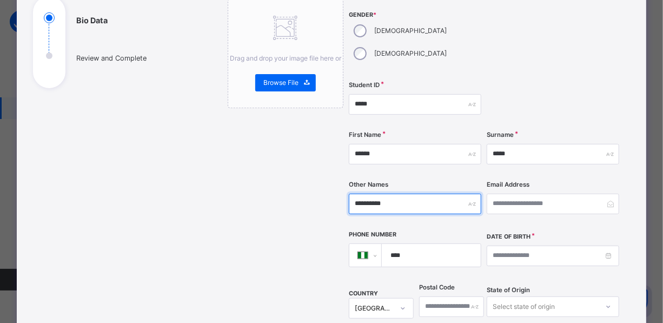
scroll to position [147, 0]
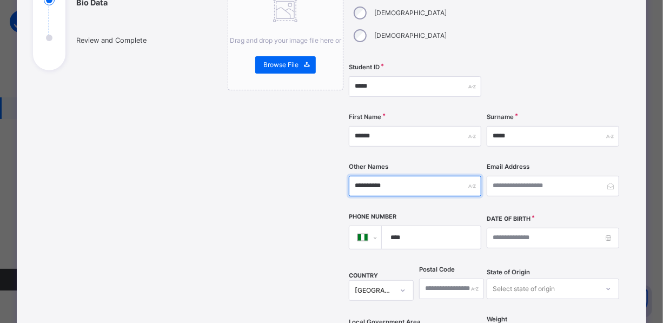
type input "**********"
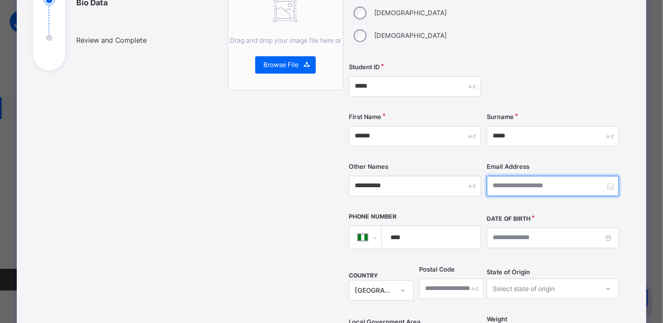
click at [519, 176] on input "email" at bounding box center [553, 186] width 133 height 21
type input "**********"
click at [403, 226] on input "****" at bounding box center [429, 237] width 90 height 23
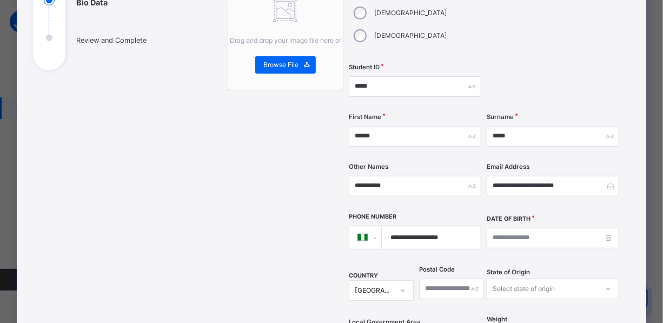
type input "**********"
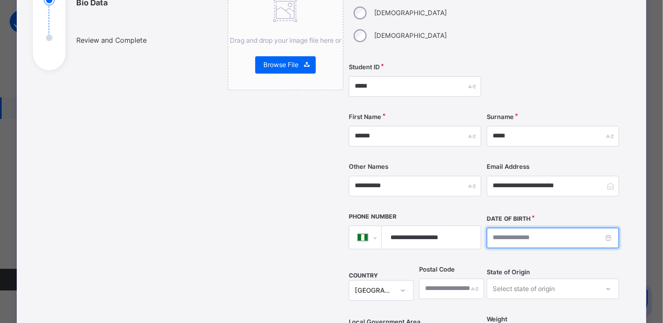
click at [498, 228] on input at bounding box center [553, 238] width 133 height 21
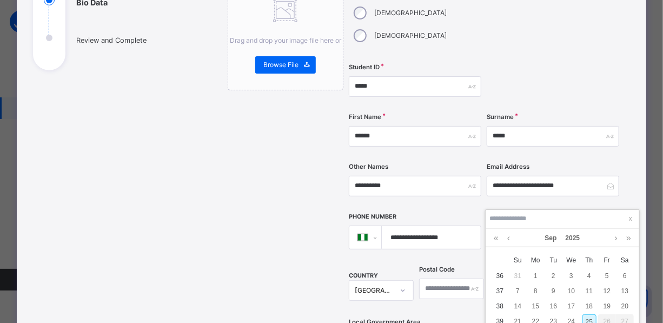
type input "*"
type input "**********"
click at [604, 274] on div "1" at bounding box center [608, 276] width 14 height 14
type input "**********"
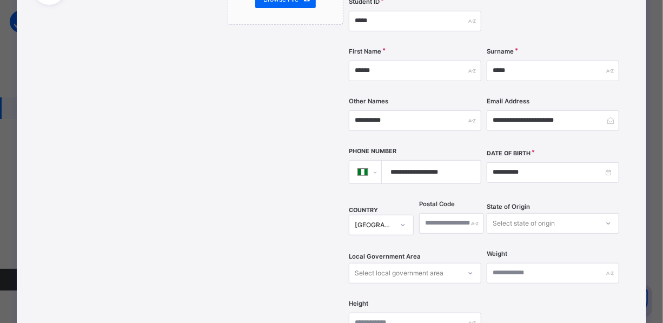
scroll to position [295, 0]
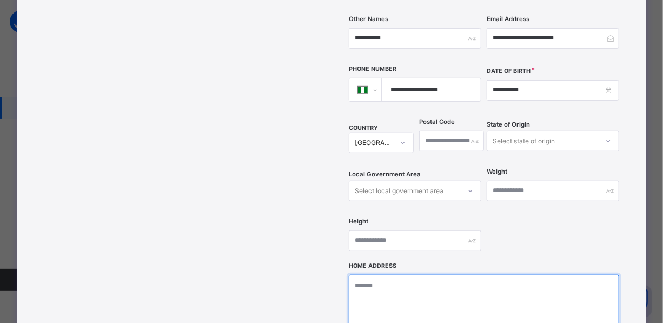
click at [394, 275] on textarea at bounding box center [484, 329] width 271 height 108
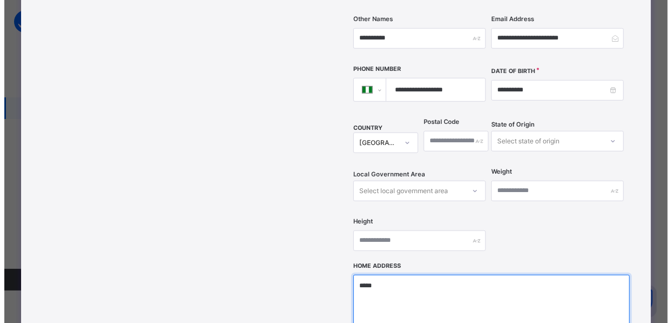
scroll to position [506, 0]
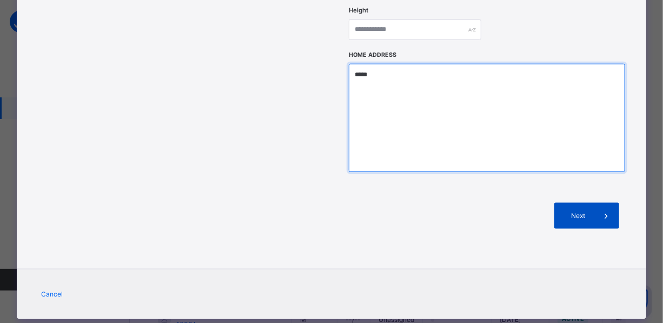
type textarea "*****"
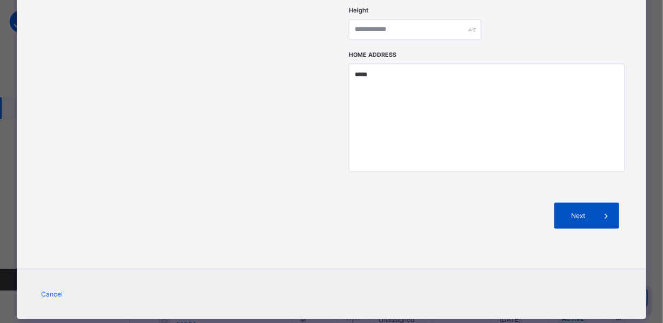
click at [595, 203] on span at bounding box center [607, 216] width 26 height 26
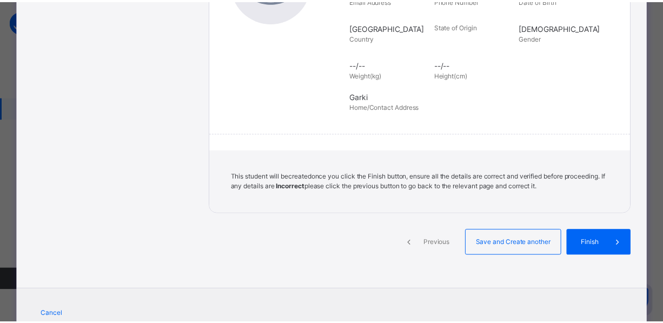
scroll to position [271, 0]
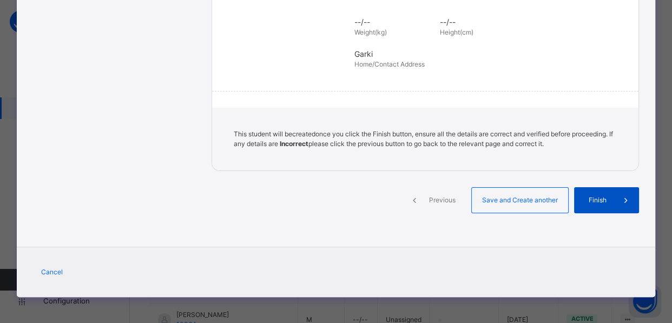
click at [593, 192] on div "Finish" at bounding box center [606, 200] width 65 height 26
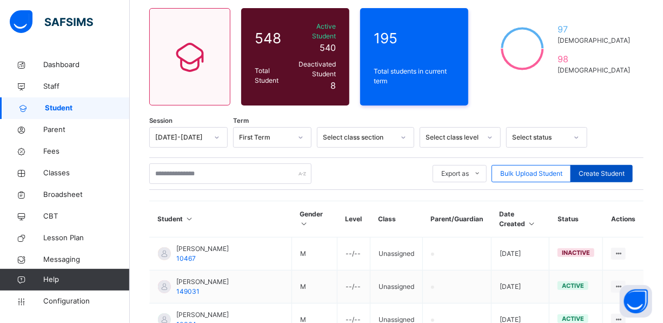
click at [592, 169] on span "Create Student" at bounding box center [602, 174] width 46 height 10
select select "**"
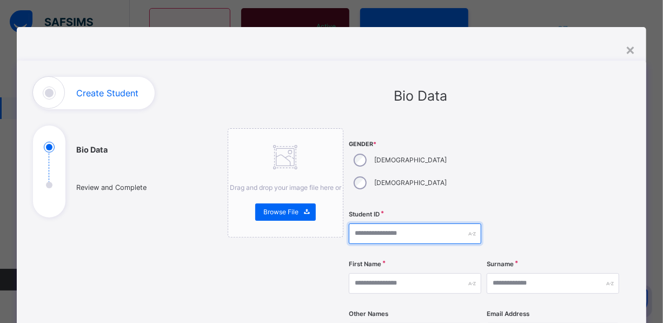
click at [393, 223] on input "text" at bounding box center [415, 233] width 133 height 21
type input "*****"
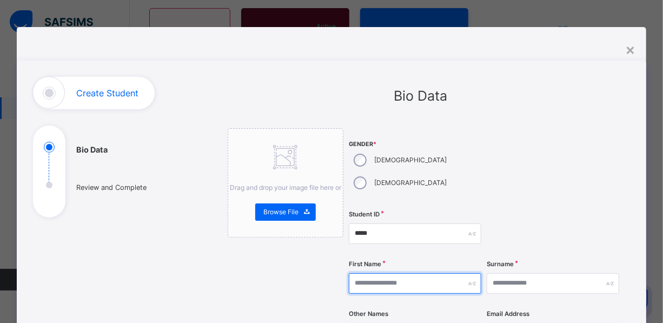
click at [408, 273] on input "text" at bounding box center [415, 283] width 133 height 21
type input "*****"
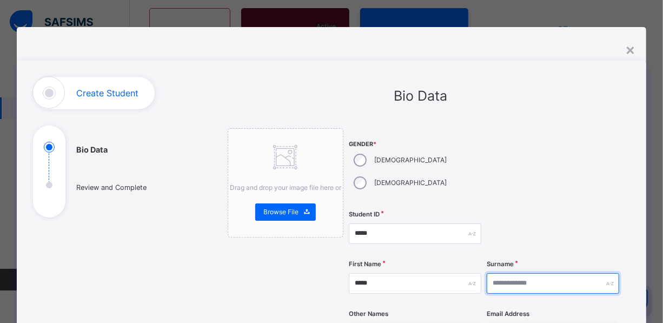
click at [517, 273] on input "text" at bounding box center [553, 283] width 133 height 21
type input "********"
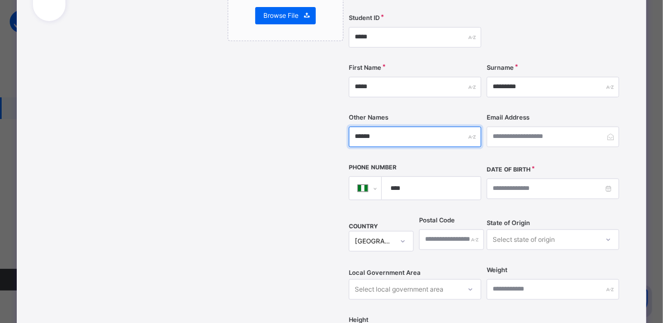
type input "******"
click at [417, 177] on input "****" at bounding box center [429, 188] width 90 height 23
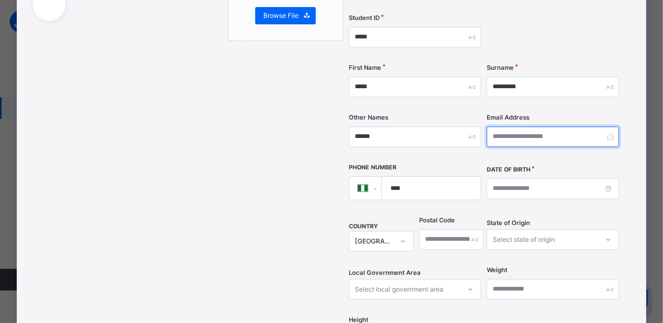
click at [509, 127] on input "email" at bounding box center [553, 137] width 133 height 21
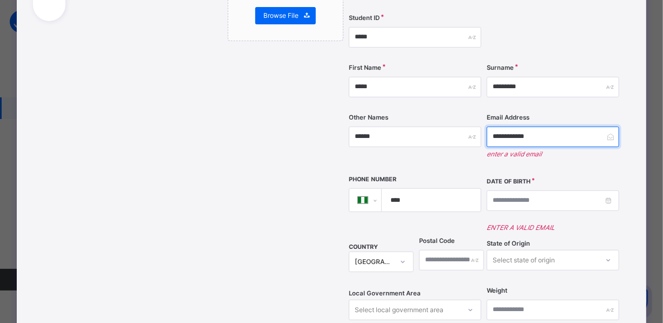
click at [513, 127] on input "**********" at bounding box center [553, 137] width 133 height 21
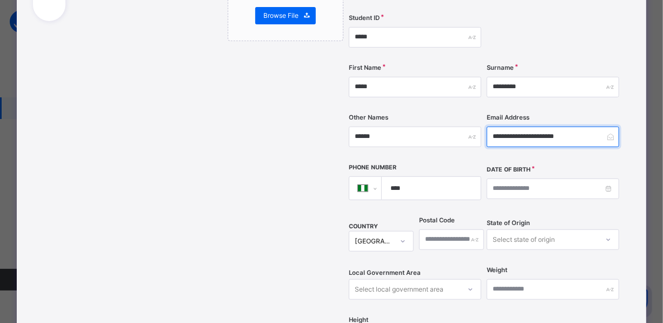
type input "**********"
click at [411, 177] on input "****" at bounding box center [429, 188] width 90 height 23
type input "**********"
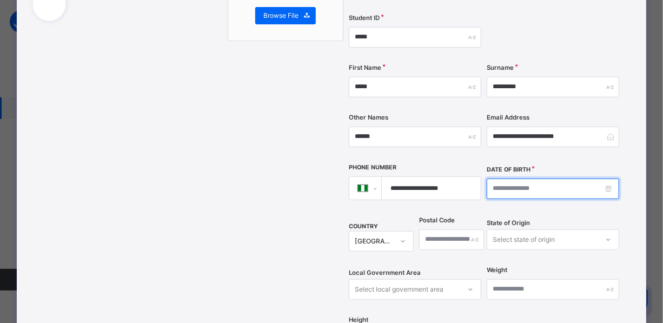
click at [492, 179] on input at bounding box center [553, 189] width 133 height 21
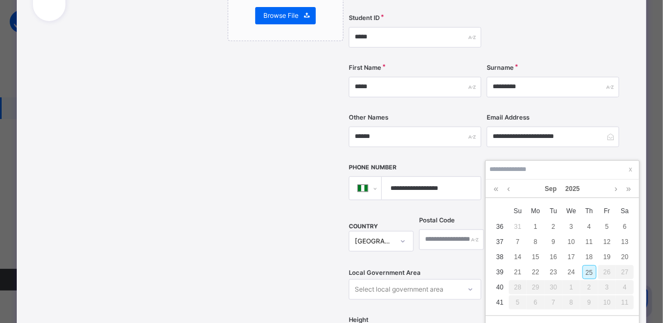
type input "**********"
click at [539, 281] on div "25" at bounding box center [536, 287] width 14 height 14
type input "**********"
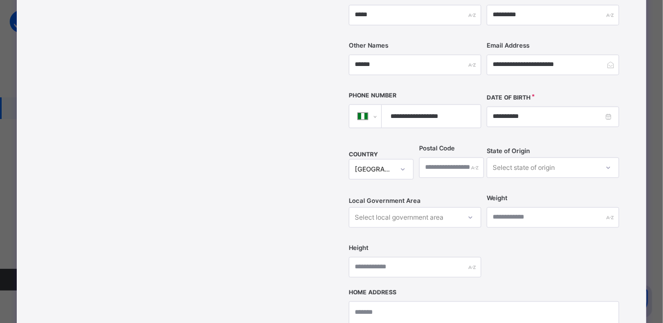
scroll to position [443, 0]
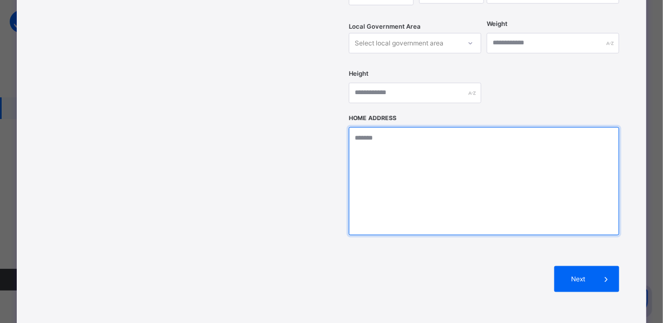
click at [425, 133] on textarea at bounding box center [484, 181] width 271 height 108
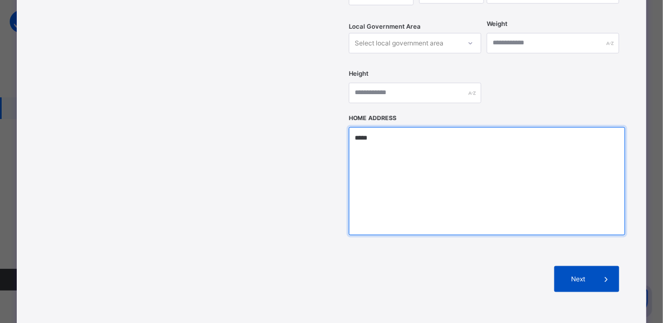
type textarea "*****"
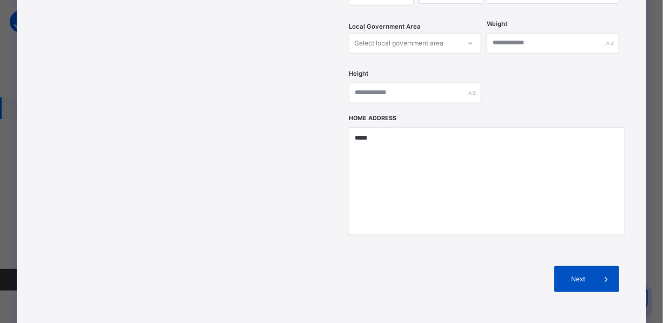
click at [581, 274] on span "Next" at bounding box center [578, 279] width 31 height 10
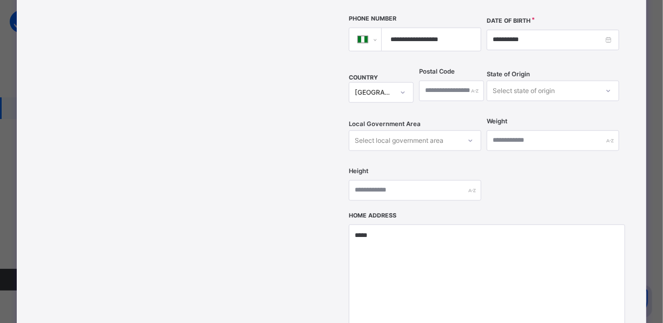
scroll to position [393, 0]
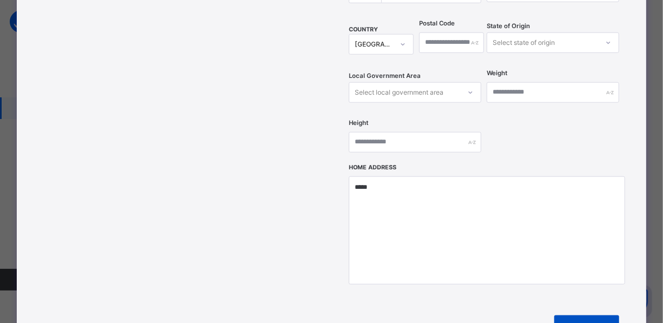
click at [584, 322] on span "Next" at bounding box center [578, 329] width 31 height 10
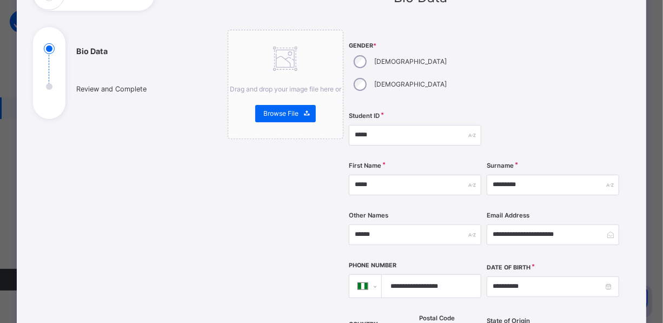
scroll to position [98, 0]
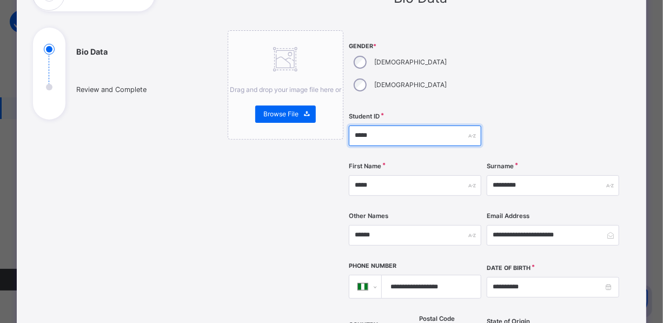
click at [374, 126] on input "*****" at bounding box center [415, 136] width 133 height 21
type input "*****"
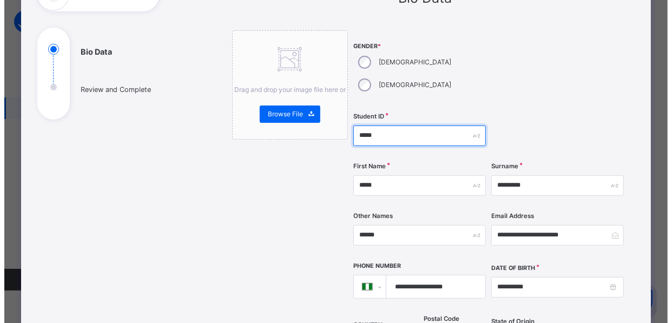
scroll to position [443, 0]
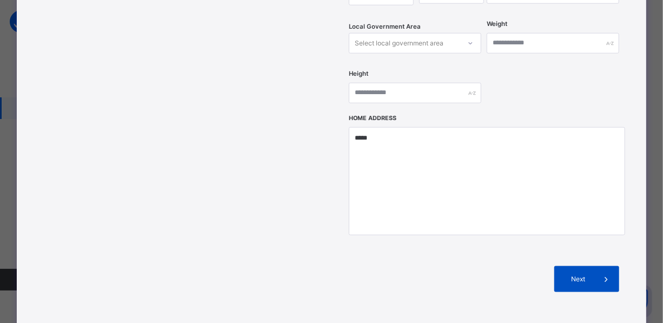
click at [585, 274] on span "Next" at bounding box center [578, 279] width 31 height 10
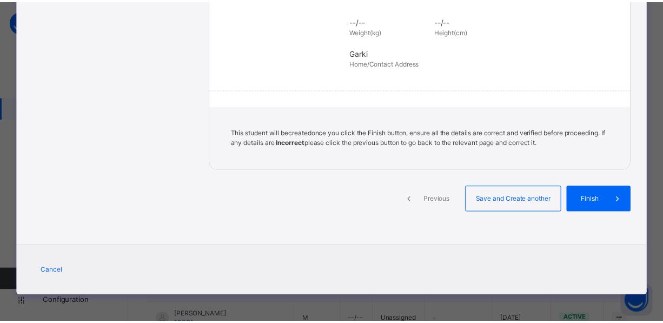
scroll to position [271, 0]
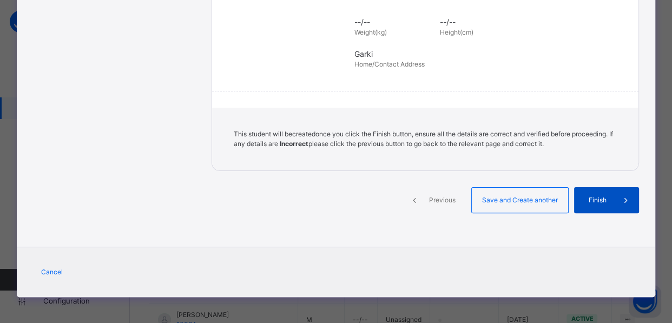
click at [597, 195] on span "Finish" at bounding box center [597, 200] width 31 height 10
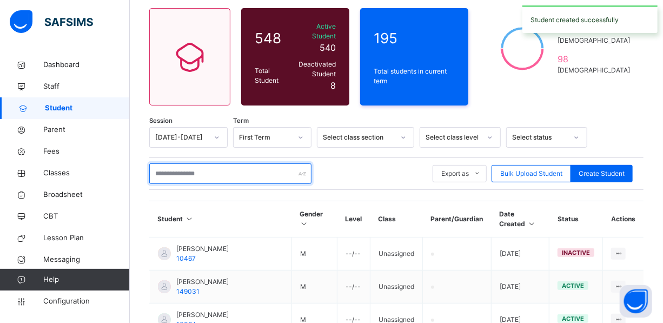
click at [234, 163] on input "text" at bounding box center [230, 173] width 162 height 21
click at [236, 163] on input "text" at bounding box center [230, 173] width 162 height 21
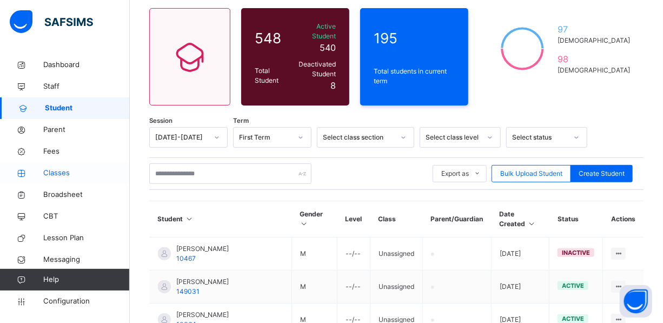
click at [61, 170] on span "Classes" at bounding box center [86, 173] width 87 height 11
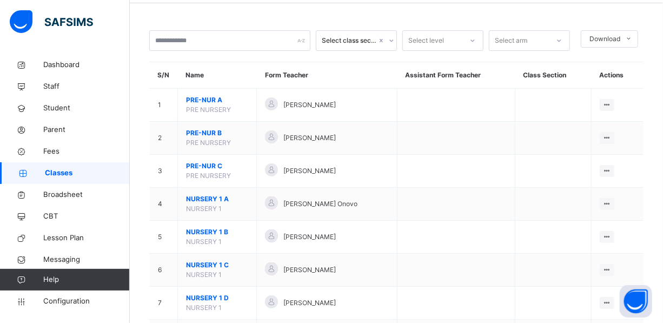
scroll to position [295, 0]
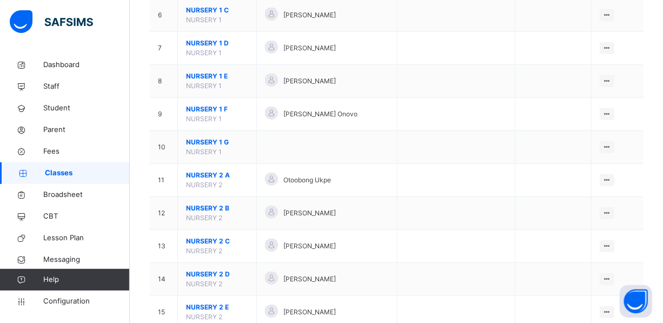
drag, startPoint x: 589, startPoint y: 39, endPoint x: 579, endPoint y: 38, distance: 9.8
click at [0, 0] on div "View Class" at bounding box center [0, 0] width 0 height 0
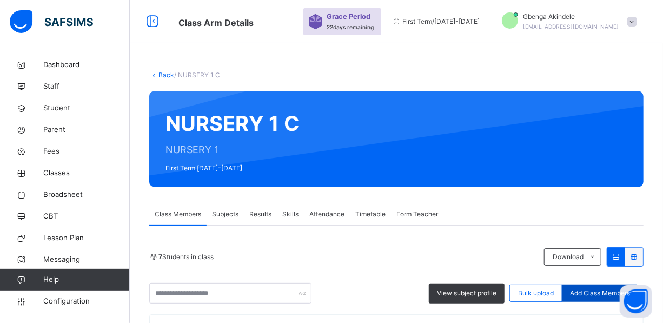
click at [591, 288] on span "Add Class Members" at bounding box center [600, 293] width 60 height 10
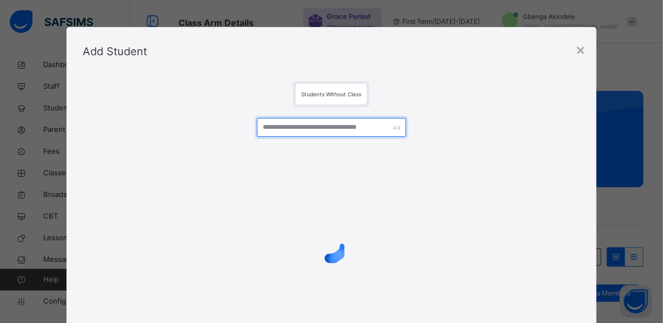
click at [303, 120] on input "text" at bounding box center [331, 127] width 149 height 19
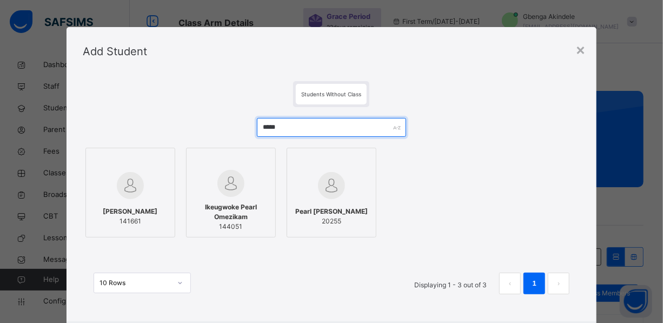
drag, startPoint x: 294, startPoint y: 124, endPoint x: 223, endPoint y: 133, distance: 72.0
click at [223, 133] on div "***** Samuel Pearl 141661 Ikeugwoke Pearl Omezikam 144051 Pearl Ifeoma Chukwudi…" at bounding box center [332, 211] width 498 height 209
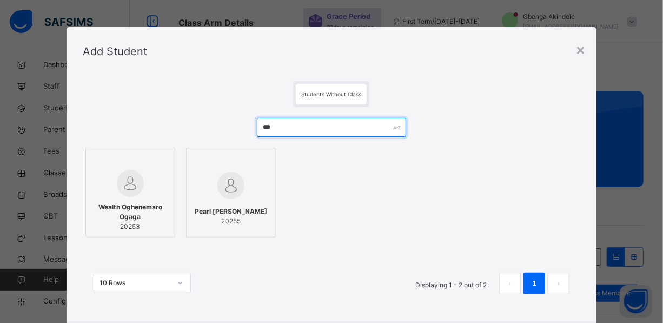
type input "***"
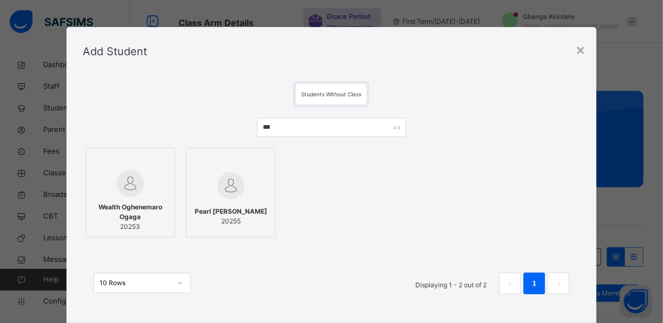
click at [131, 196] on img at bounding box center [130, 183] width 27 height 27
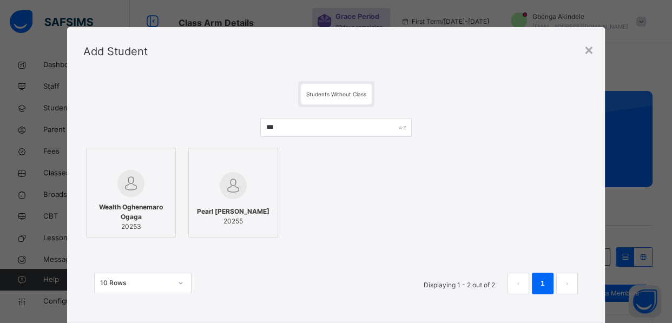
click at [245, 201] on div "Pearl Ifeoma Chukwudi 20255" at bounding box center [233, 216] width 78 height 30
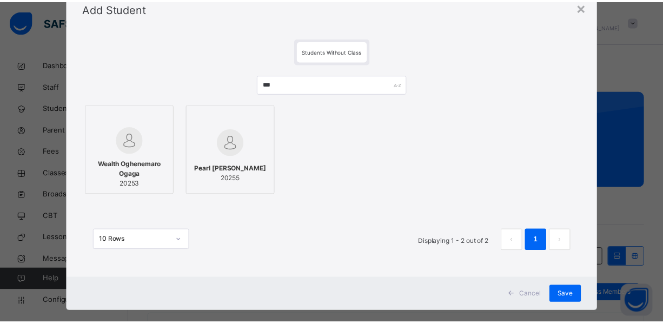
scroll to position [59, 0]
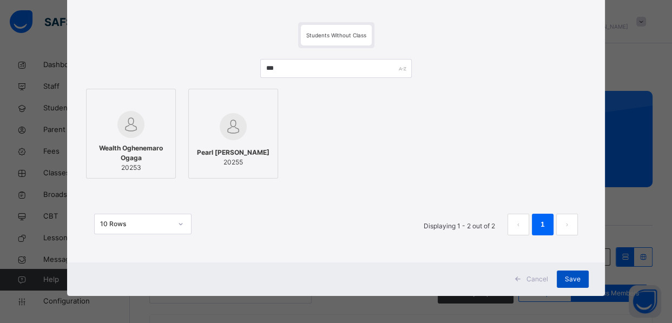
click at [576, 279] on span "Save" at bounding box center [573, 279] width 16 height 10
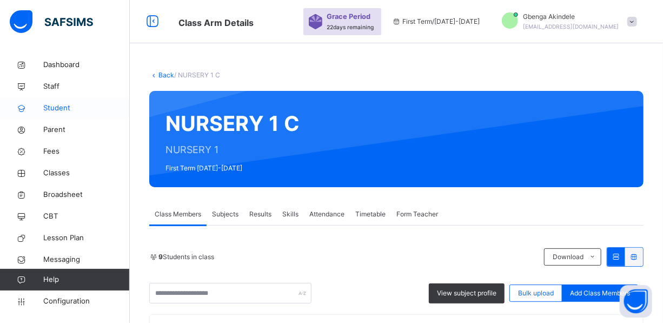
click at [57, 103] on span "Student" at bounding box center [86, 108] width 87 height 11
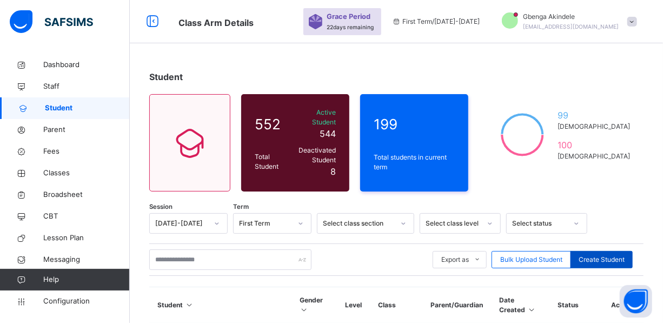
click at [600, 255] on span "Create Student" at bounding box center [602, 260] width 46 height 10
select select "**"
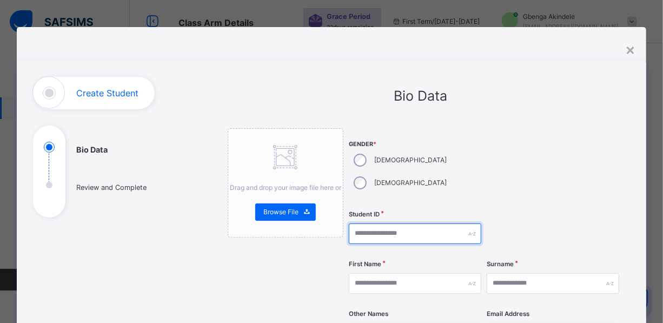
click at [376, 223] on input "text" at bounding box center [415, 233] width 133 height 21
type input "*****"
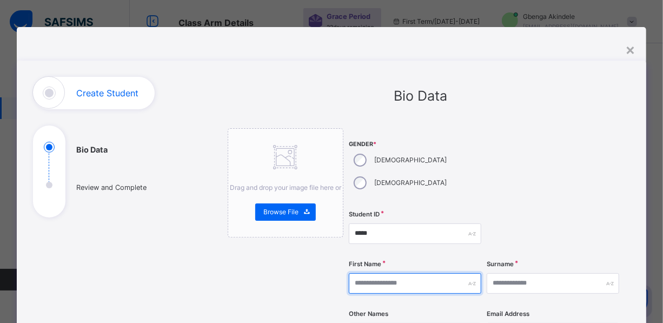
click at [421, 273] on input "text" at bounding box center [415, 283] width 133 height 21
type input "**********"
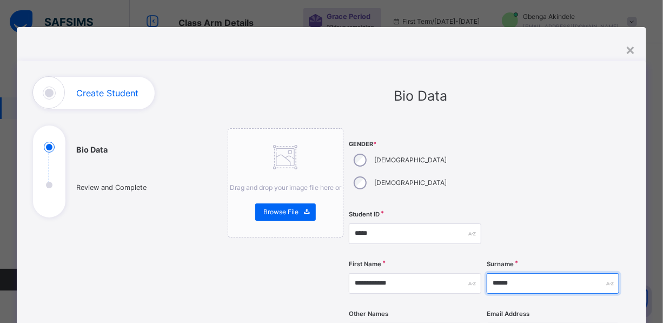
type input "******"
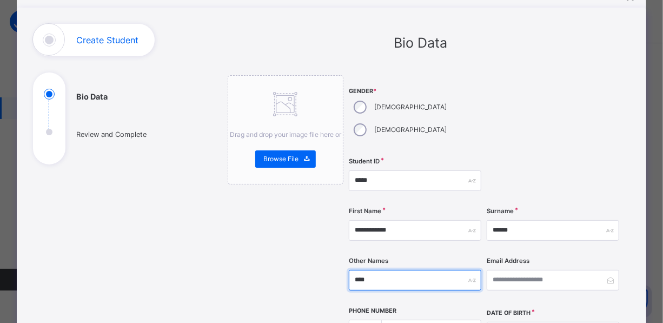
scroll to position [196, 0]
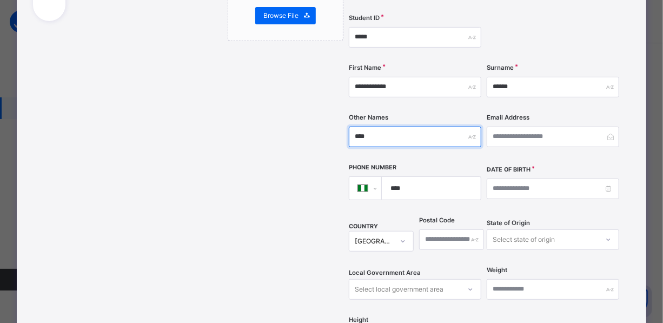
type input "****"
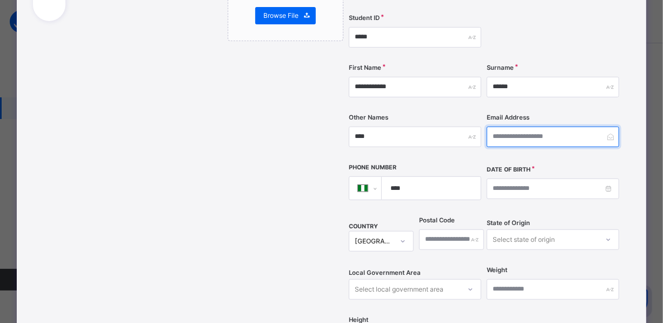
click at [517, 127] on input "email" at bounding box center [553, 137] width 133 height 21
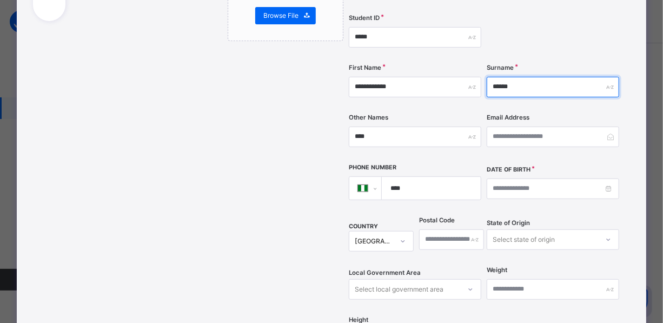
drag, startPoint x: 513, startPoint y: 63, endPoint x: 454, endPoint y: 68, distance: 59.7
click at [454, 68] on div "**********" at bounding box center [484, 147] width 271 height 430
drag, startPoint x: 458, startPoint y: 64, endPoint x: 451, endPoint y: 66, distance: 6.7
click at [452, 65] on div "**********" at bounding box center [484, 147] width 271 height 430
type input "****"
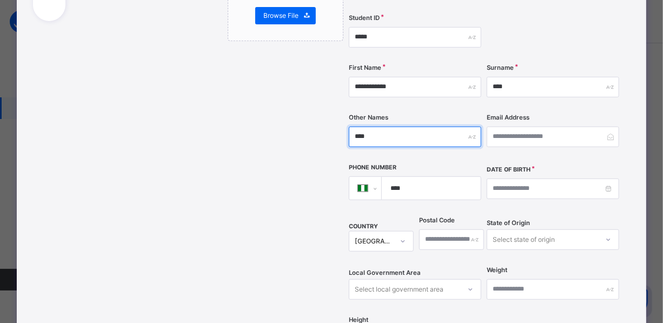
drag, startPoint x: 368, startPoint y: 111, endPoint x: 314, endPoint y: 118, distance: 55.2
click at [314, 118] on div "**********" at bounding box center [421, 243] width 387 height 623
type input "******"
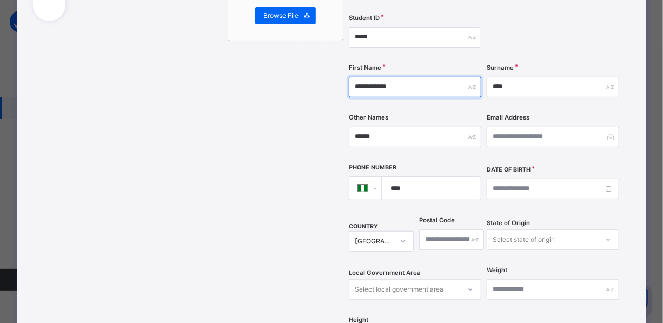
drag, startPoint x: 410, startPoint y: 64, endPoint x: 286, endPoint y: 70, distance: 124.6
click at [303, 70] on div "**********" at bounding box center [421, 243] width 387 height 623
type input "******"
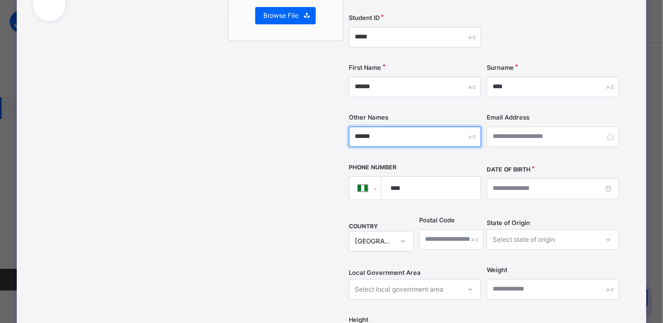
drag, startPoint x: 379, startPoint y: 107, endPoint x: 322, endPoint y: 110, distance: 56.9
click at [332, 112] on div "**********" at bounding box center [421, 243] width 387 height 623
type input "**********"
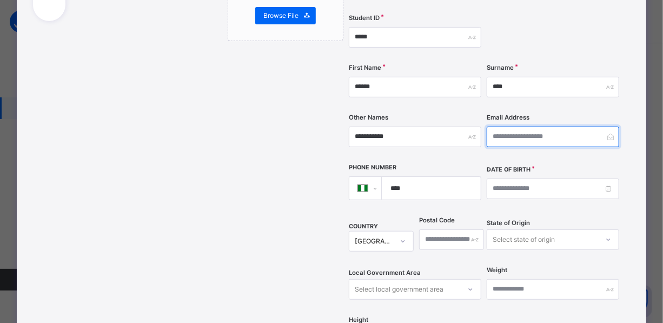
click at [498, 127] on input "email" at bounding box center [553, 137] width 133 height 21
type input "**********"
click at [419, 177] on input "****" at bounding box center [429, 188] width 90 height 23
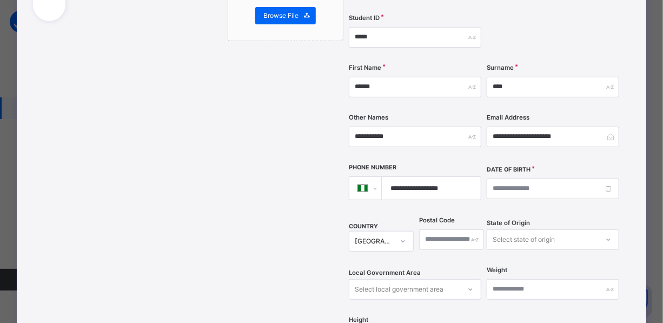
type input "**********"
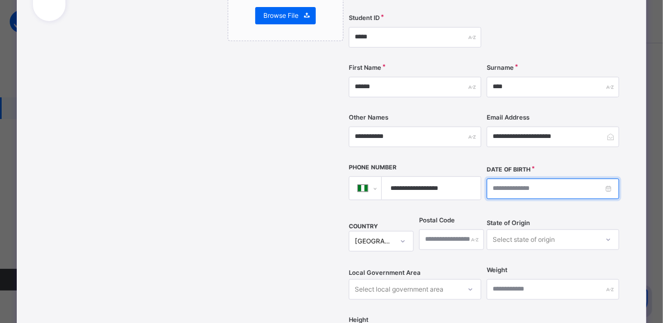
click at [535, 179] on input at bounding box center [553, 189] width 133 height 21
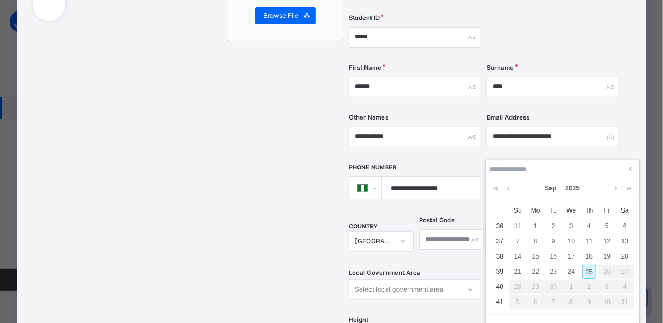
type input "*"
type input "**********"
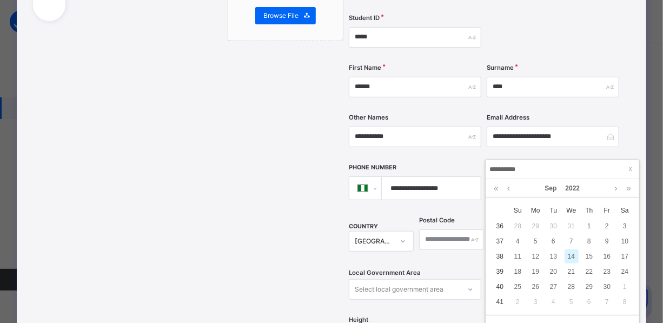
type input "**********"
click at [575, 257] on div "14" at bounding box center [572, 256] width 14 height 14
type input "**********"
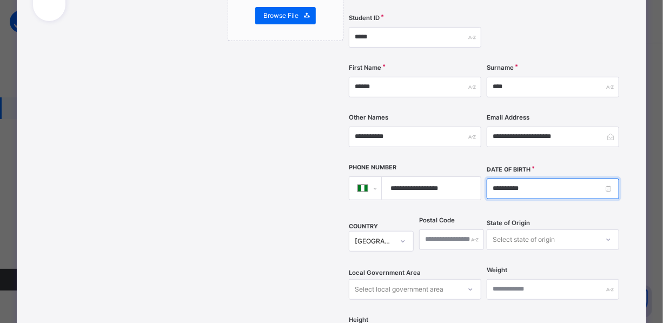
click at [535, 179] on input "**********" at bounding box center [553, 189] width 133 height 21
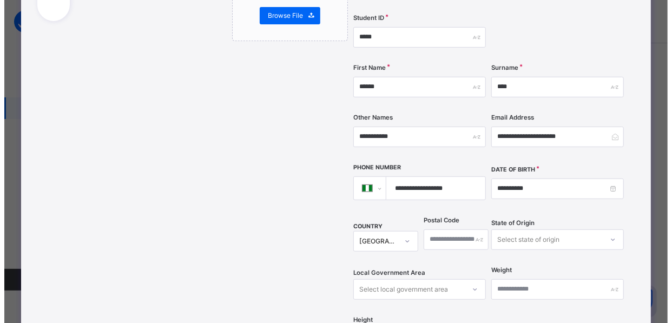
scroll to position [443, 0]
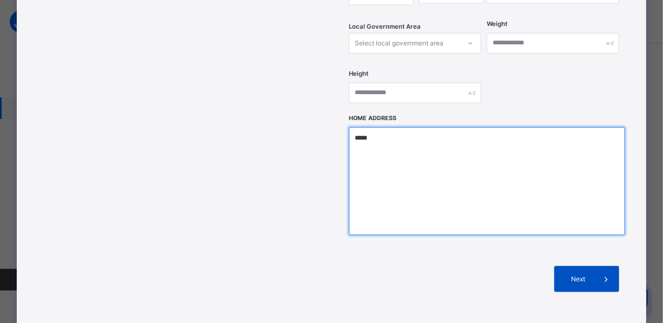
type textarea "*****"
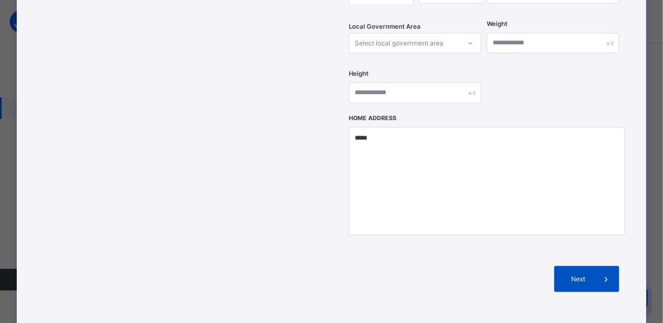
click at [581, 274] on span "Next" at bounding box center [578, 279] width 31 height 10
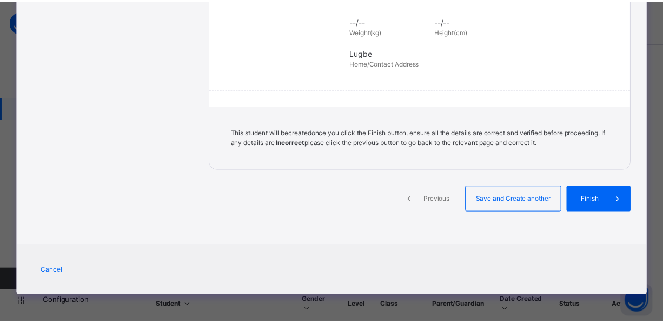
scroll to position [271, 0]
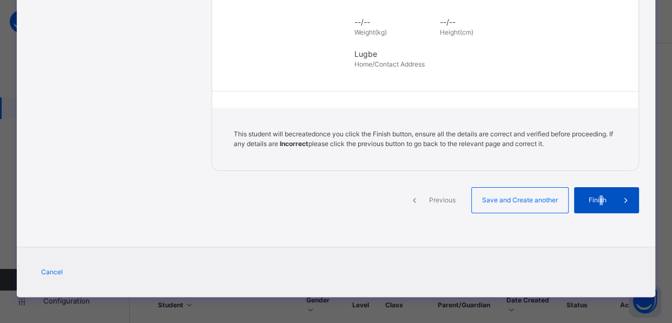
click at [599, 200] on span "Finish" at bounding box center [597, 200] width 31 height 10
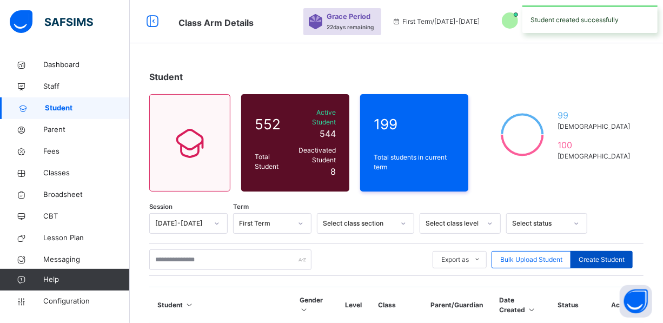
click at [605, 255] on span "Create Student" at bounding box center [602, 260] width 46 height 10
select select "**"
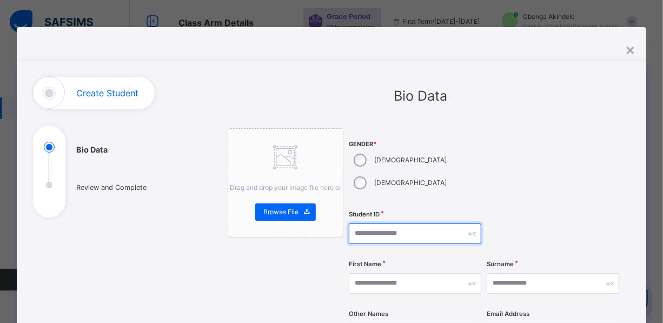
click at [371, 223] on input "text" at bounding box center [415, 233] width 133 height 21
type input "*****"
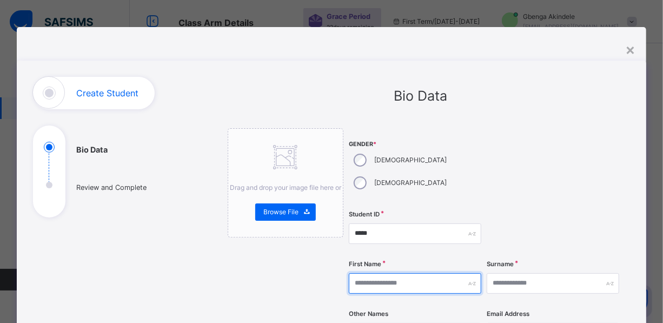
click at [416, 273] on input "text" at bounding box center [415, 283] width 133 height 21
type input "**********"
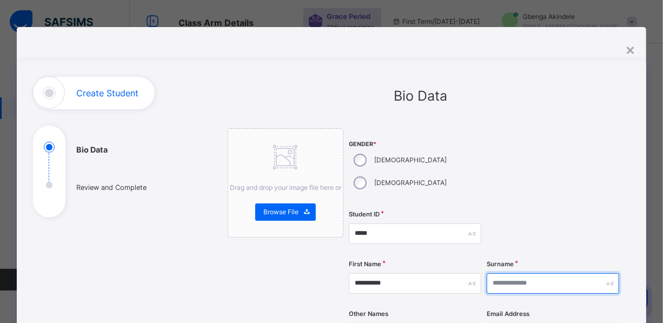
click at [539, 273] on input "text" at bounding box center [553, 283] width 133 height 21
type input "*******"
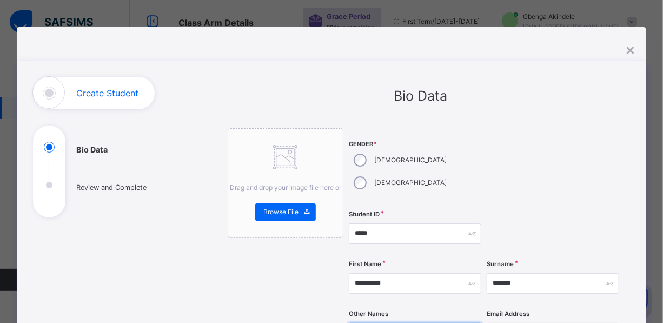
drag, startPoint x: 436, startPoint y: 311, endPoint x: 427, endPoint y: 317, distance: 9.8
drag, startPoint x: 350, startPoint y: 309, endPoint x: 344, endPoint y: 318, distance: 10.8
type input "********"
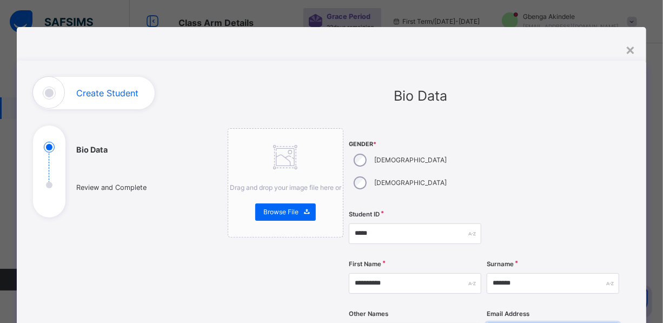
type input "*"
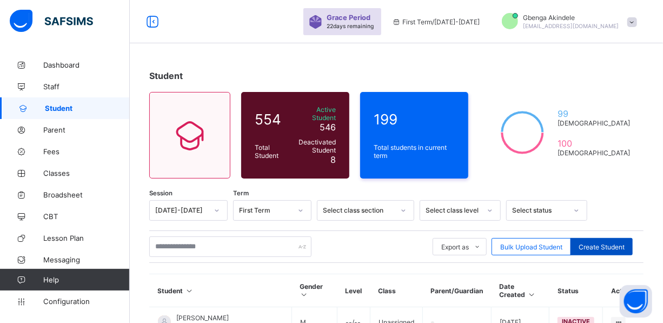
click at [601, 243] on span "Create Student" at bounding box center [602, 247] width 46 height 8
select select "**"
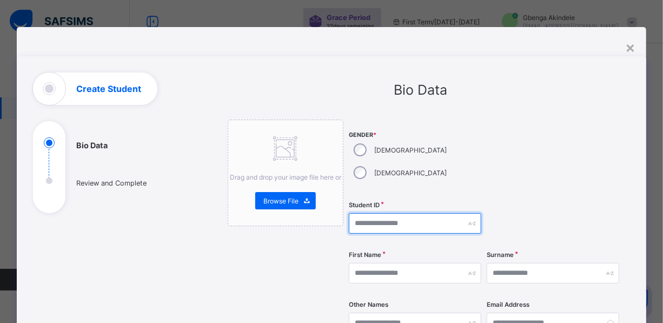
click at [365, 213] on input "text" at bounding box center [415, 223] width 133 height 21
type input "*****"
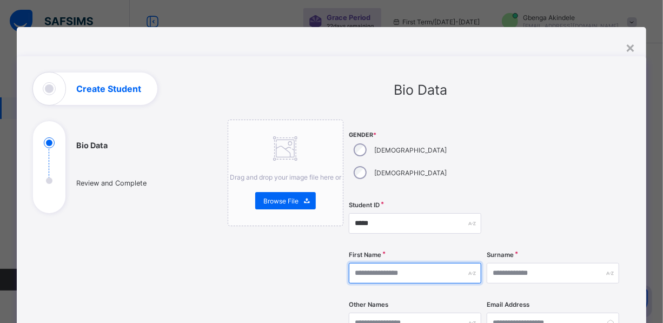
click at [412, 263] on input "text" at bounding box center [415, 273] width 133 height 21
click at [383, 263] on input "**********" at bounding box center [415, 273] width 133 height 21
type input "**********"
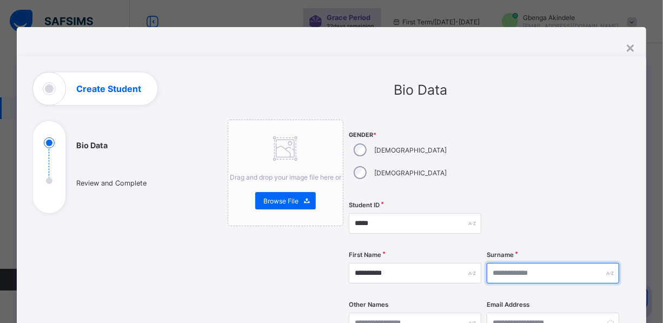
click at [509, 263] on input "text" at bounding box center [553, 273] width 133 height 21
type input "*******"
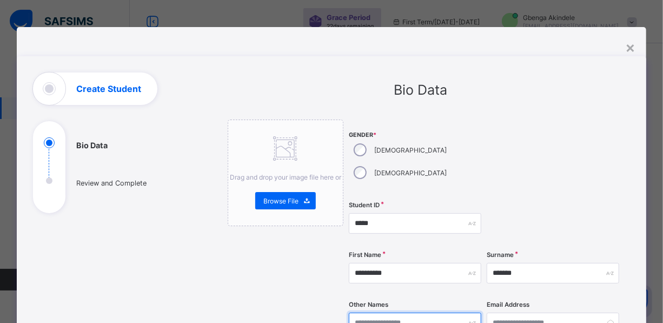
click at [398, 313] on input "text" at bounding box center [415, 323] width 133 height 21
type input "*********"
click at [500, 313] on input "email" at bounding box center [553, 323] width 133 height 21
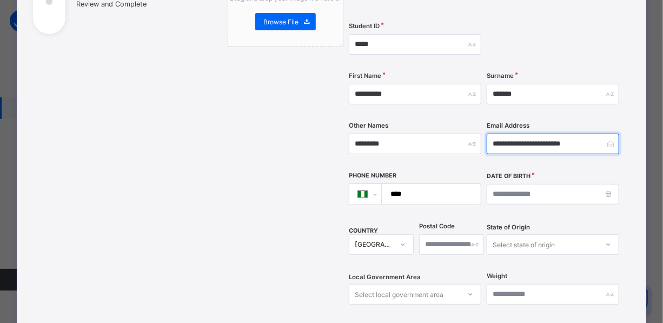
scroll to position [196, 0]
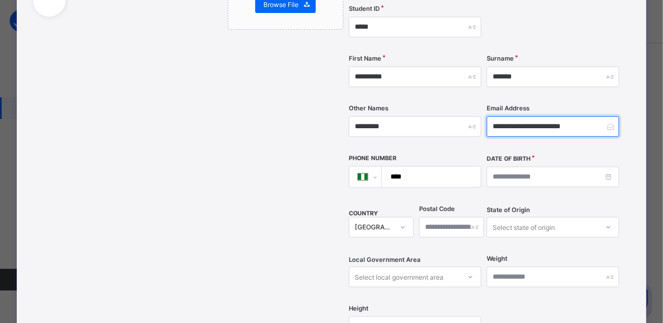
type input "**********"
click at [438, 167] on input "****" at bounding box center [429, 177] width 90 height 21
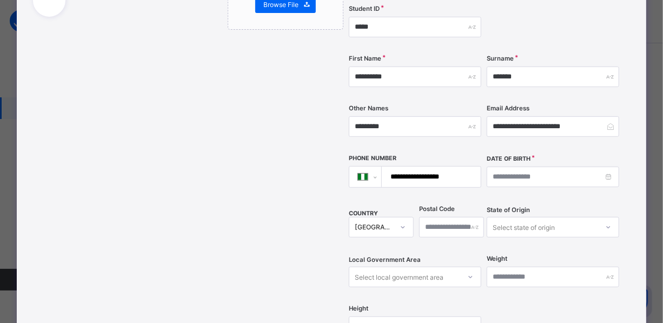
type input "**********"
click at [530, 167] on input at bounding box center [553, 177] width 133 height 21
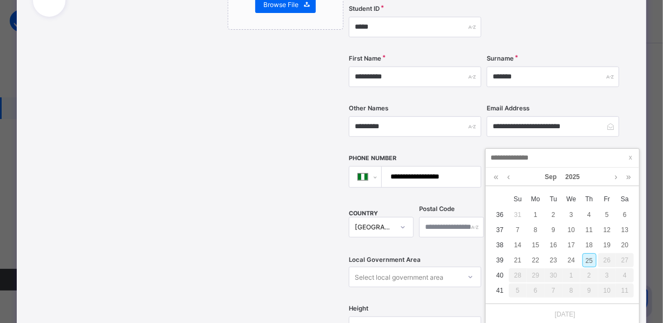
type input "**********"
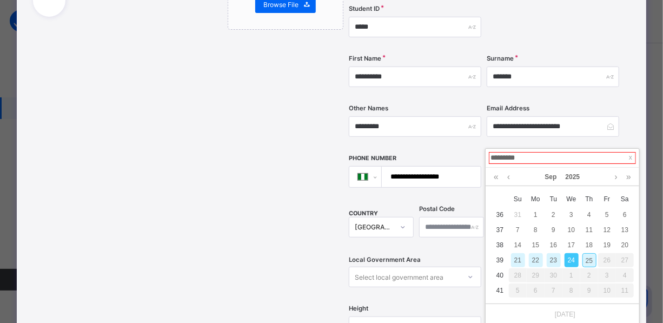
click at [524, 156] on input "*********" at bounding box center [562, 158] width 147 height 12
type input "**********"
click at [510, 177] on link at bounding box center [509, 177] width 8 height 18
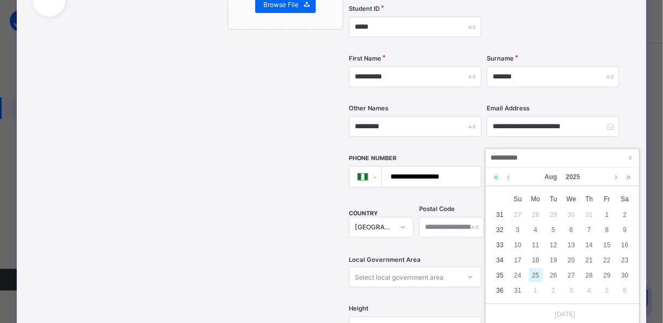
click at [496, 178] on link at bounding box center [496, 177] width 10 height 18
click at [617, 178] on link at bounding box center [616, 177] width 8 height 18
click at [616, 174] on link at bounding box center [616, 177] width 8 height 18
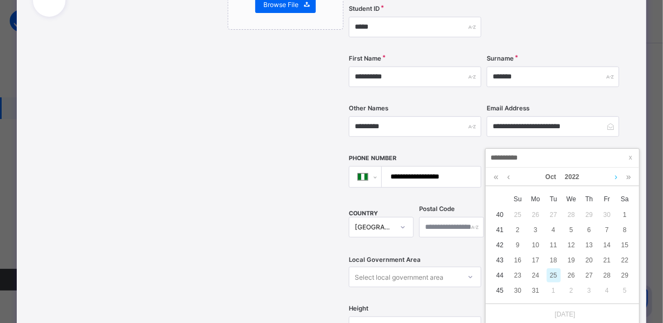
click at [616, 176] on link at bounding box center [616, 177] width 8 height 18
click at [572, 213] on div "2" at bounding box center [572, 215] width 14 height 14
type input "**********"
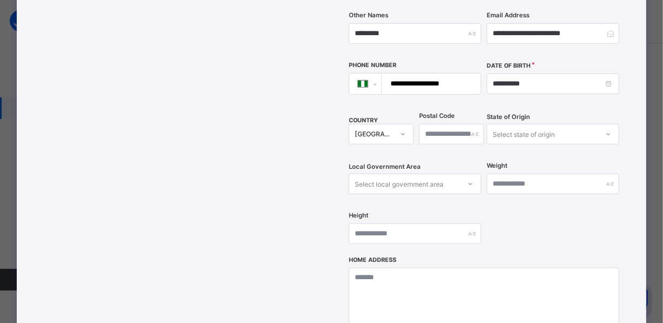
scroll to position [344, 0]
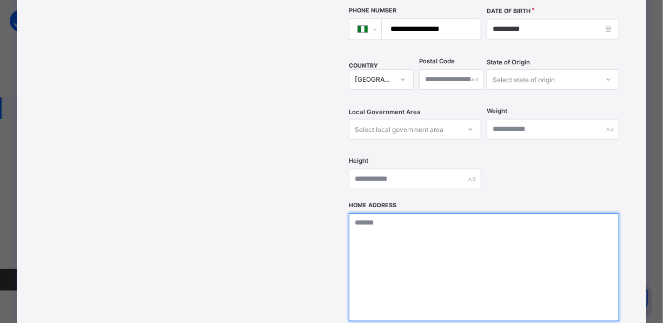
click at [422, 213] on textarea at bounding box center [484, 267] width 271 height 108
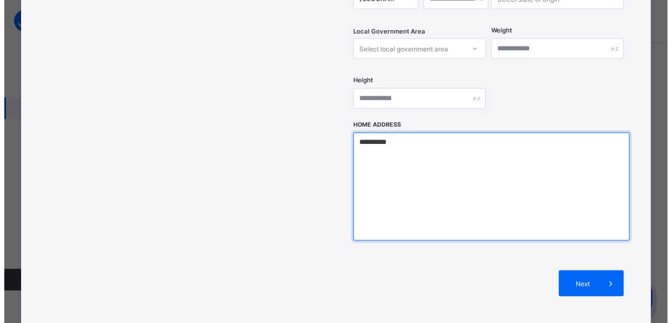
scroll to position [492, 0]
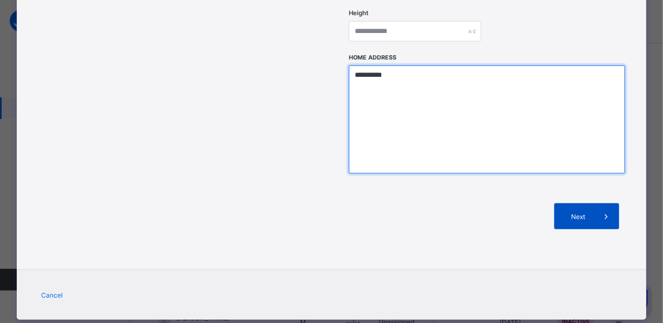
type textarea "**********"
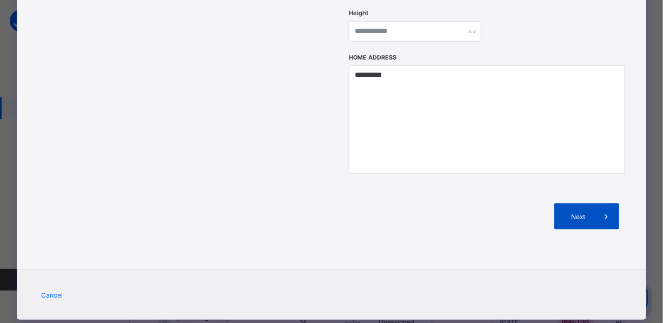
click at [579, 213] on span "Next" at bounding box center [578, 217] width 31 height 8
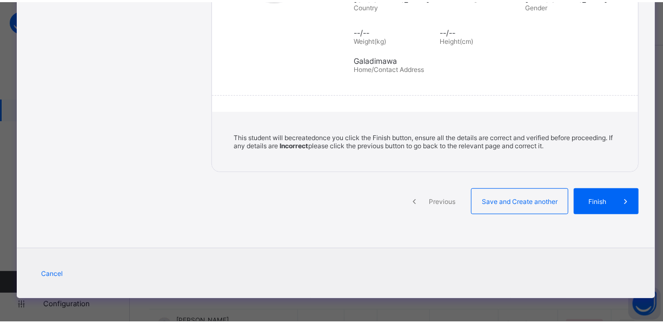
scroll to position [235, 0]
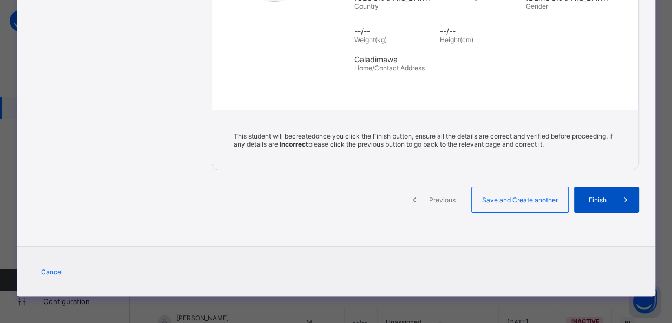
click at [598, 206] on div "Finish" at bounding box center [606, 200] width 65 height 26
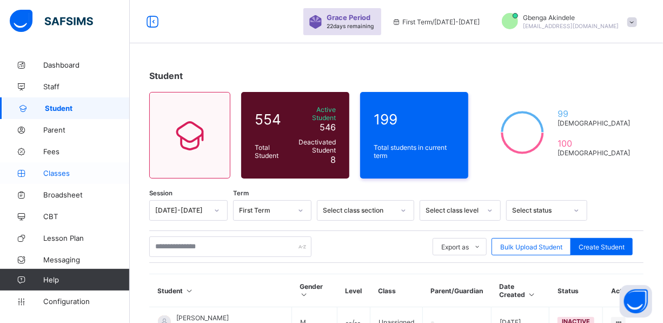
click at [70, 173] on span "Classes" at bounding box center [86, 173] width 87 height 9
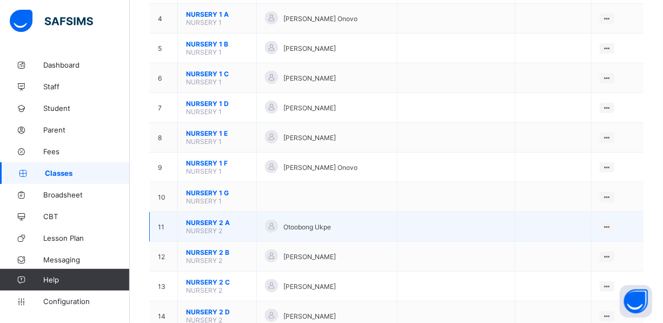
scroll to position [98, 0]
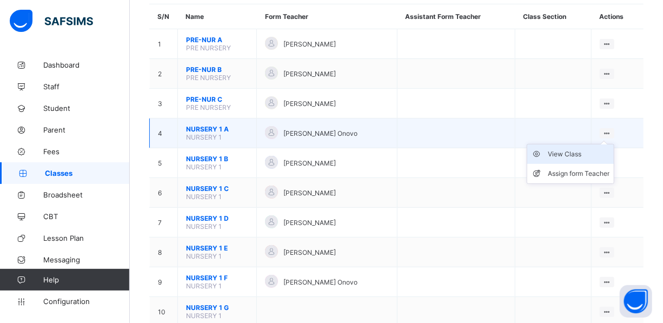
click at [583, 151] on div "View Class" at bounding box center [579, 154] width 62 height 11
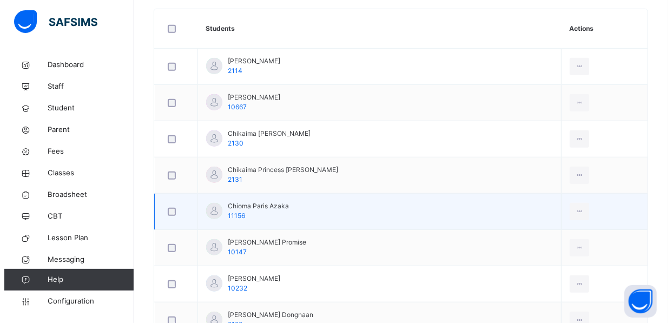
scroll to position [141, 0]
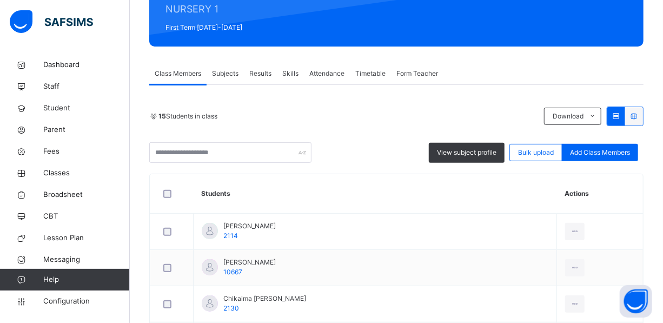
click at [604, 146] on div "Add Class Members" at bounding box center [600, 152] width 76 height 17
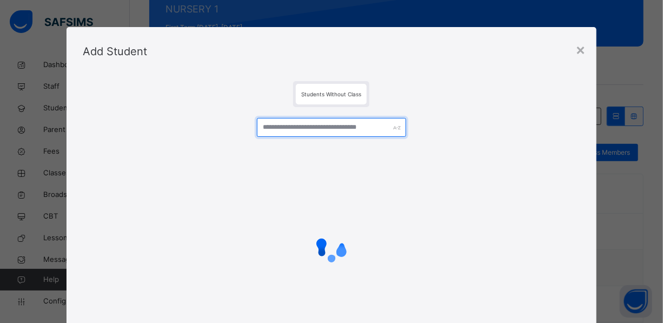
click at [313, 126] on input "text" at bounding box center [331, 127] width 149 height 19
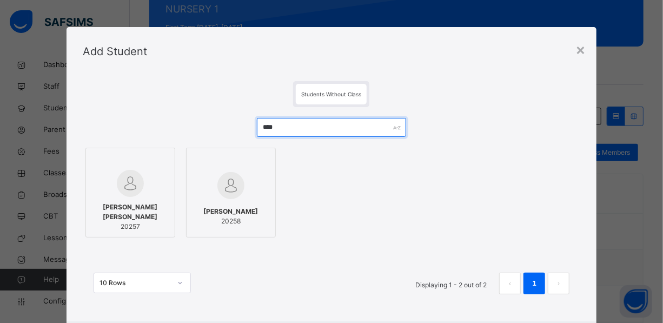
type input "****"
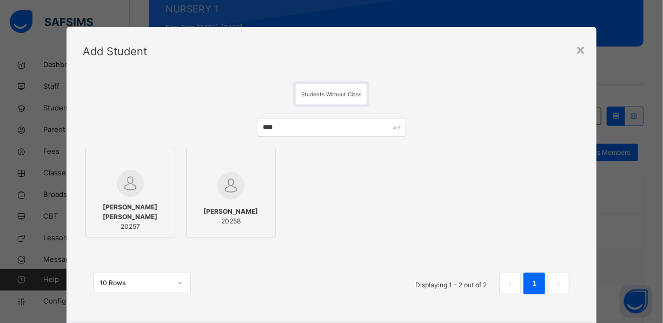
click at [120, 206] on span "[PERSON_NAME] [PERSON_NAME]" at bounding box center [130, 211] width 78 height 19
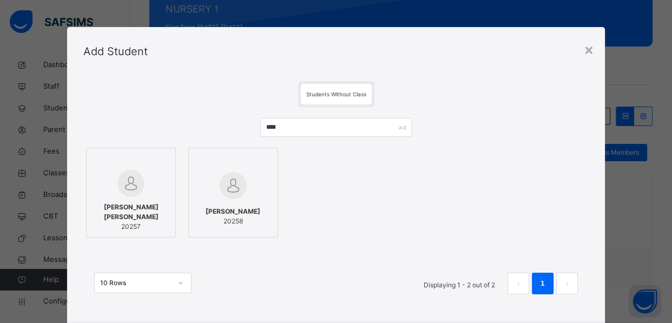
click at [230, 201] on div "[PERSON_NAME] 20258" at bounding box center [233, 216] width 78 height 30
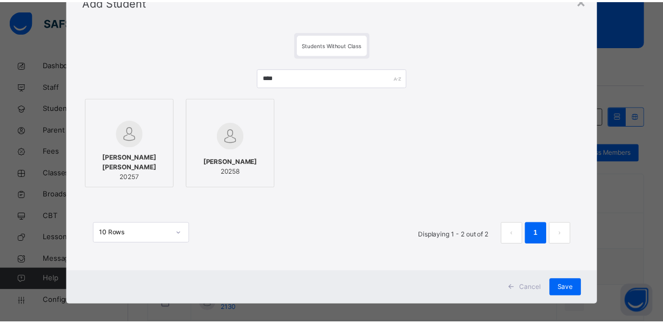
scroll to position [59, 0]
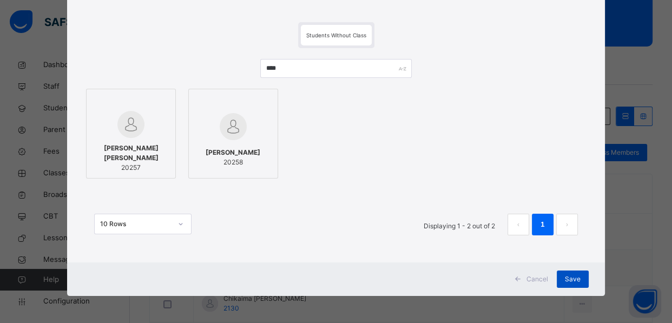
click at [565, 279] on span "Save" at bounding box center [573, 279] width 16 height 10
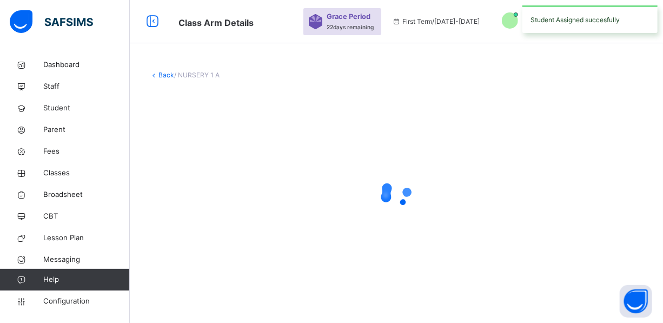
scroll to position [0, 0]
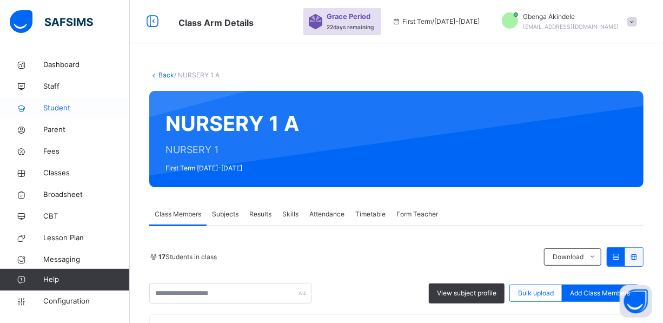
click at [44, 104] on span "Student" at bounding box center [86, 108] width 87 height 11
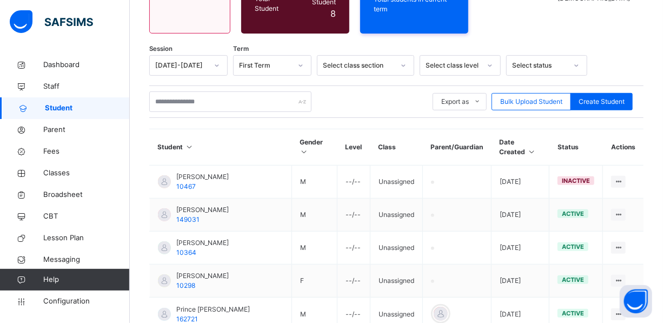
scroll to position [162, 0]
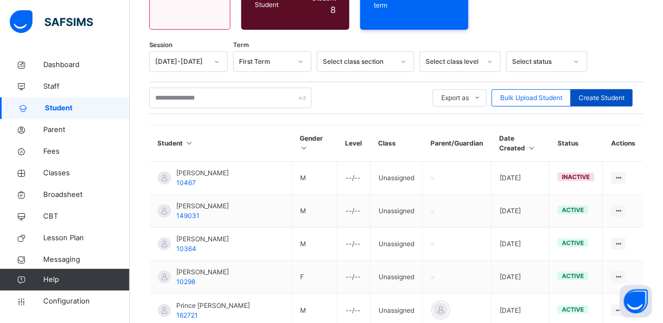
click at [593, 93] on span "Create Student" at bounding box center [602, 98] width 46 height 10
select select "**"
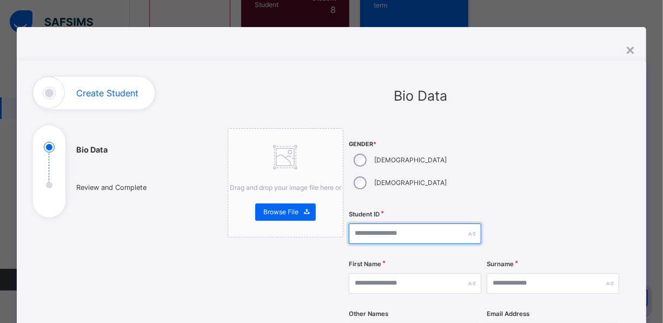
click at [374, 223] on input "text" at bounding box center [415, 233] width 133 height 21
type input "******"
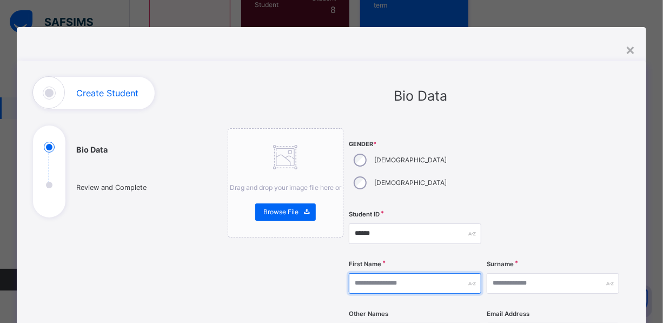
click at [420, 273] on input "text" at bounding box center [415, 283] width 133 height 21
type input "*******"
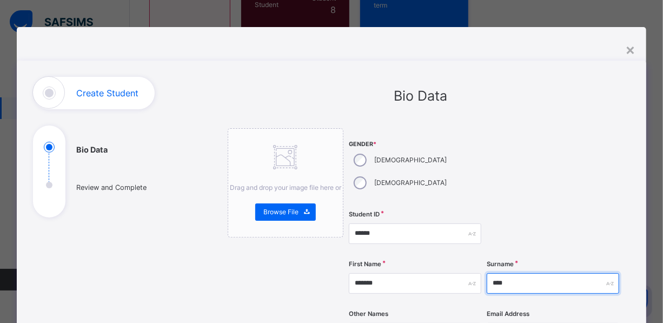
type input "****"
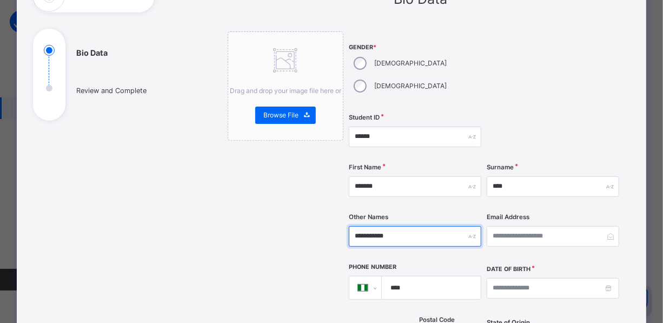
scroll to position [98, 0]
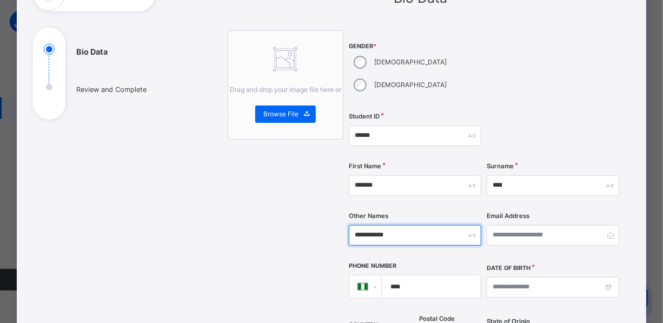
type input "**********"
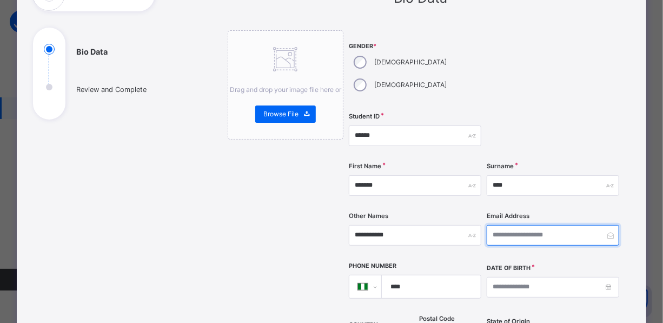
click at [508, 225] on input "email" at bounding box center [553, 235] width 133 height 21
type input "**********"
click at [416, 275] on input "****" at bounding box center [429, 286] width 90 height 23
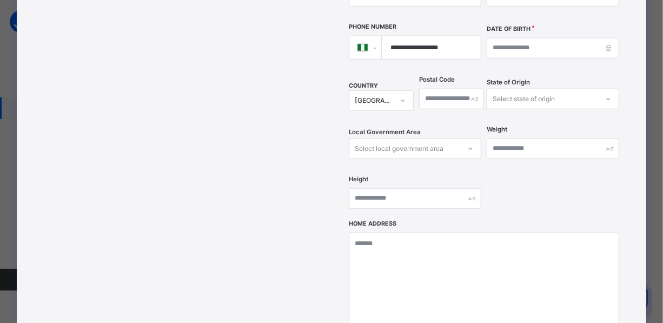
scroll to position [344, 0]
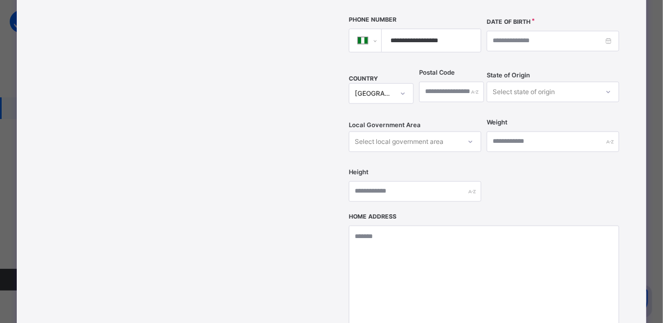
type input "**********"
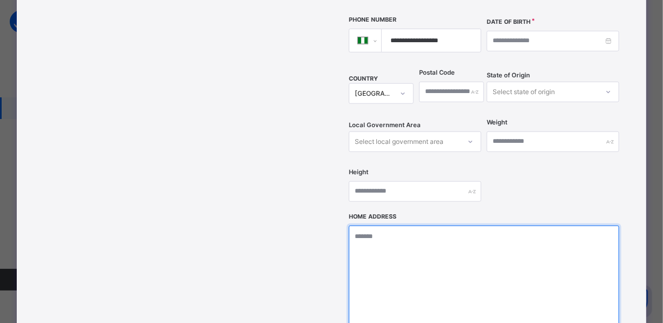
click at [416, 226] on textarea at bounding box center [484, 280] width 271 height 108
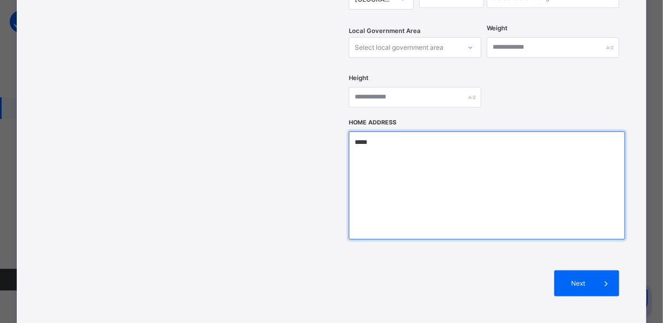
scroll to position [443, 0]
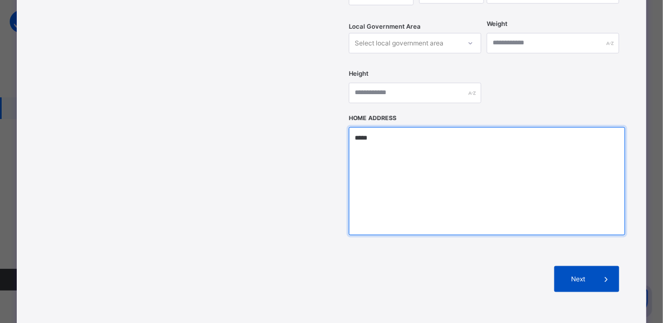
type textarea "*****"
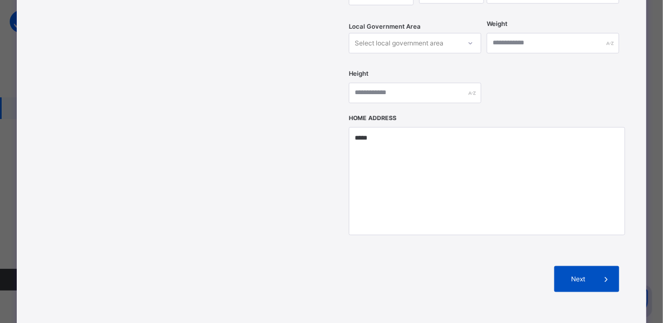
click at [596, 266] on span at bounding box center [607, 279] width 26 height 26
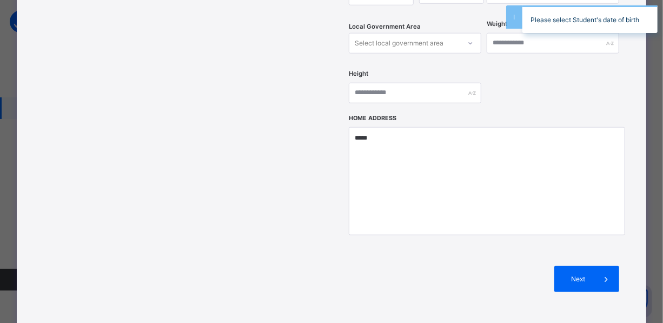
scroll to position [196, 0]
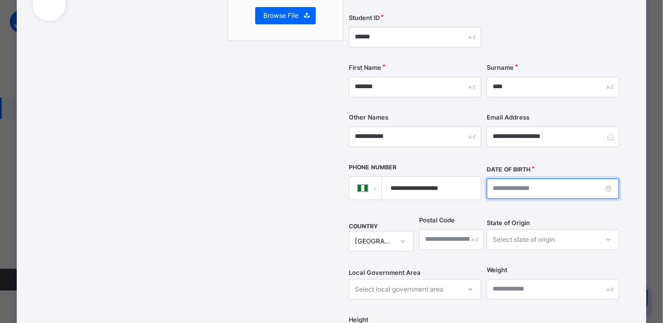
click at [541, 179] on input at bounding box center [553, 189] width 133 height 21
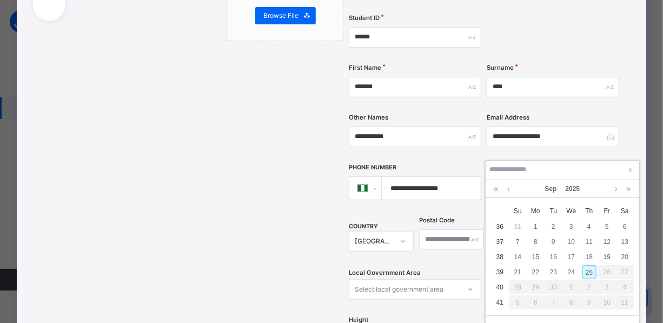
type input "**********"
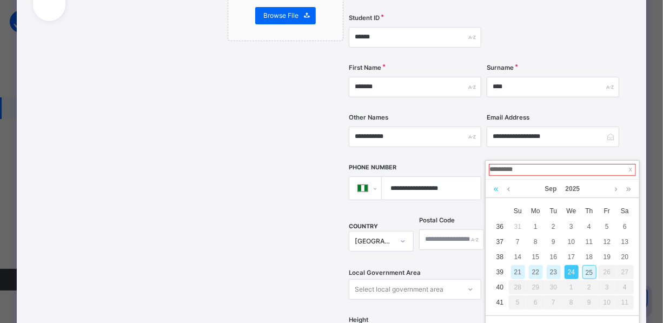
type input "**********"
click at [495, 189] on link at bounding box center [496, 189] width 10 height 18
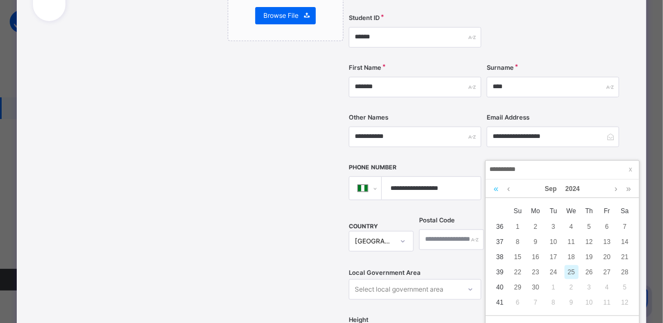
click at [495, 189] on link at bounding box center [496, 189] width 10 height 18
click at [535, 282] on div "25" at bounding box center [536, 287] width 14 height 14
type input "**********"
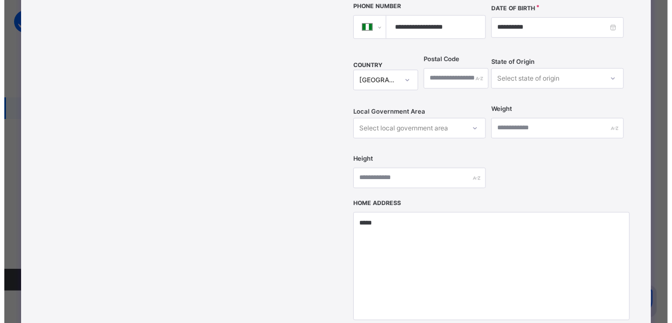
scroll to position [393, 0]
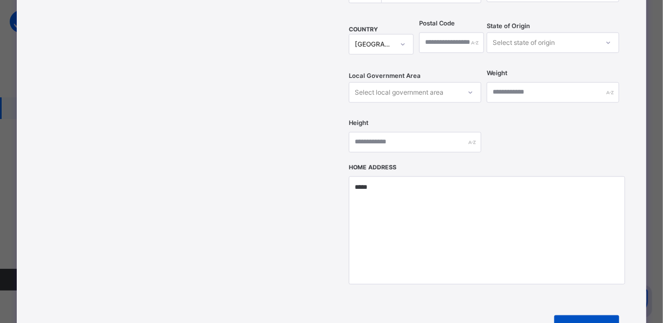
click at [579, 322] on span "Next" at bounding box center [578, 329] width 31 height 10
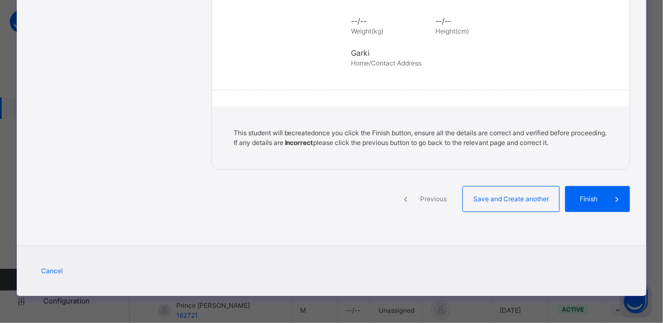
scroll to position [271, 0]
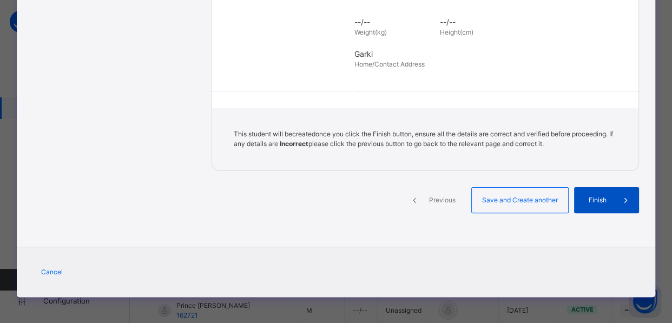
click at [582, 200] on span "Finish" at bounding box center [597, 200] width 31 height 10
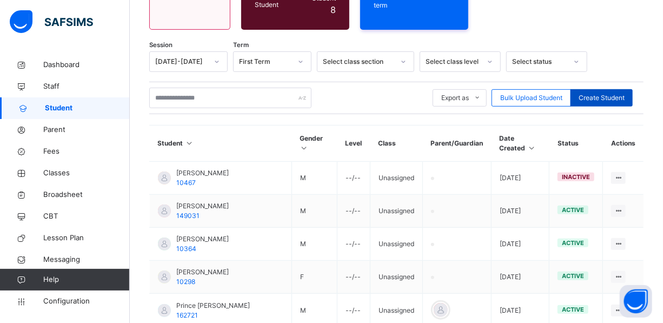
click at [595, 93] on span "Create Student" at bounding box center [602, 98] width 46 height 10
select select "**"
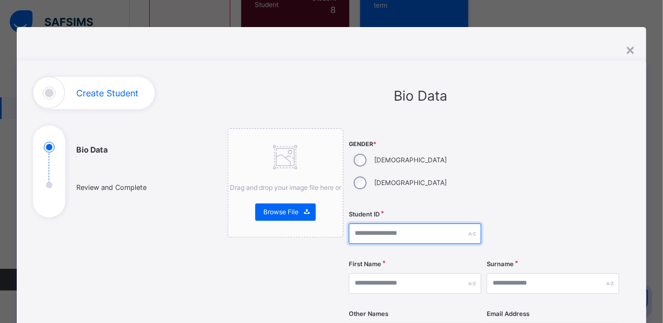
click at [371, 223] on input "text" at bounding box center [415, 233] width 133 height 21
type input "*****"
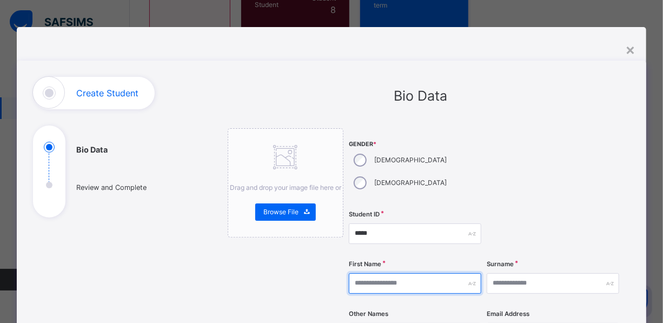
click at [404, 273] on input "text" at bounding box center [415, 283] width 133 height 21
type input "********"
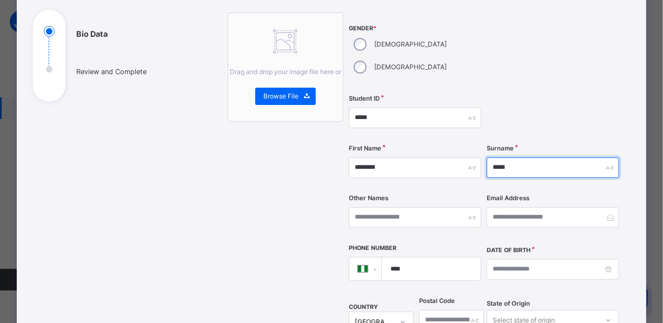
scroll to position [147, 0]
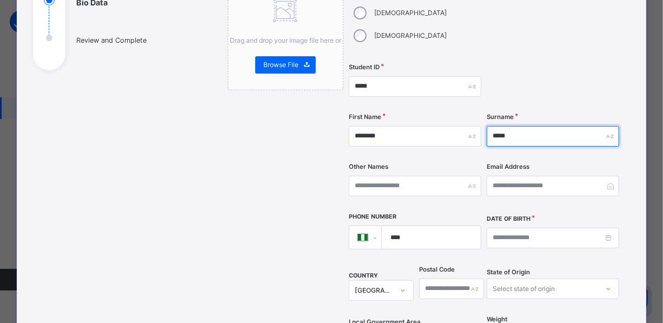
type input "*****"
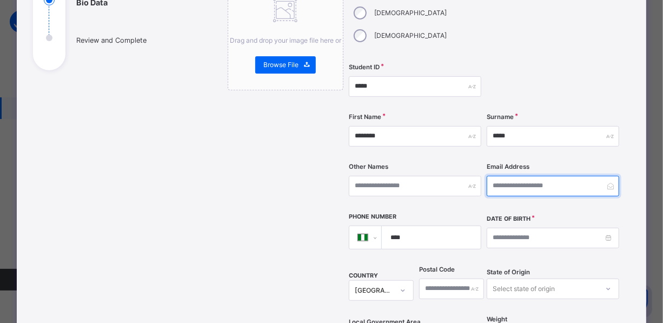
click at [514, 176] on input "email" at bounding box center [553, 186] width 133 height 21
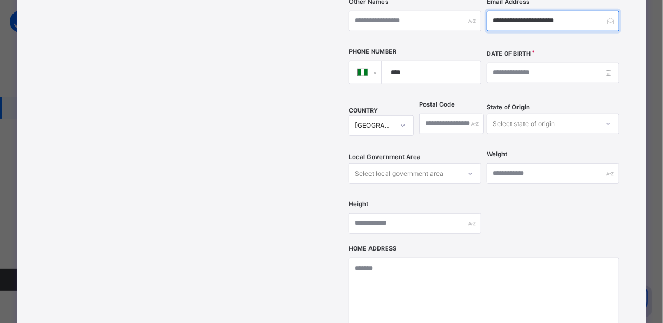
scroll to position [344, 0]
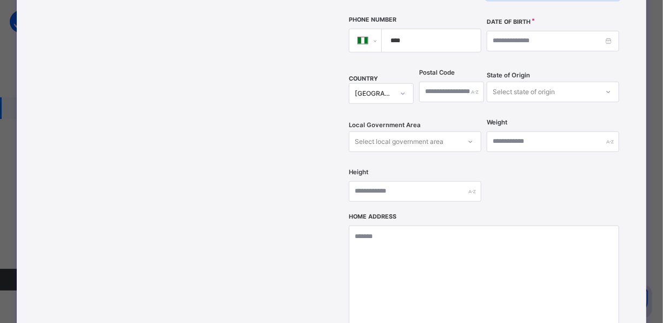
type input "**********"
click at [426, 29] on input "****" at bounding box center [429, 40] width 90 height 23
type input "**********"
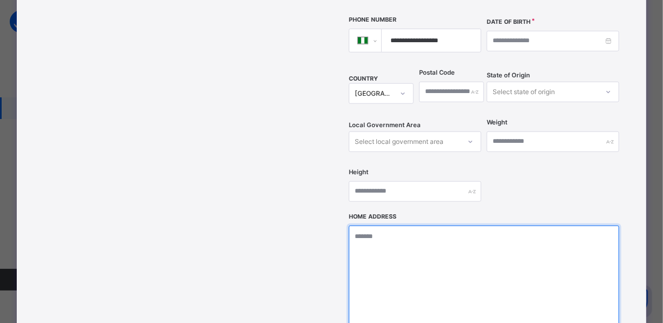
click at [403, 242] on textarea at bounding box center [484, 280] width 271 height 108
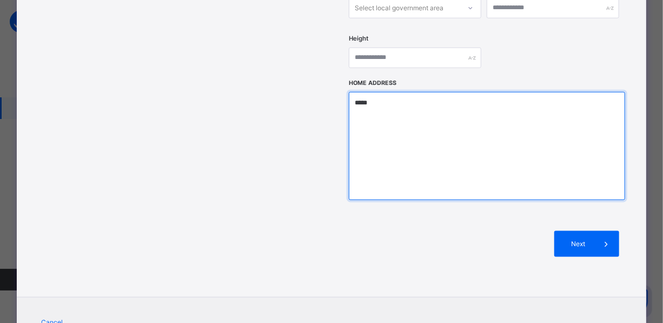
scroll to position [506, 0]
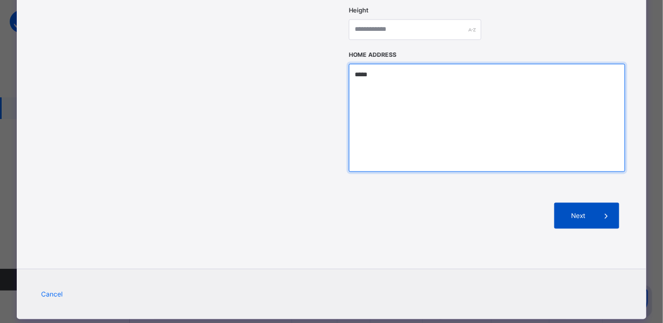
type textarea "*****"
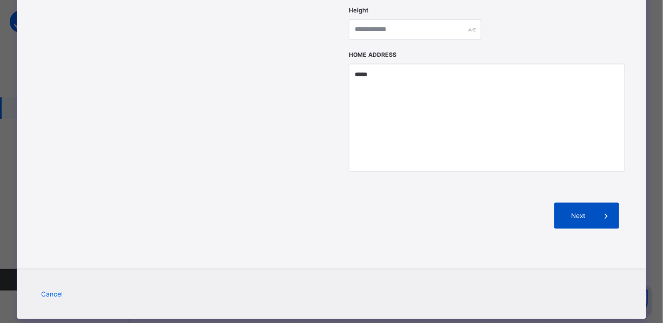
click at [575, 211] on span "Next" at bounding box center [578, 216] width 31 height 10
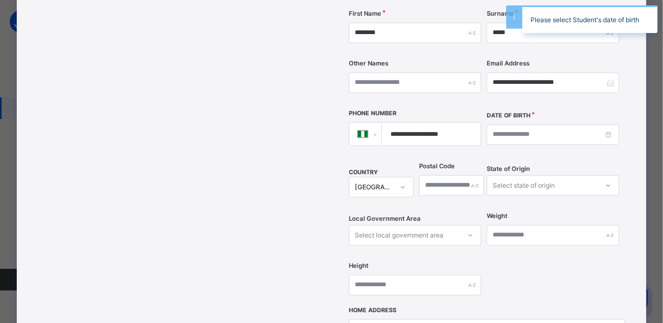
scroll to position [211, 0]
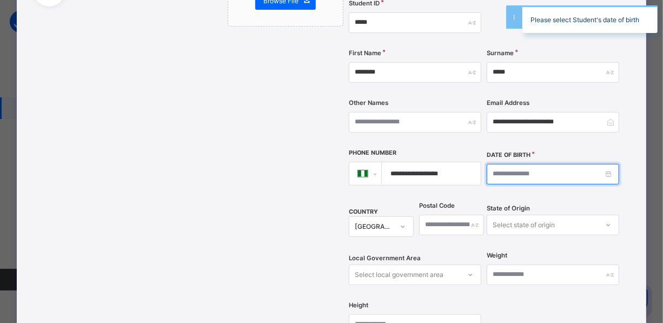
click at [544, 164] on input at bounding box center [553, 174] width 133 height 21
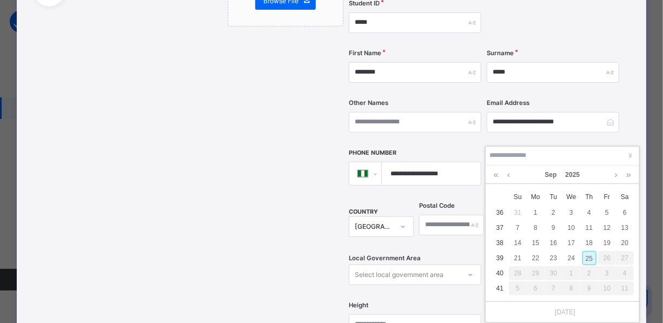
type input "**********"
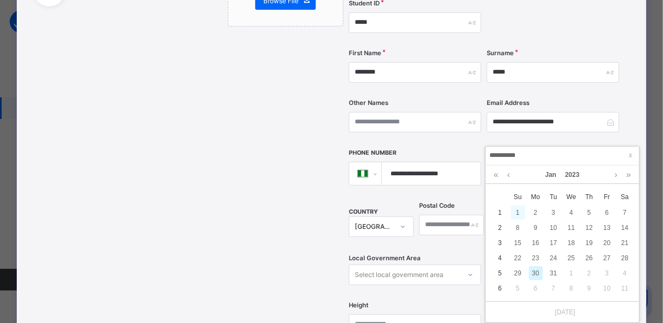
type input "**********"
click at [519, 210] on div "1" at bounding box center [518, 213] width 14 height 14
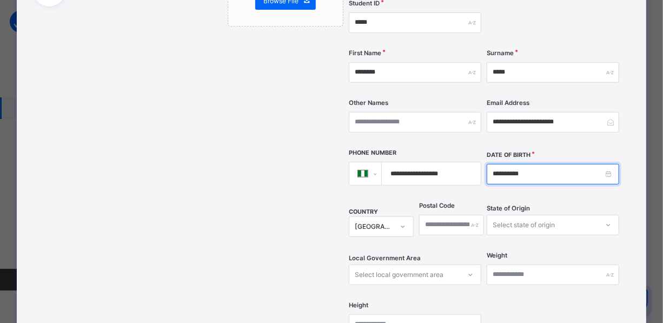
drag, startPoint x: 529, startPoint y: 148, endPoint x: 476, endPoint y: 157, distance: 54.3
click at [477, 157] on div "**********" at bounding box center [484, 132] width 271 height 430
click at [496, 164] on input "**********" at bounding box center [553, 174] width 133 height 21
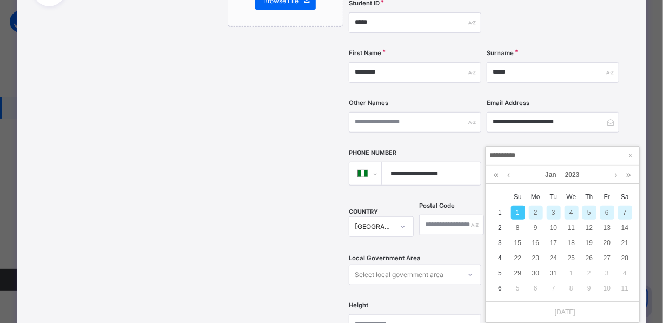
drag, startPoint x: 495, startPoint y: 151, endPoint x: 506, endPoint y: 157, distance: 13.1
click at [494, 151] on input "**********" at bounding box center [562, 156] width 147 height 12
type input "**********"
click at [540, 270] on div "30" at bounding box center [536, 273] width 14 height 14
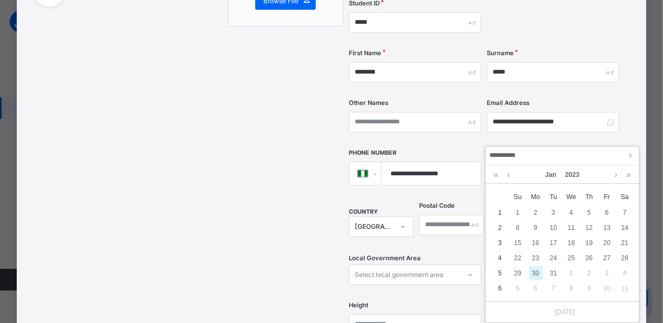
type input "**********"
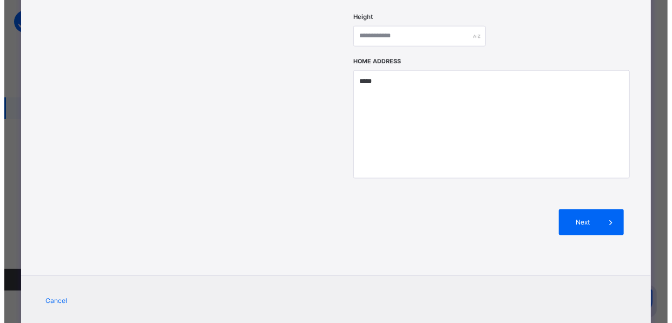
scroll to position [506, 0]
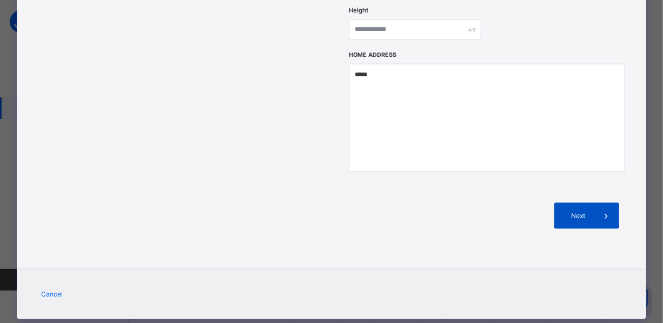
click at [584, 211] on span "Next" at bounding box center [578, 216] width 31 height 10
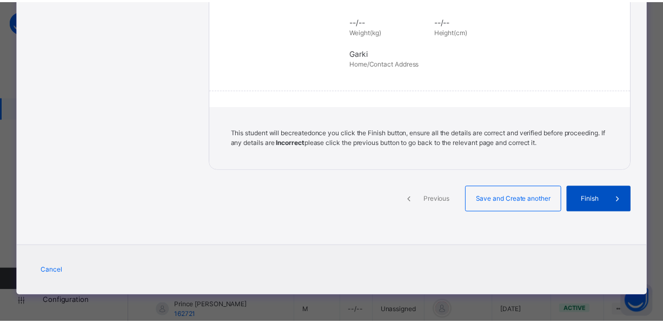
scroll to position [271, 0]
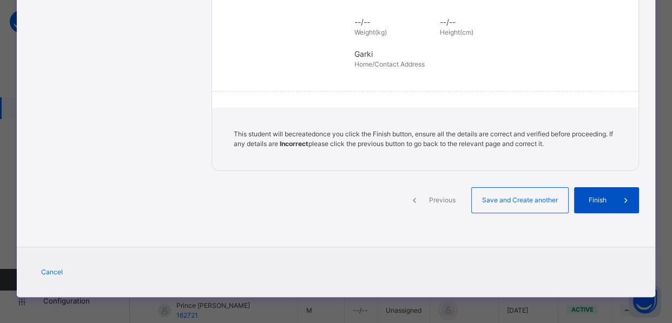
click at [592, 195] on span "Finish" at bounding box center [597, 200] width 31 height 10
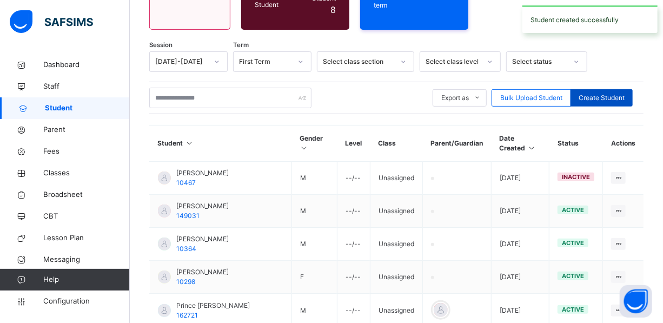
click at [630, 89] on div "Create Student" at bounding box center [602, 97] width 62 height 17
select select "**"
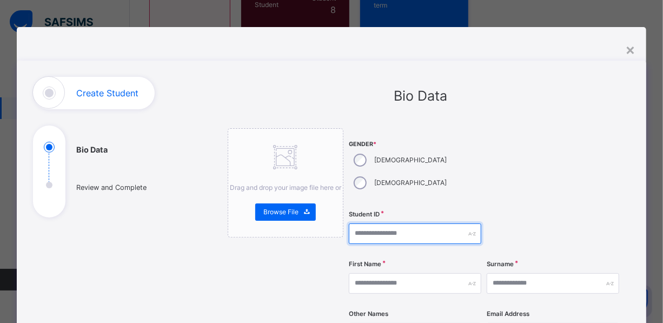
click at [390, 223] on input "text" at bounding box center [415, 233] width 133 height 21
type input "*****"
click at [368, 271] on div "First Name" at bounding box center [415, 283] width 133 height 44
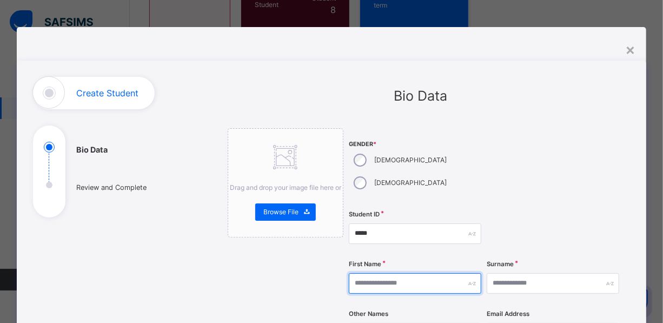
click at [368, 273] on input "text" at bounding box center [415, 283] width 133 height 21
type input "**********"
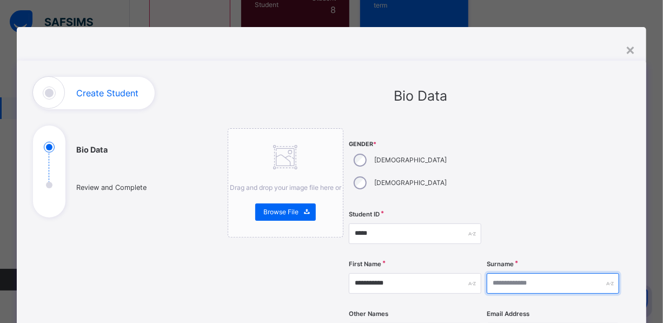
click at [522, 273] on input "text" at bounding box center [553, 283] width 133 height 21
type input "*****"
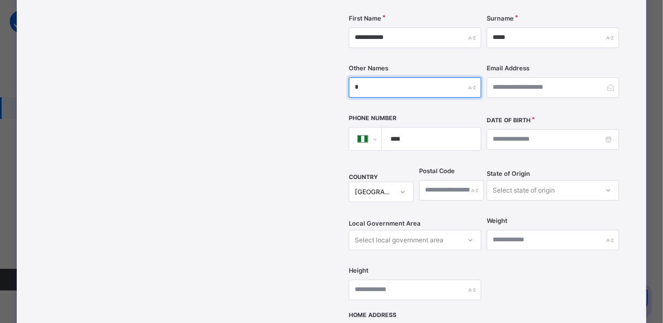
type input "*"
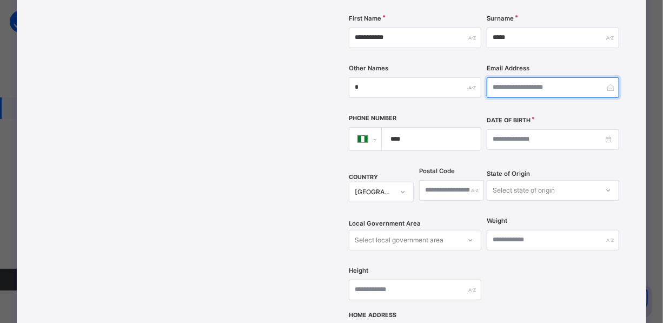
click at [507, 77] on input "email" at bounding box center [553, 87] width 133 height 21
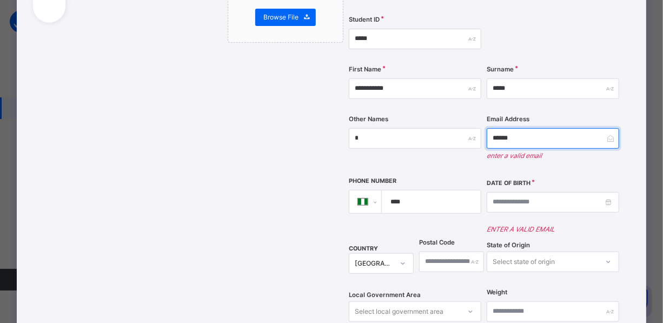
scroll to position [196, 0]
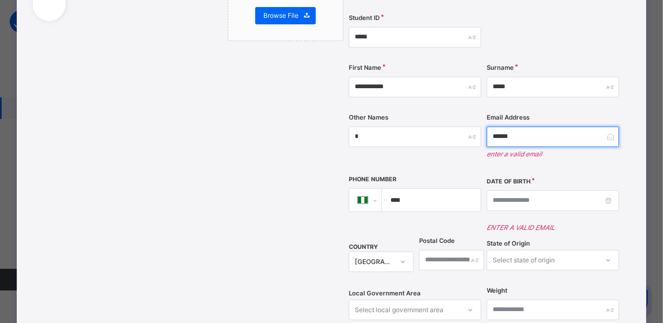
click at [501, 127] on input "******" at bounding box center [553, 137] width 133 height 21
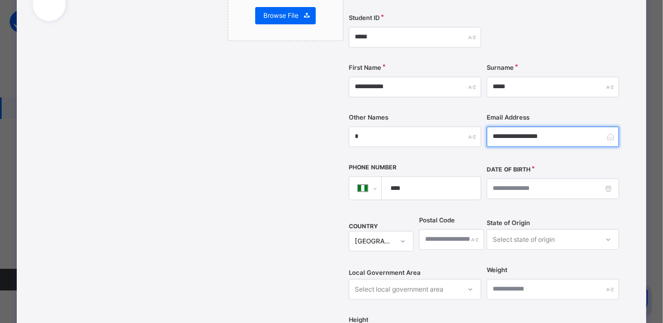
type input "**********"
click at [409, 177] on input "****" at bounding box center [429, 188] width 90 height 23
type input "**********"
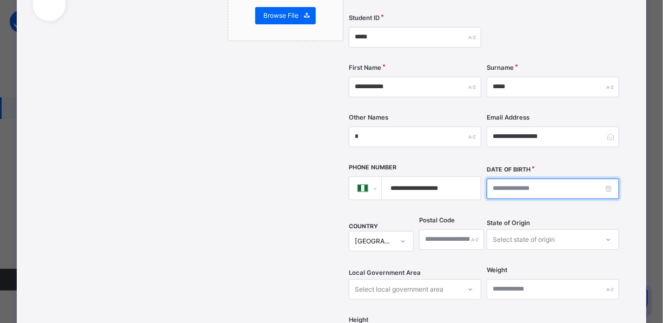
click at [492, 179] on input at bounding box center [553, 189] width 133 height 21
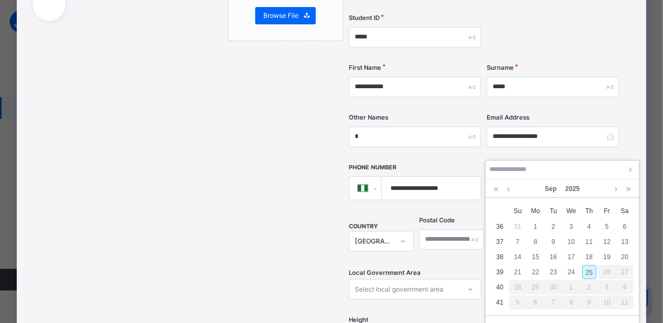
type input "*"
type input "**********"
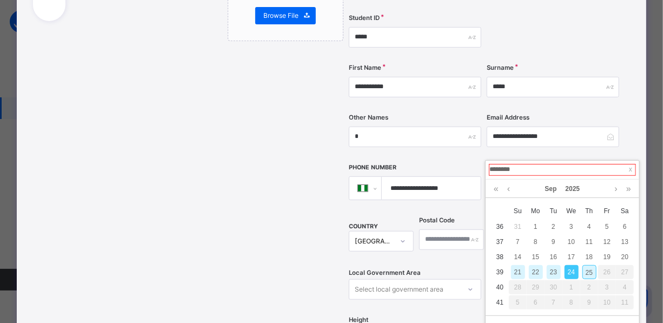
click at [515, 168] on input "********" at bounding box center [562, 170] width 147 height 12
click at [498, 169] on input "********" at bounding box center [562, 170] width 147 height 12
type input "**********"
click at [496, 189] on link at bounding box center [496, 189] width 10 height 18
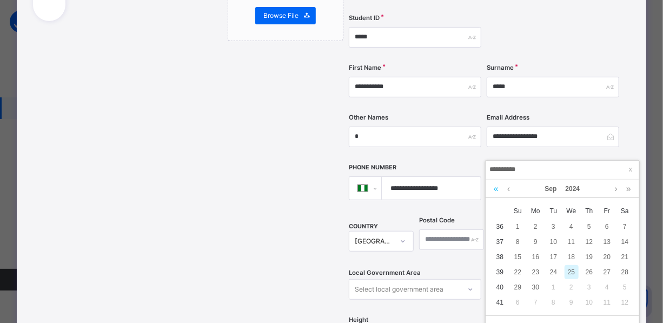
click at [496, 189] on link at bounding box center [496, 189] width 10 height 18
click at [508, 191] on link at bounding box center [509, 189] width 8 height 18
click at [508, 193] on link at bounding box center [509, 189] width 8 height 18
click at [507, 193] on link at bounding box center [509, 189] width 8 height 18
click at [505, 193] on link at bounding box center [509, 189] width 8 height 18
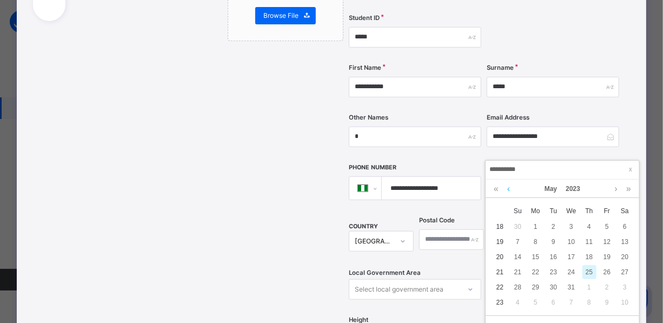
click at [505, 193] on link at bounding box center [509, 189] width 8 height 18
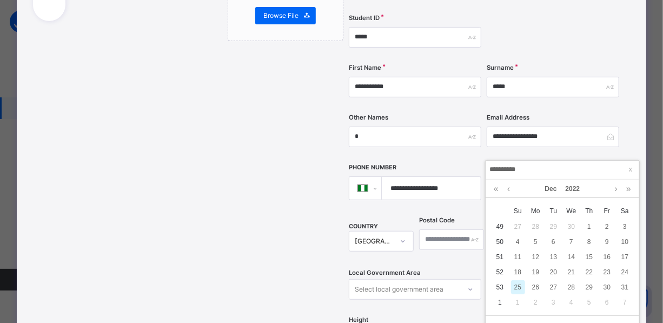
click at [504, 193] on div "[DATE]" at bounding box center [562, 189] width 143 height 18
click at [503, 192] on div "[DATE]" at bounding box center [562, 189] width 143 height 18
click at [506, 190] on link at bounding box center [509, 189] width 8 height 18
click at [615, 189] on link at bounding box center [616, 189] width 8 height 18
click at [614, 189] on link at bounding box center [616, 189] width 8 height 18
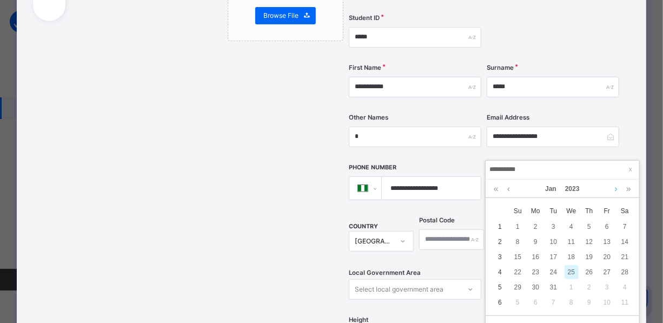
click at [614, 189] on link at bounding box center [616, 189] width 8 height 18
click at [552, 267] on div "21" at bounding box center [554, 272] width 14 height 14
type input "**********"
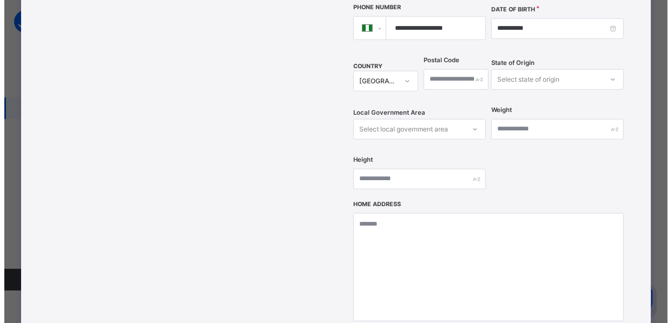
scroll to position [393, 0]
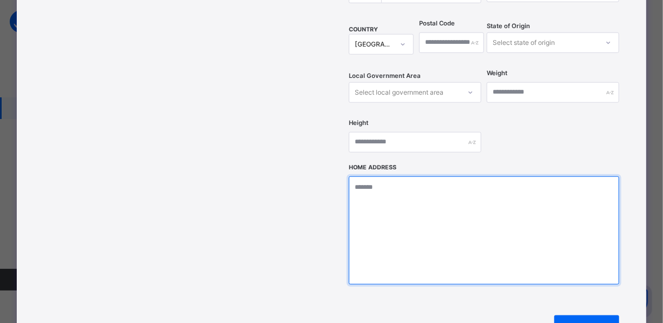
click at [408, 176] on textarea at bounding box center [484, 230] width 271 height 108
type textarea "*****"
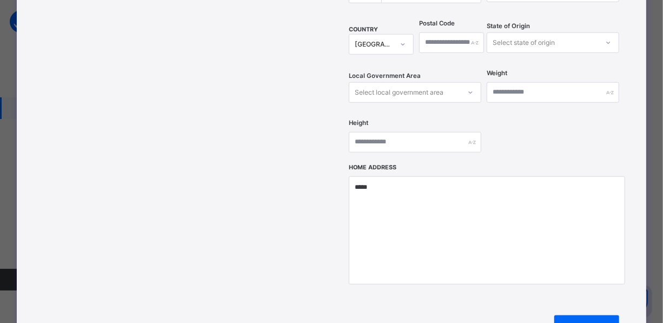
click at [594, 322] on span "Next" at bounding box center [578, 329] width 31 height 10
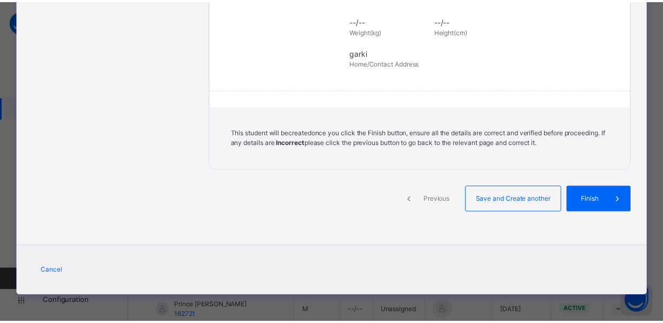
scroll to position [271, 0]
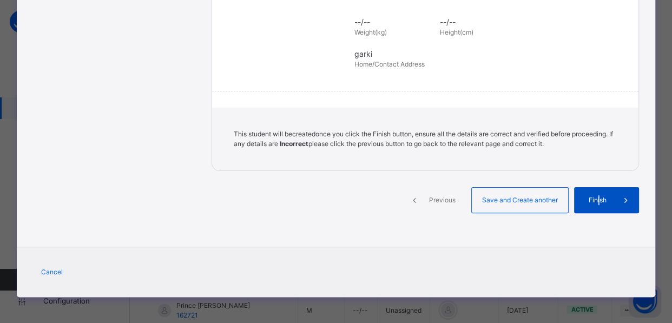
click at [597, 195] on span "Finish" at bounding box center [597, 200] width 31 height 10
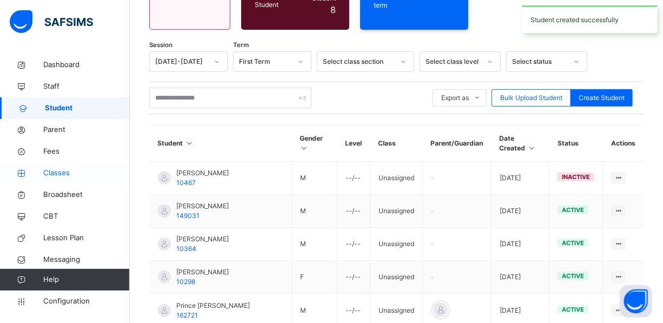
click at [60, 170] on span "Classes" at bounding box center [86, 173] width 87 height 11
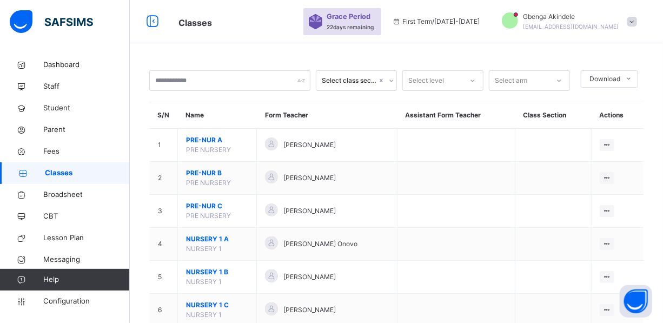
scroll to position [196, 0]
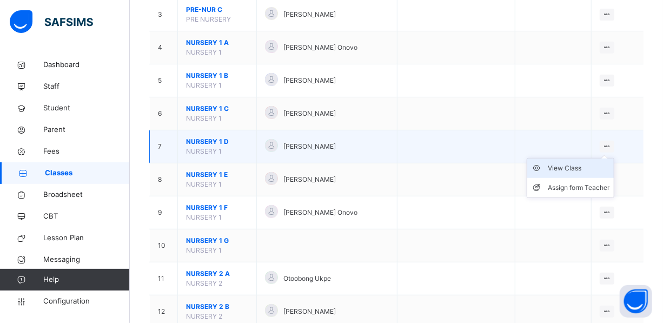
click at [584, 167] on div "View Class" at bounding box center [579, 168] width 62 height 11
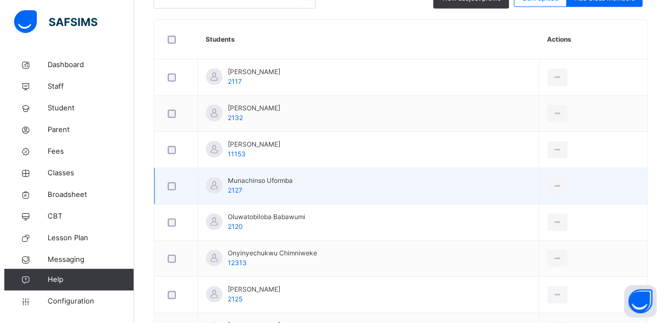
scroll to position [246, 0]
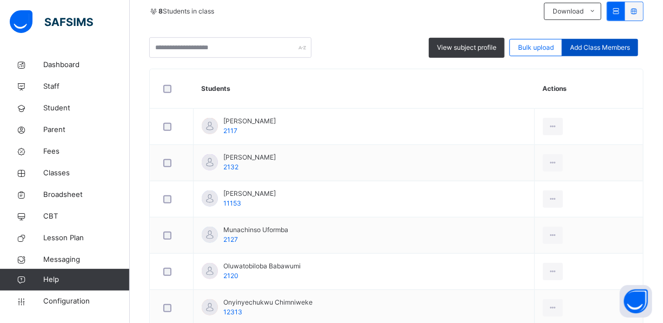
click at [621, 41] on div "Add Class Members" at bounding box center [600, 47] width 76 height 17
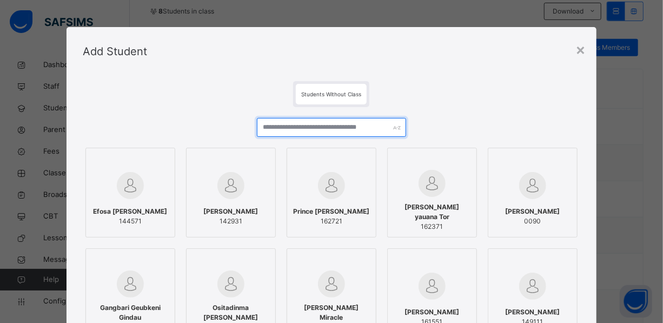
click at [317, 128] on input "text" at bounding box center [331, 127] width 149 height 19
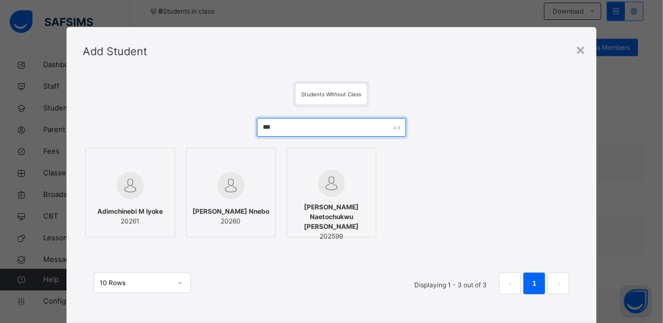
type input "***"
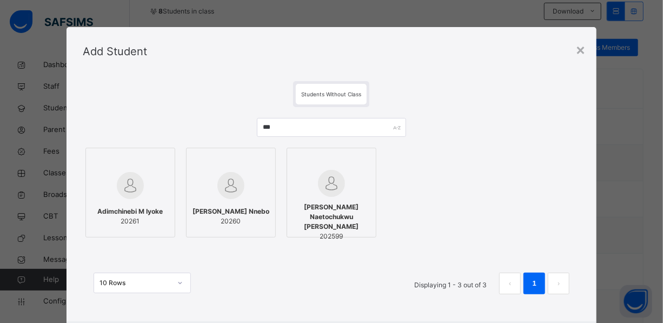
click at [130, 188] on img at bounding box center [130, 185] width 27 height 27
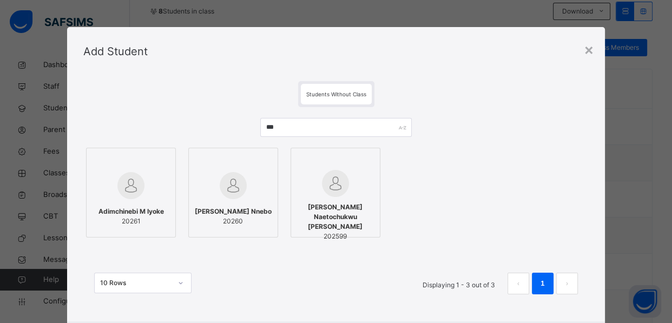
click at [208, 187] on div at bounding box center [233, 185] width 78 height 31
click at [341, 189] on img at bounding box center [335, 183] width 27 height 27
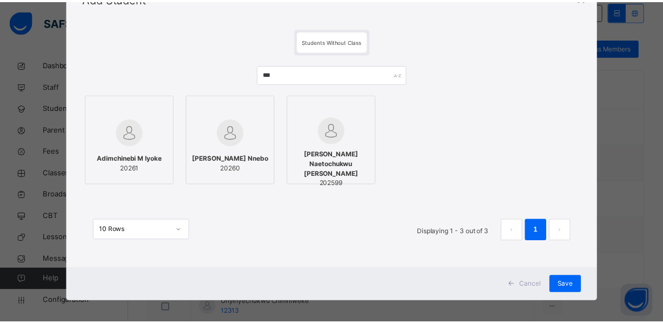
scroll to position [59, 0]
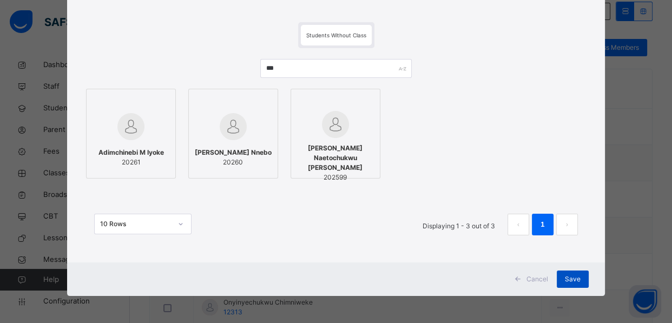
click at [565, 274] on span "Save" at bounding box center [573, 279] width 16 height 10
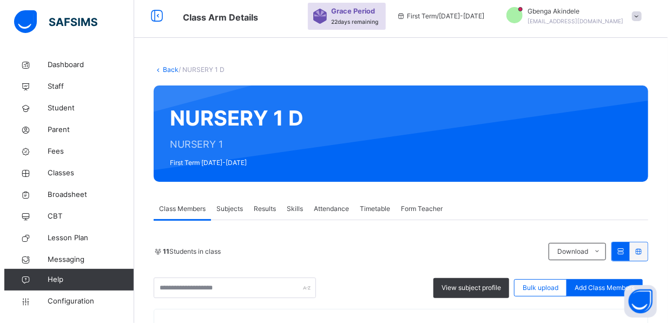
scroll to position [0, 0]
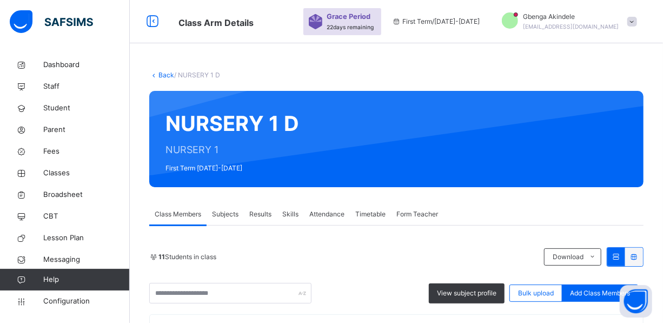
click at [636, 23] on span at bounding box center [633, 22] width 10 height 10
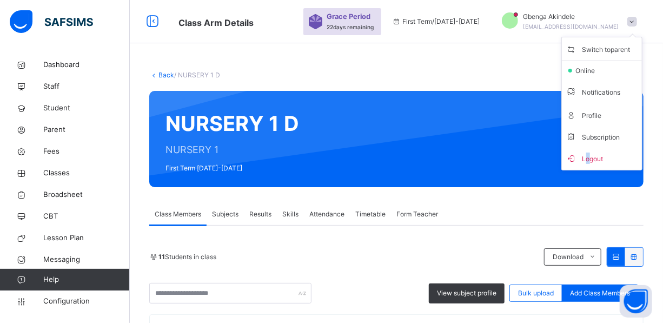
click at [595, 163] on span "Logout" at bounding box center [601, 158] width 71 height 15
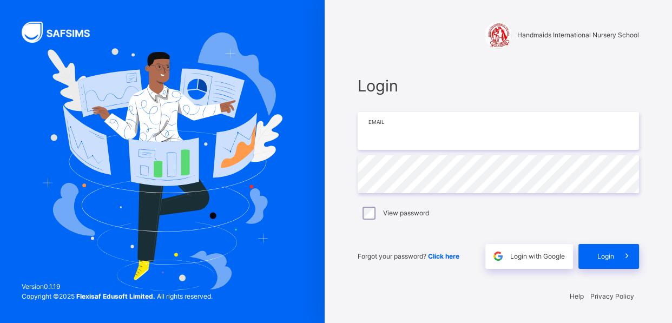
type input "**********"
